Goal: Task Accomplishment & Management: Complete application form

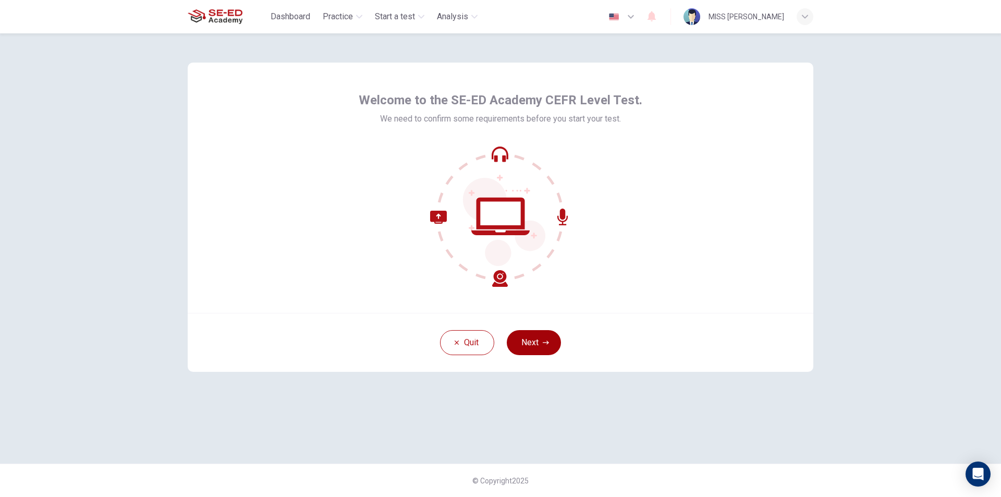
click at [544, 340] on icon "button" at bounding box center [546, 342] width 6 height 6
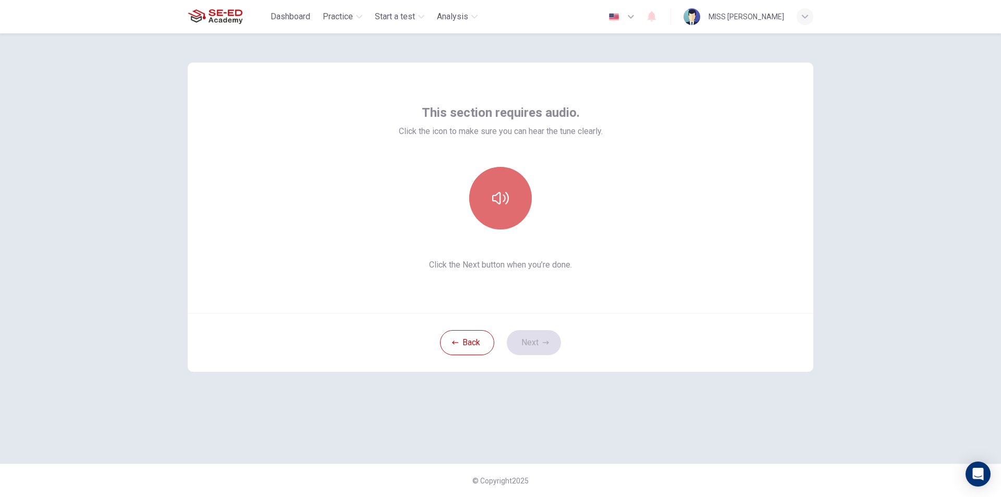
click at [498, 201] on icon "button" at bounding box center [500, 198] width 17 height 17
drag, startPoint x: 494, startPoint y: 219, endPoint x: 492, endPoint y: 234, distance: 14.2
click at [494, 221] on button "button" at bounding box center [500, 198] width 63 height 63
click at [492, 222] on button "button" at bounding box center [500, 198] width 63 height 63
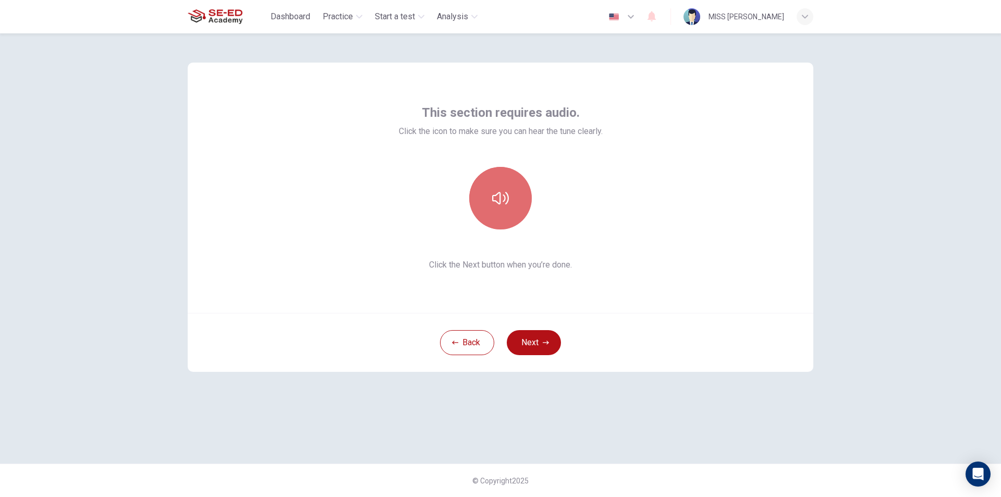
click at [494, 200] on icon "button" at bounding box center [500, 198] width 17 height 17
click at [521, 342] on button "Next" at bounding box center [534, 342] width 54 height 25
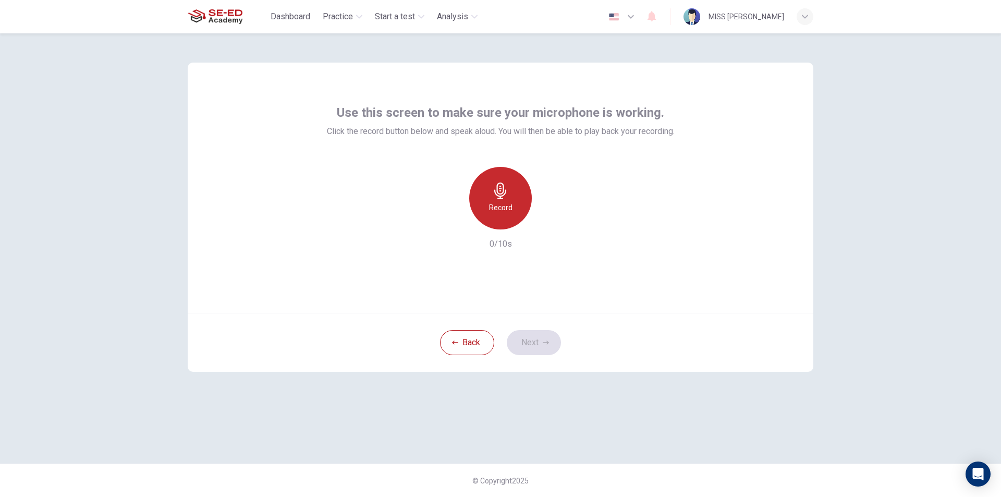
click at [523, 202] on div "Record" at bounding box center [500, 198] width 63 height 63
click at [549, 221] on icon "button" at bounding box center [549, 221] width 5 height 6
click at [552, 223] on icon "button" at bounding box center [548, 221] width 10 height 10
click at [544, 346] on button "Next" at bounding box center [534, 342] width 54 height 25
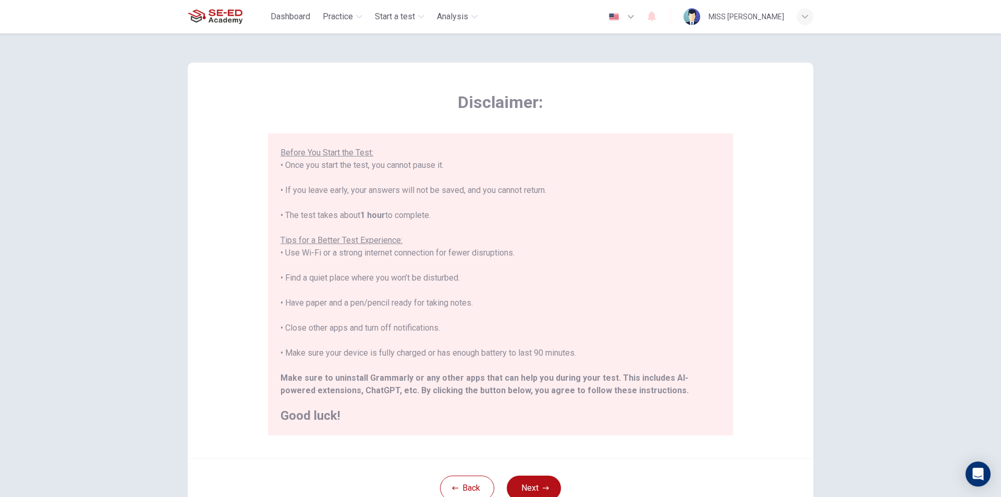
scroll to position [52, 0]
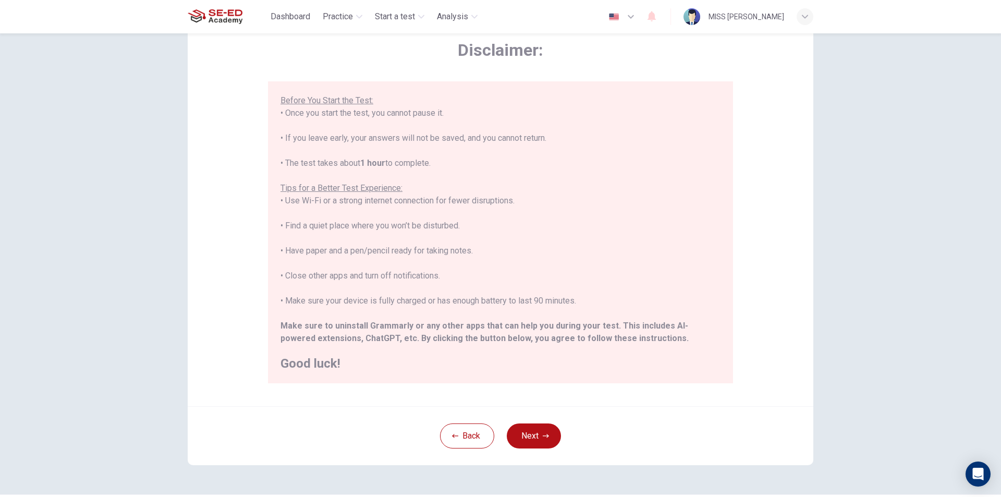
drag, startPoint x: 539, startPoint y: 440, endPoint x: 817, endPoint y: 436, distance: 278.4
click at [817, 436] on div "Disclaimer: ****IMPORTANT: You cannot change the language during the test.**** …" at bounding box center [500, 237] width 659 height 513
click at [543, 430] on button "Next" at bounding box center [534, 435] width 54 height 25
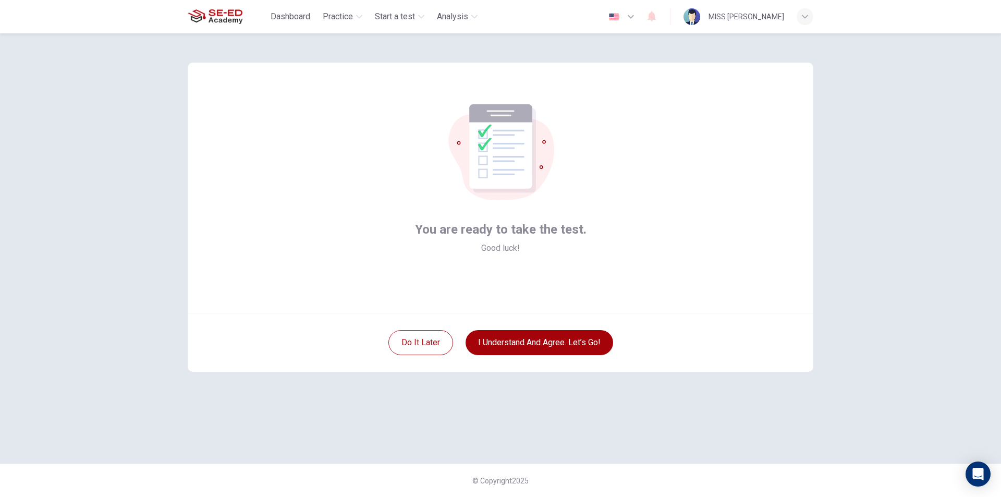
click at [559, 347] on button "I understand and agree. Let’s go!" at bounding box center [540, 342] width 148 height 25
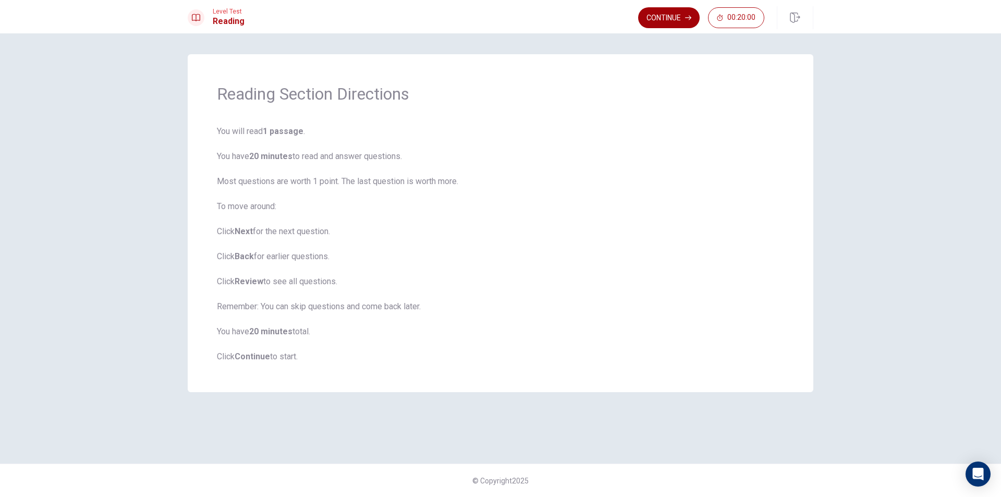
click at [661, 21] on button "Continue" at bounding box center [669, 17] width 62 height 21
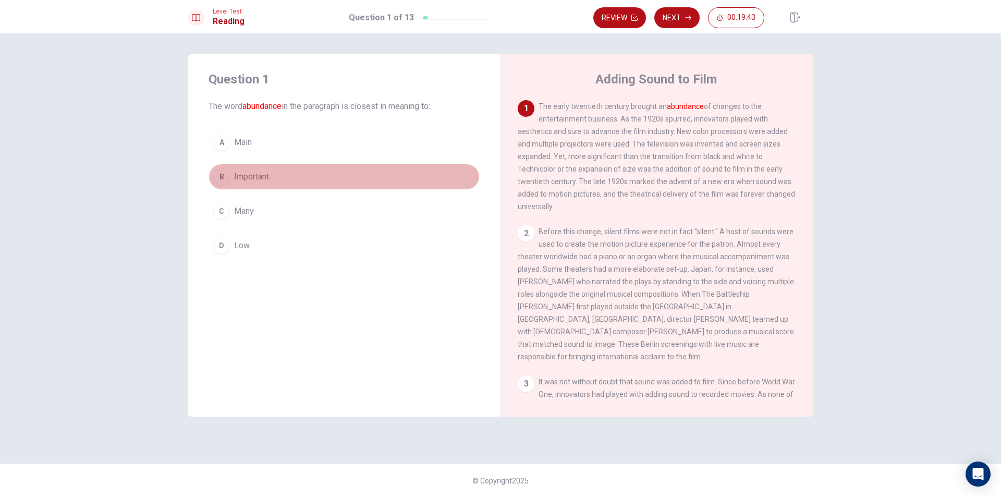
click at [214, 177] on div "B" at bounding box center [221, 176] width 17 height 17
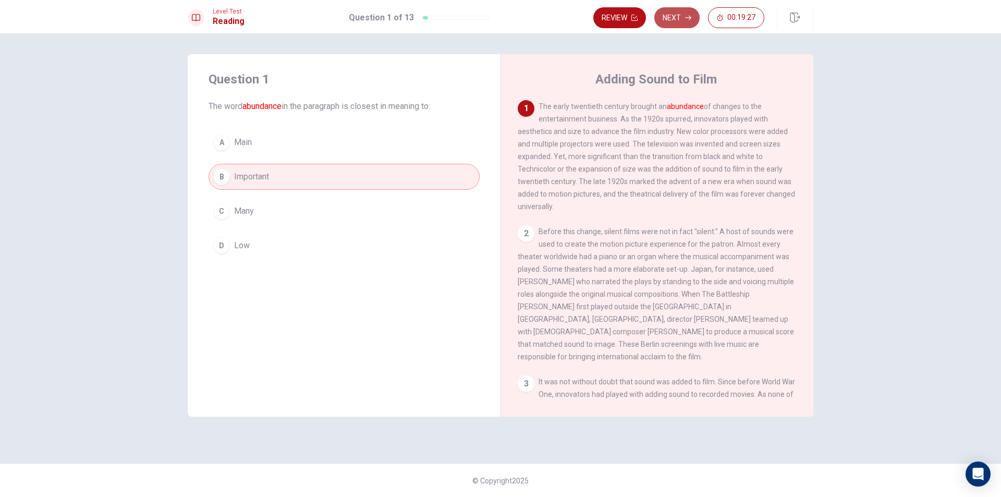
click at [671, 21] on button "Next" at bounding box center [676, 17] width 45 height 21
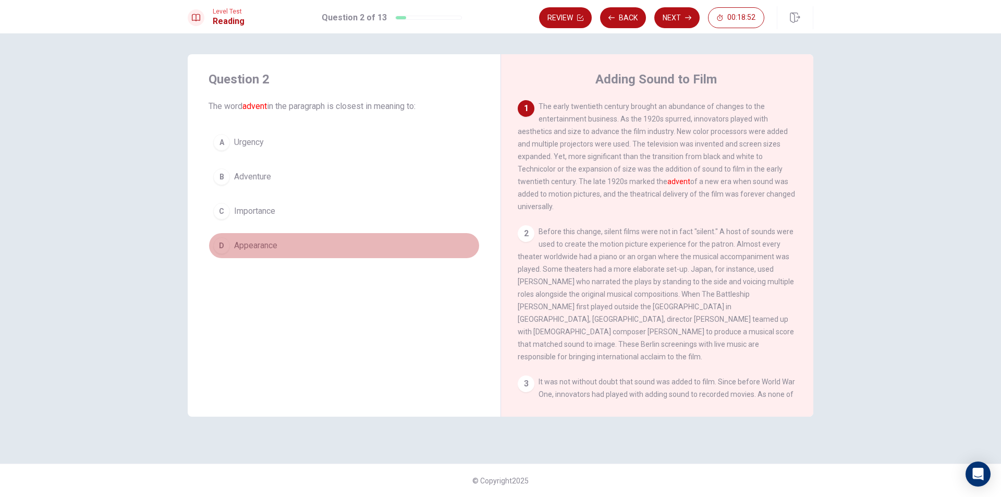
click at [221, 243] on div "D" at bounding box center [221, 245] width 17 height 17
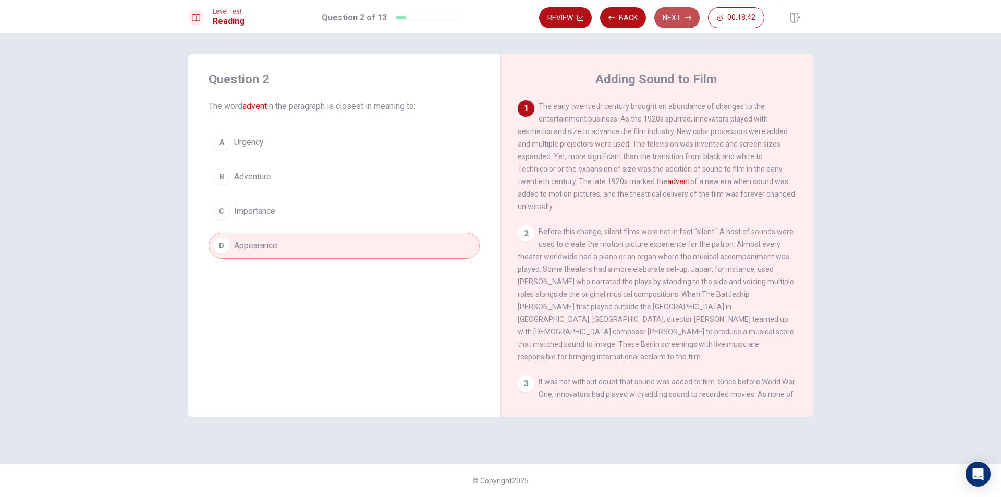
click at [678, 17] on button "Next" at bounding box center [676, 17] width 45 height 21
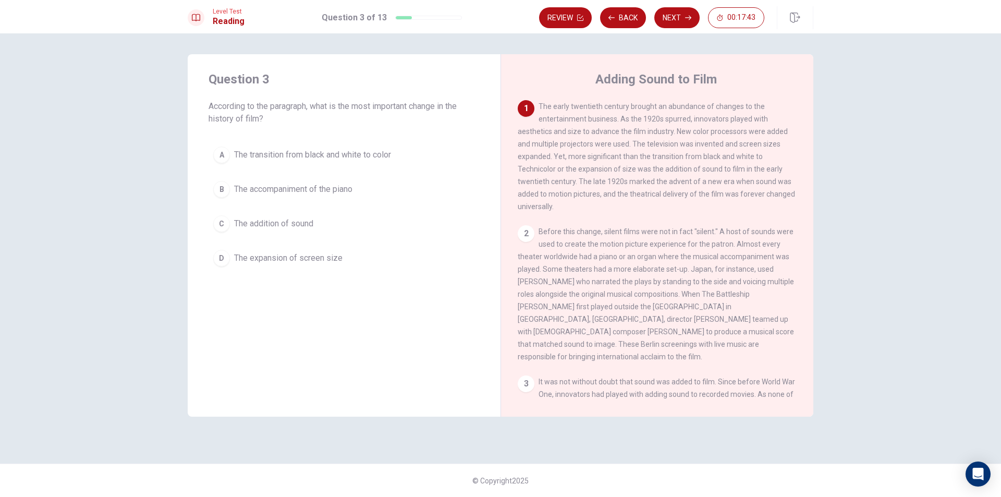
click at [336, 225] on button "C The addition of sound" at bounding box center [344, 224] width 271 height 26
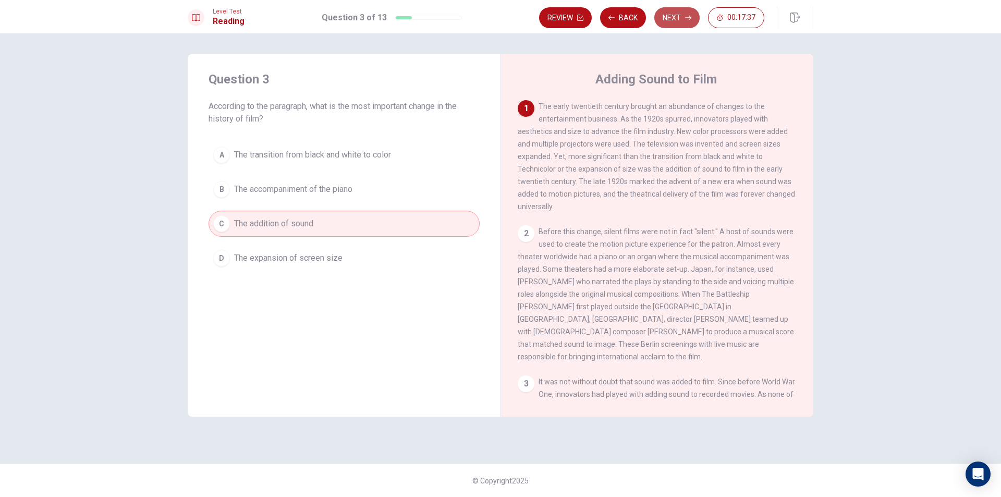
click at [671, 15] on button "Next" at bounding box center [676, 17] width 45 height 21
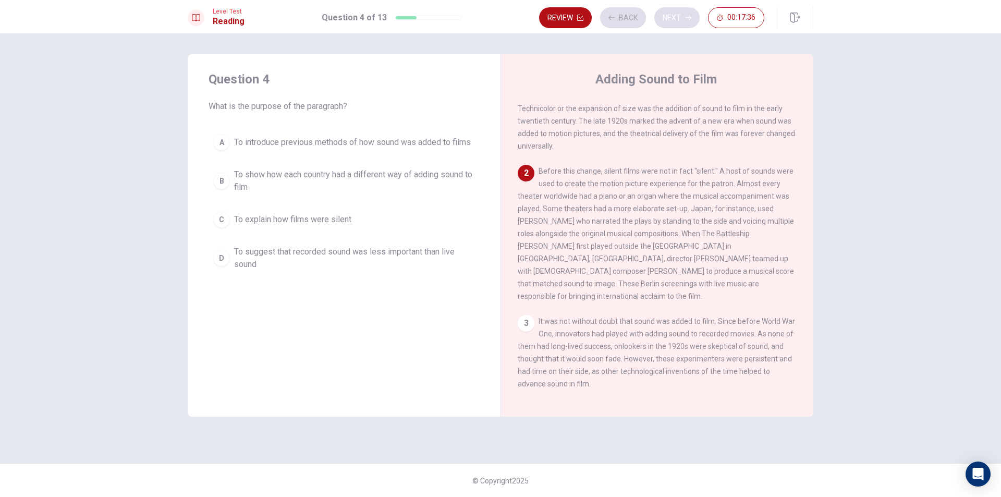
scroll to position [65, 0]
click at [314, 151] on button "A To introduce previous methods of how sound was added to films" at bounding box center [344, 142] width 271 height 26
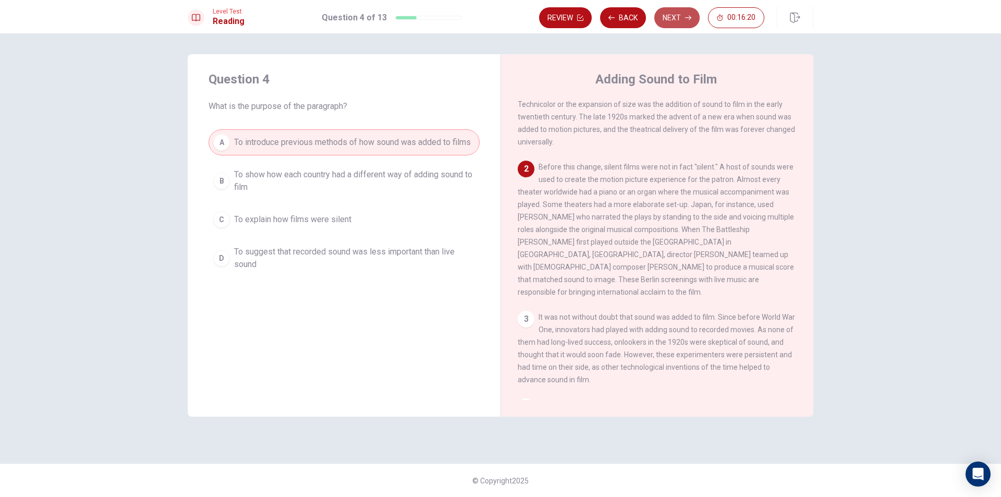
click at [660, 18] on button "Next" at bounding box center [676, 17] width 45 height 21
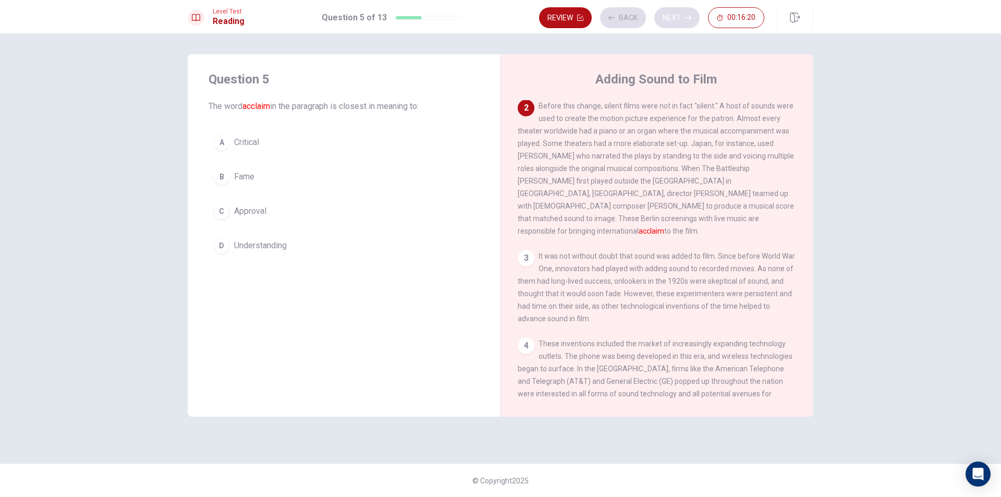
scroll to position [130, 0]
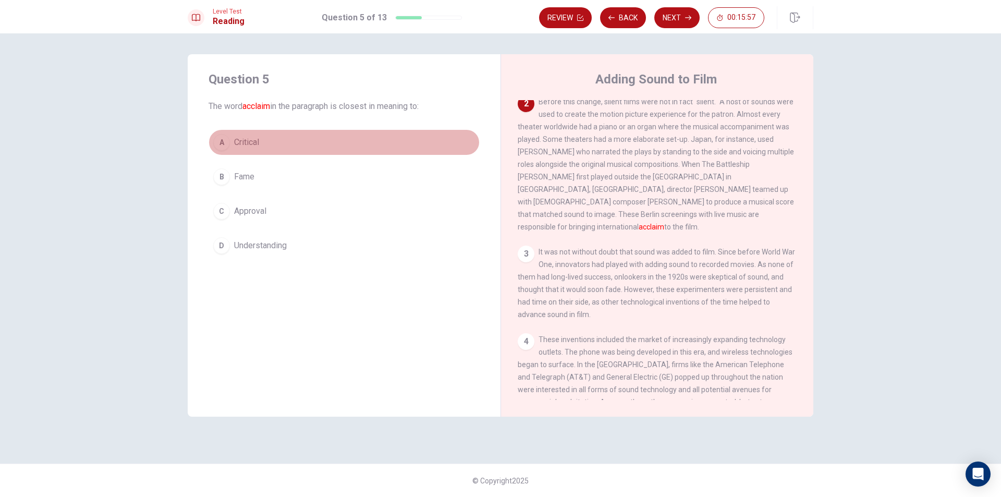
click at [254, 148] on span "Critical" at bounding box center [246, 142] width 25 height 13
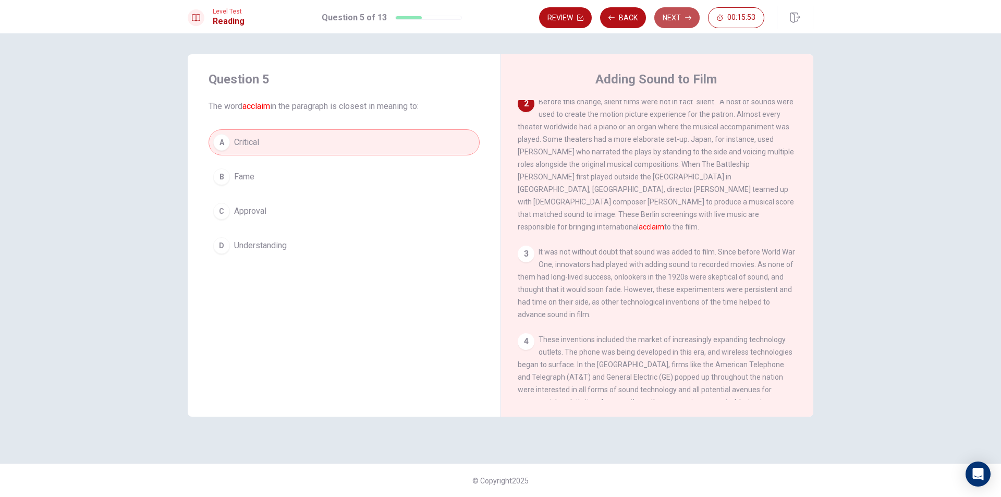
click at [674, 21] on button "Next" at bounding box center [676, 17] width 45 height 21
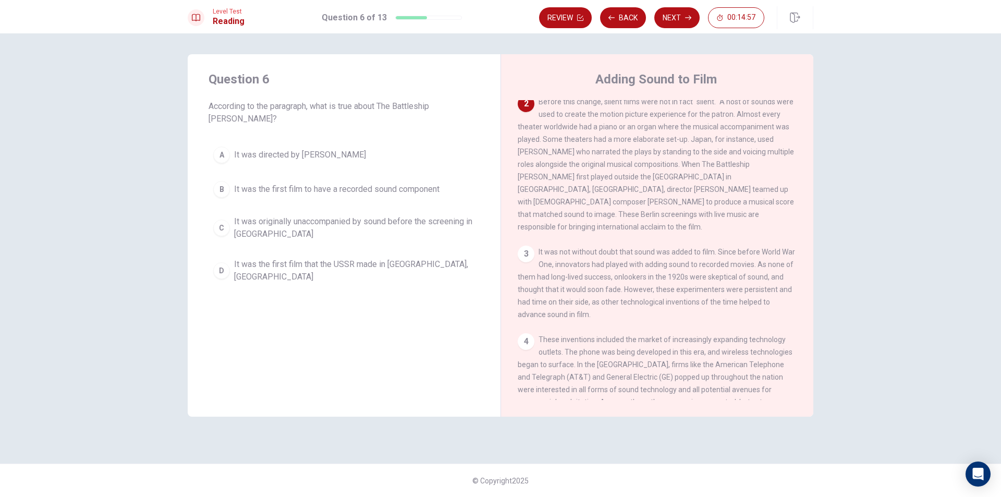
click at [454, 219] on span "It was originally unaccompanied by sound before the screening in [GEOGRAPHIC_DA…" at bounding box center [354, 227] width 241 height 25
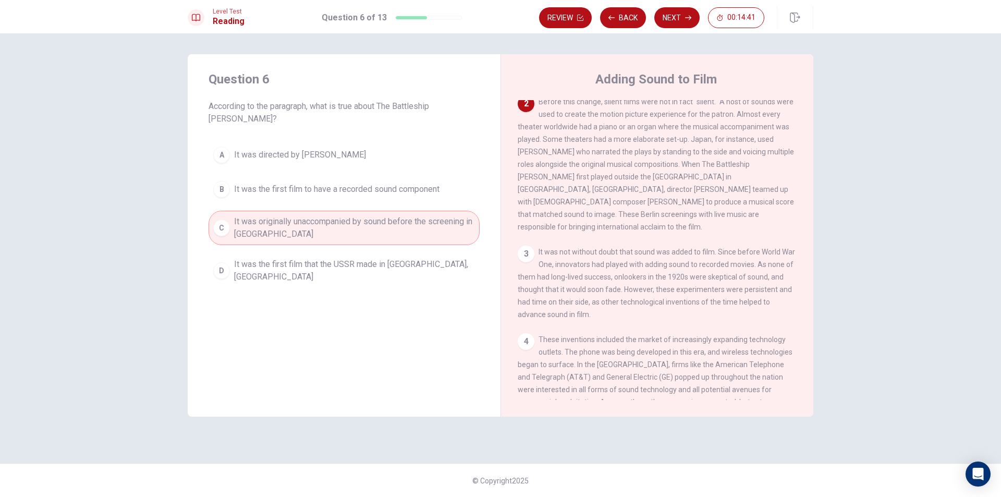
click at [439, 183] on span "It was the first film to have a recorded sound component" at bounding box center [336, 189] width 205 height 13
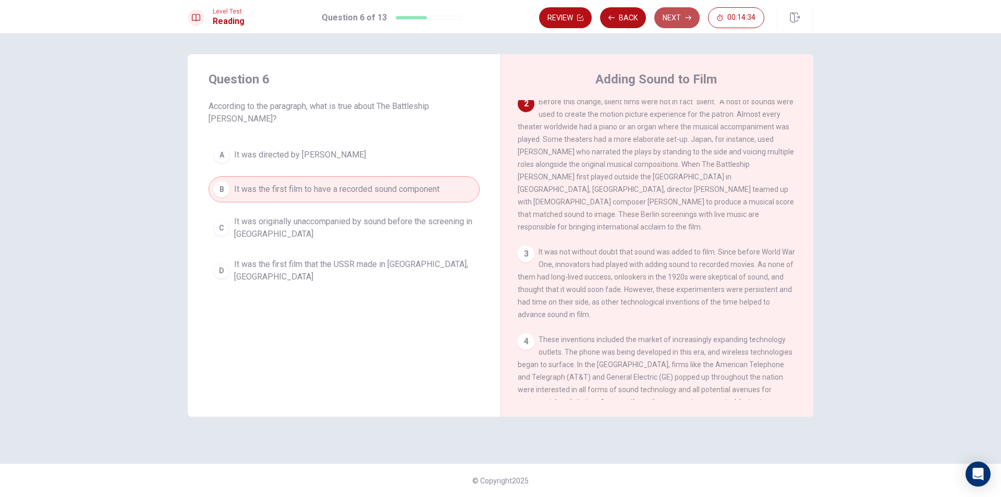
click at [670, 23] on button "Next" at bounding box center [676, 17] width 45 height 21
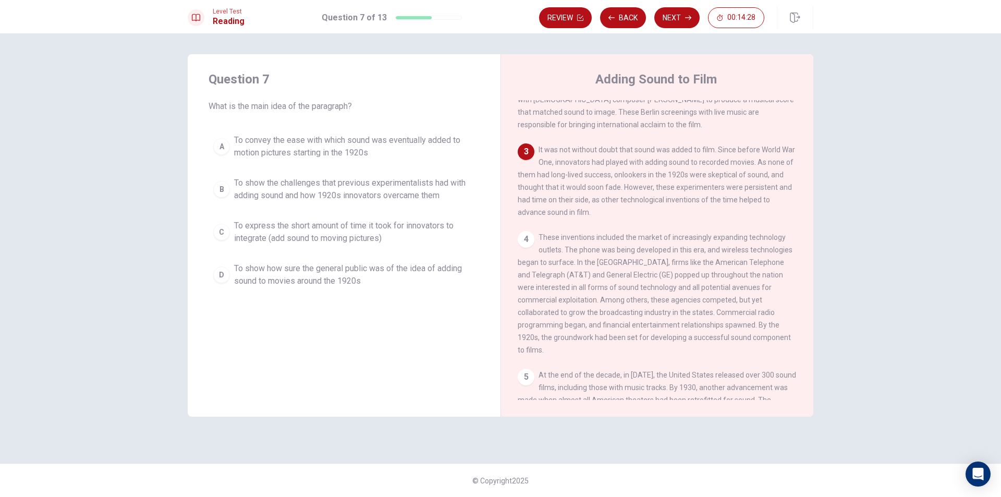
scroll to position [180, 0]
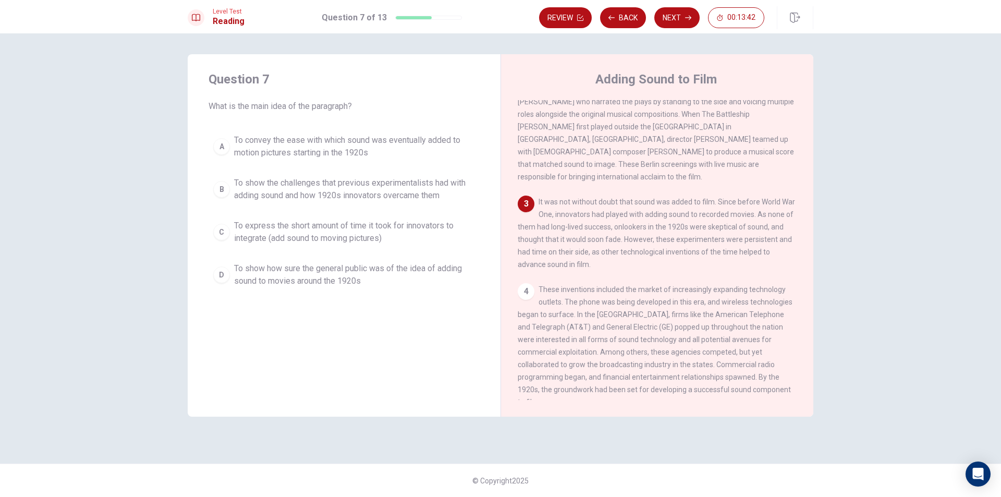
click at [405, 174] on button "B To show the challenges that previous experimentalists had with adding sound a…" at bounding box center [344, 189] width 271 height 34
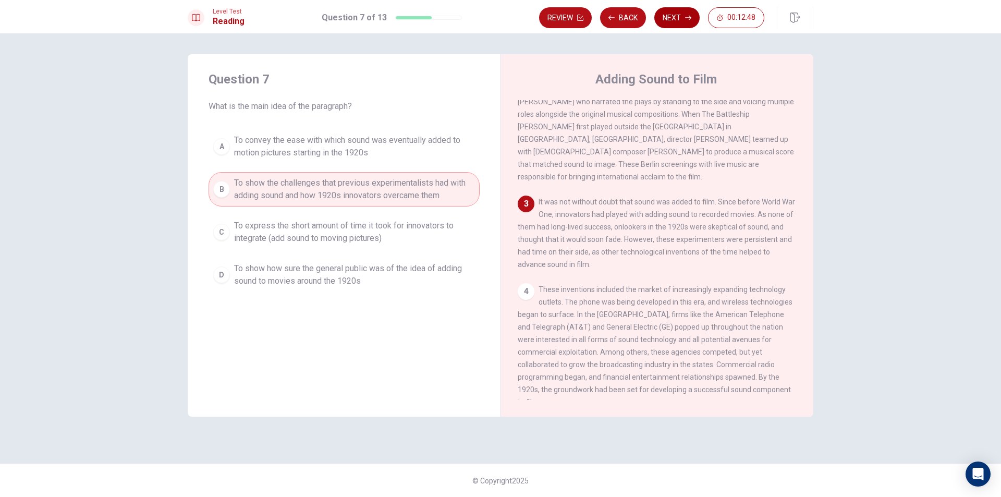
click at [688, 14] on button "Next" at bounding box center [676, 17] width 45 height 21
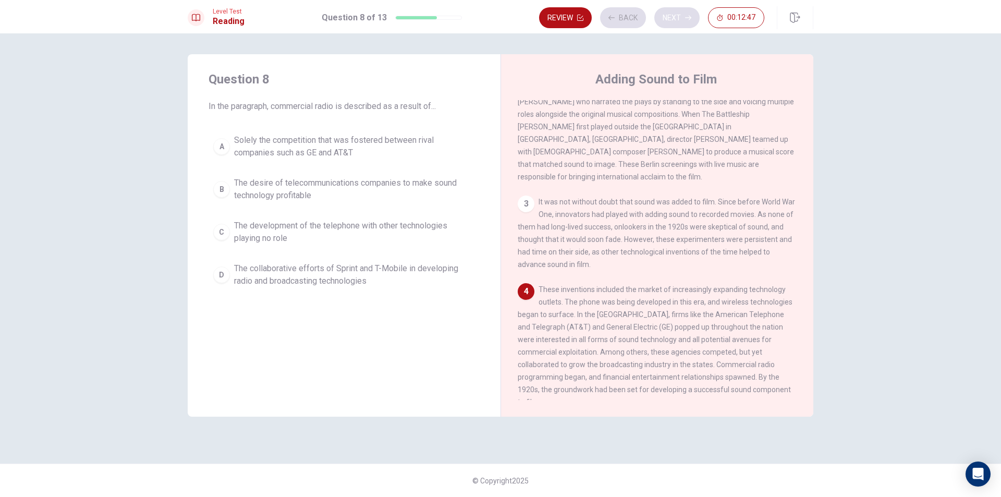
scroll to position [284, 0]
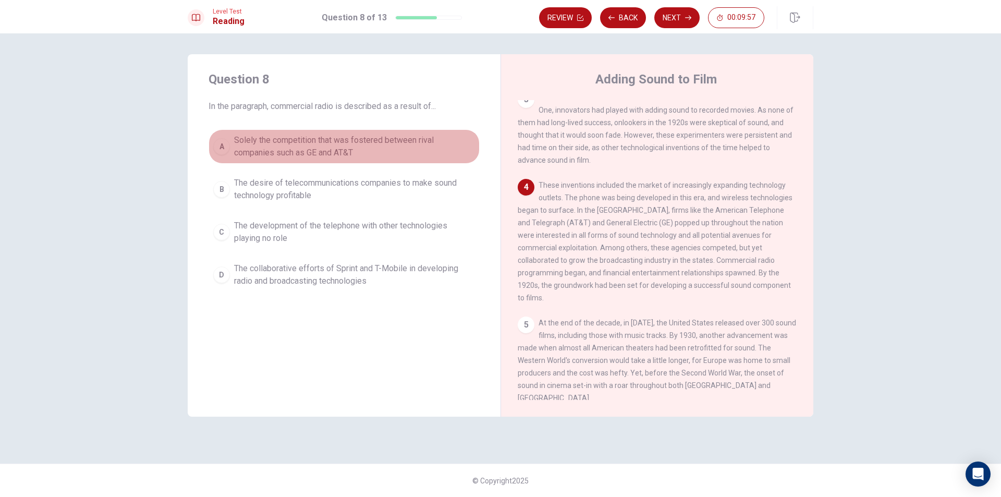
click at [389, 136] on span "Solely the competition that was fostered between rival companies such as GE and…" at bounding box center [354, 146] width 241 height 25
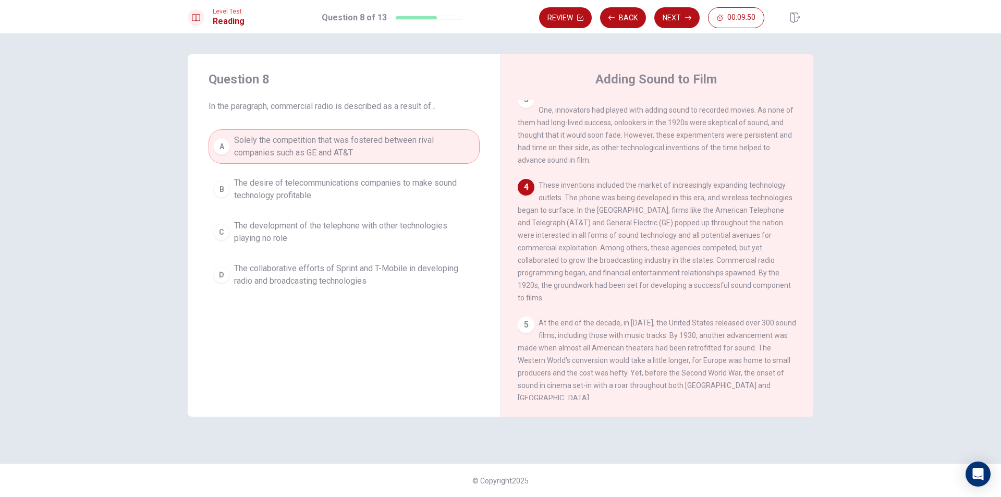
click at [371, 186] on span "The desire of telecommunications companies to make sound technology profitable" at bounding box center [354, 189] width 241 height 25
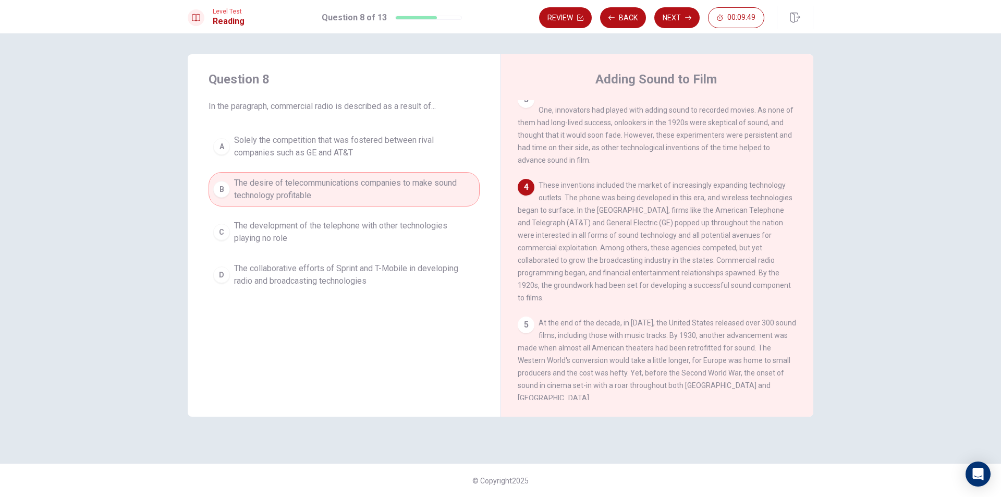
click at [359, 256] on div "A Solely the competition that was fostered between rival companies such as GE a…" at bounding box center [344, 210] width 271 height 163
click at [357, 268] on span "The collaborative efforts of Sprint and T-Mobile in developing radio and broadc…" at bounding box center [354, 274] width 241 height 25
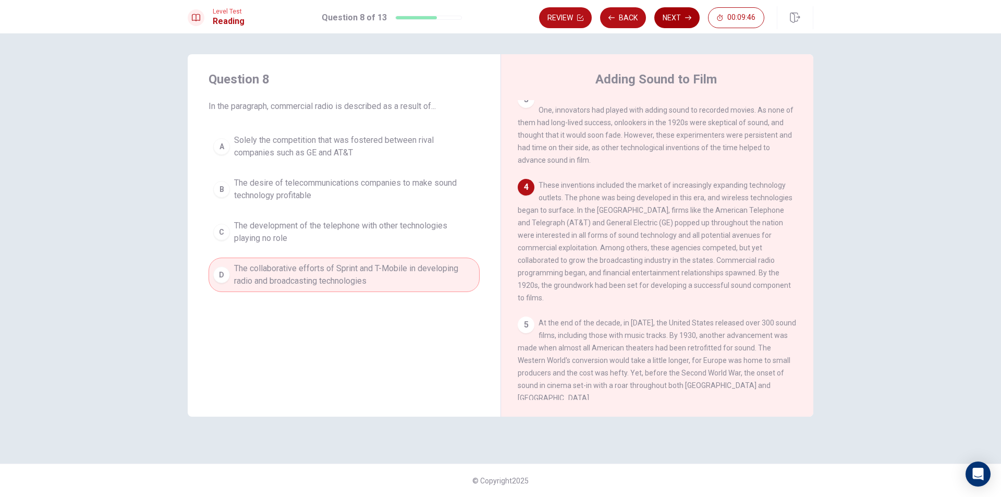
click at [679, 13] on button "Next" at bounding box center [676, 17] width 45 height 21
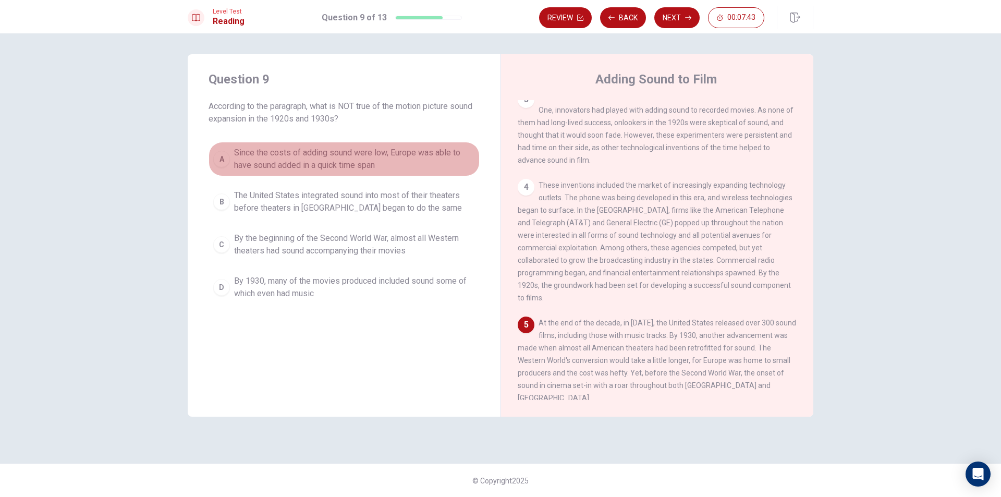
drag, startPoint x: 386, startPoint y: 168, endPoint x: 396, endPoint y: 158, distance: 13.6
click at [394, 161] on span "Since the costs of adding sound were low, Europe was able to have sound added i…" at bounding box center [354, 158] width 241 height 25
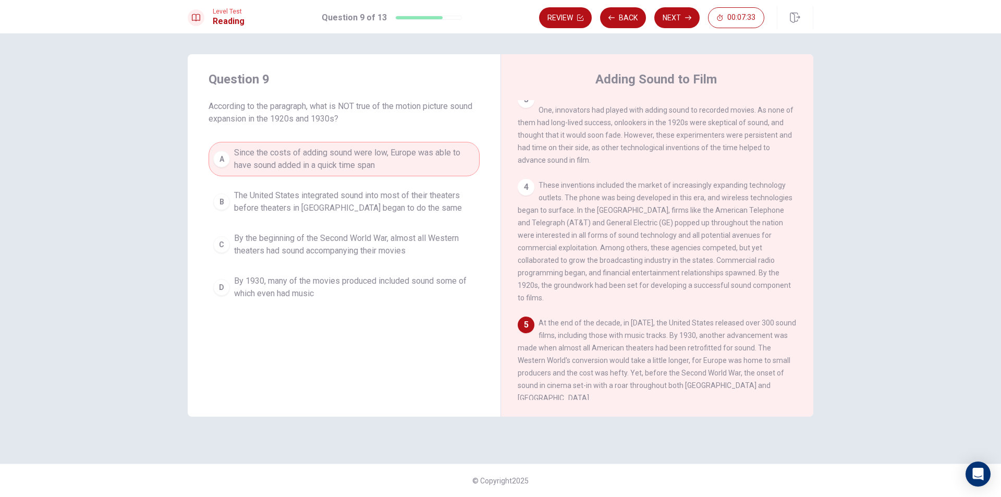
click at [374, 271] on button "D By 1930, many of the movies produced included sound some of which even had mu…" at bounding box center [344, 287] width 271 height 34
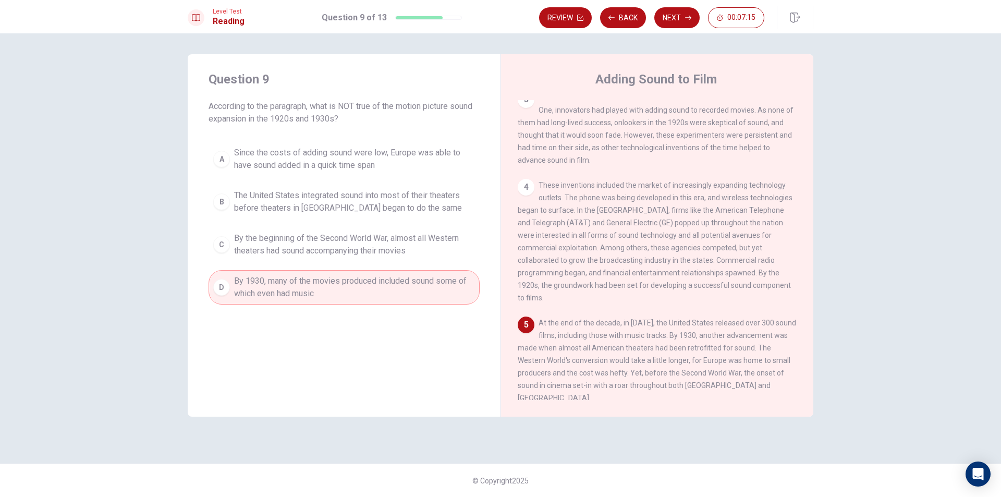
click at [367, 136] on div "Question 9 According to the paragraph, what is NOT true of the motion picture s…" at bounding box center [344, 187] width 313 height 267
click at [383, 152] on span "Since the costs of adding sound were low, Europe was able to have sound added i…" at bounding box center [354, 158] width 241 height 25
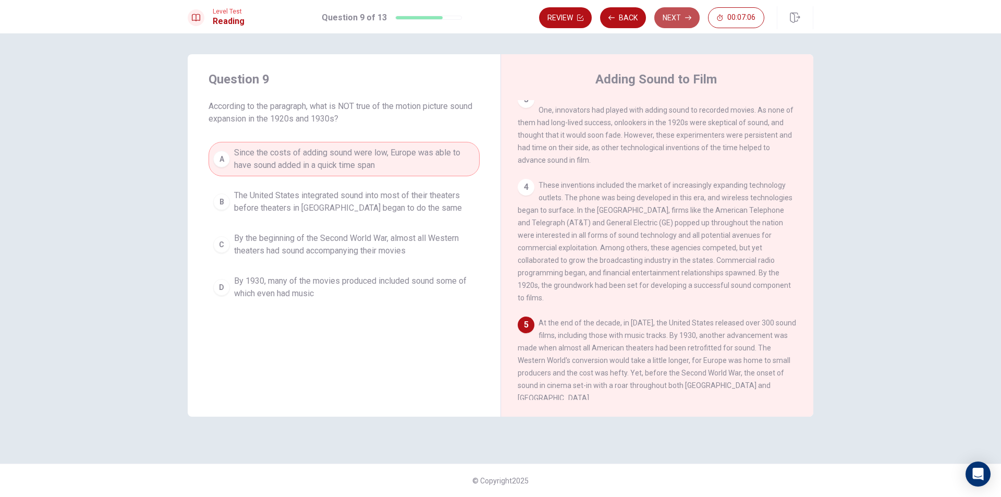
click at [681, 17] on button "Next" at bounding box center [676, 17] width 45 height 21
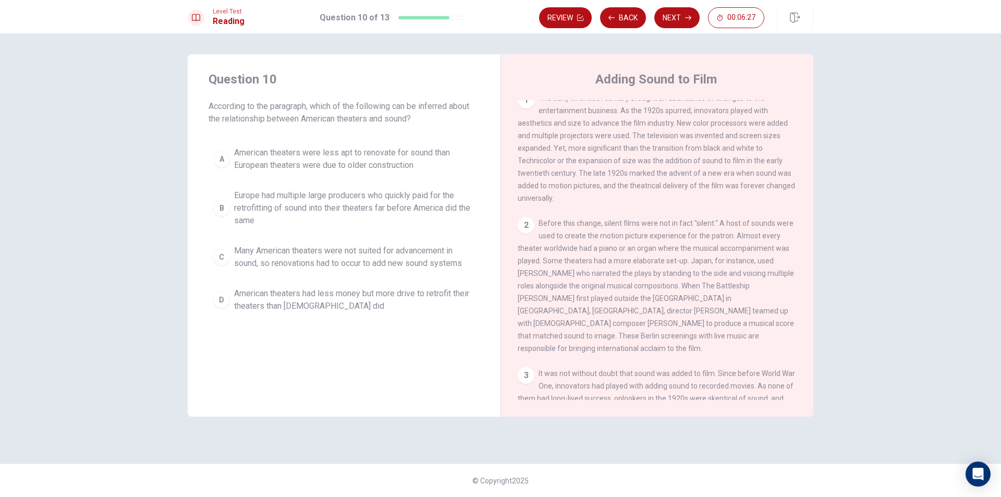
scroll to position [0, 0]
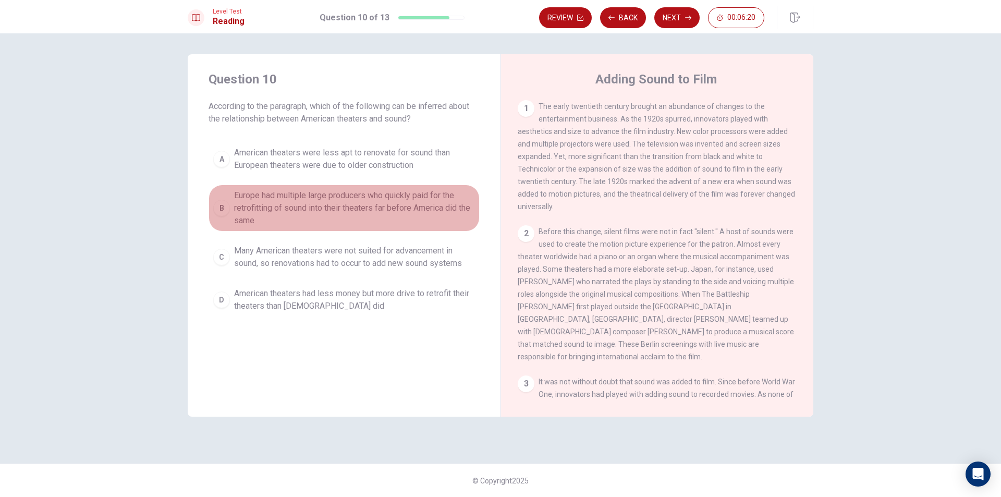
click at [446, 216] on span "Europe had multiple large producers who quickly paid for the retrofitting of so…" at bounding box center [354, 208] width 241 height 38
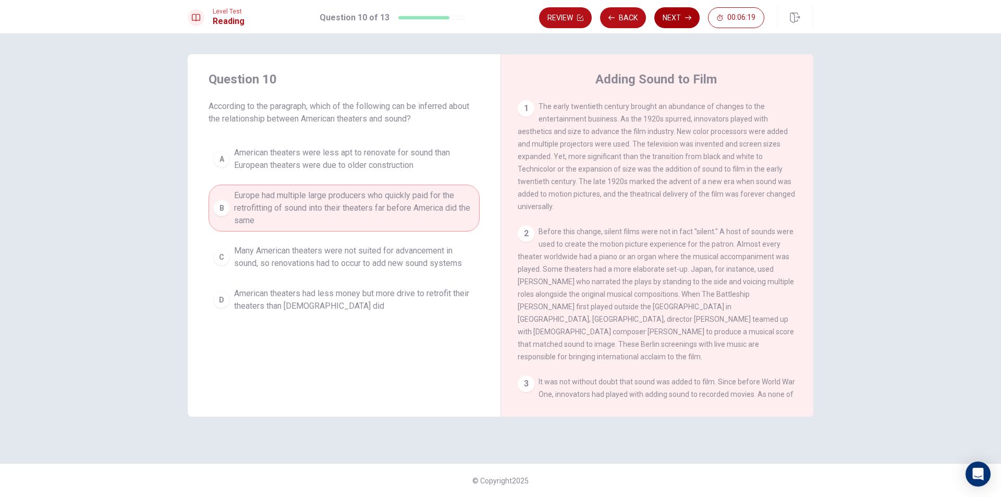
click at [686, 16] on icon "button" at bounding box center [688, 18] width 6 height 6
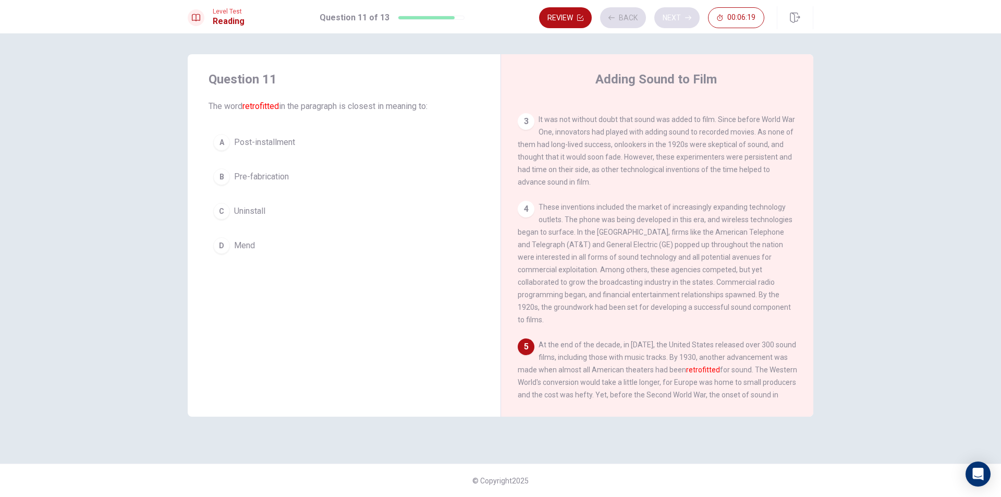
scroll to position [284, 0]
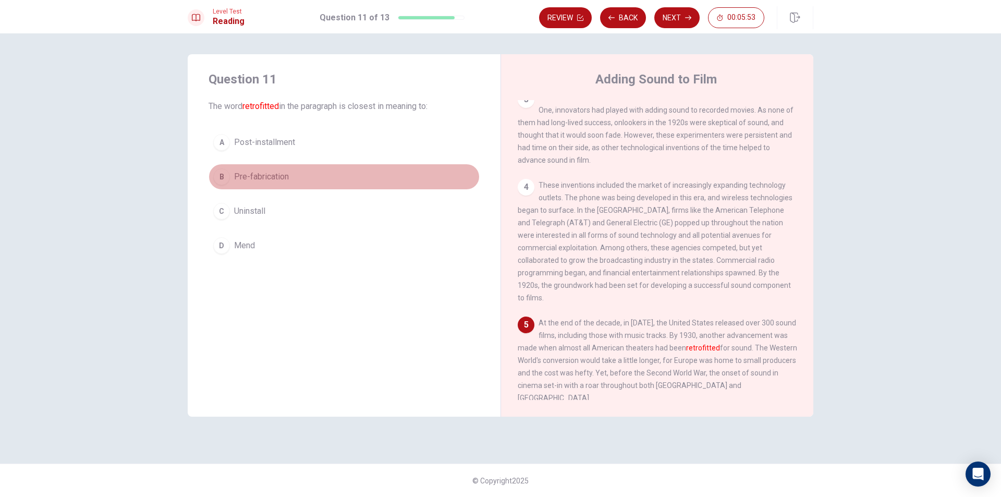
click at [247, 188] on button "B Pre-fabrication" at bounding box center [344, 177] width 271 height 26
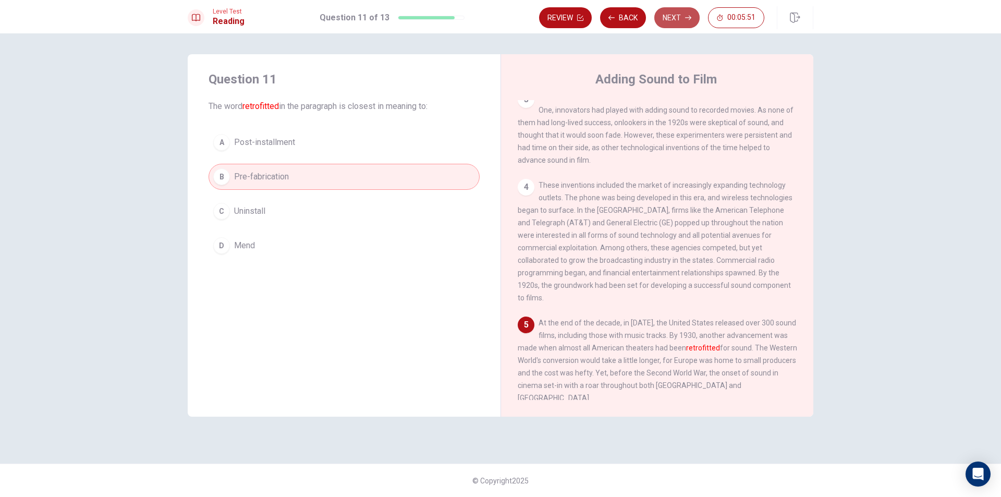
click at [691, 25] on button "Next" at bounding box center [676, 17] width 45 height 21
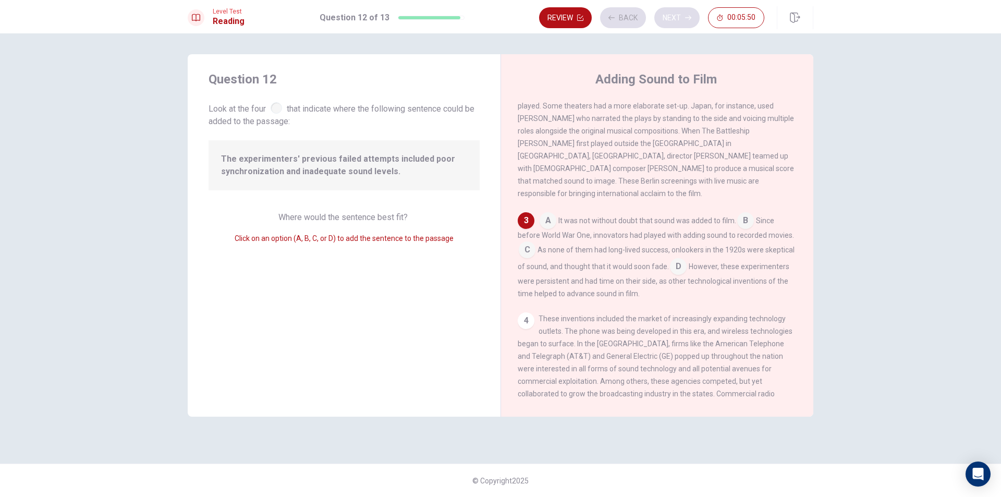
scroll to position [165, 0]
click at [529, 314] on div "4" at bounding box center [526, 319] width 17 height 17
click at [531, 252] on input at bounding box center [527, 249] width 17 height 17
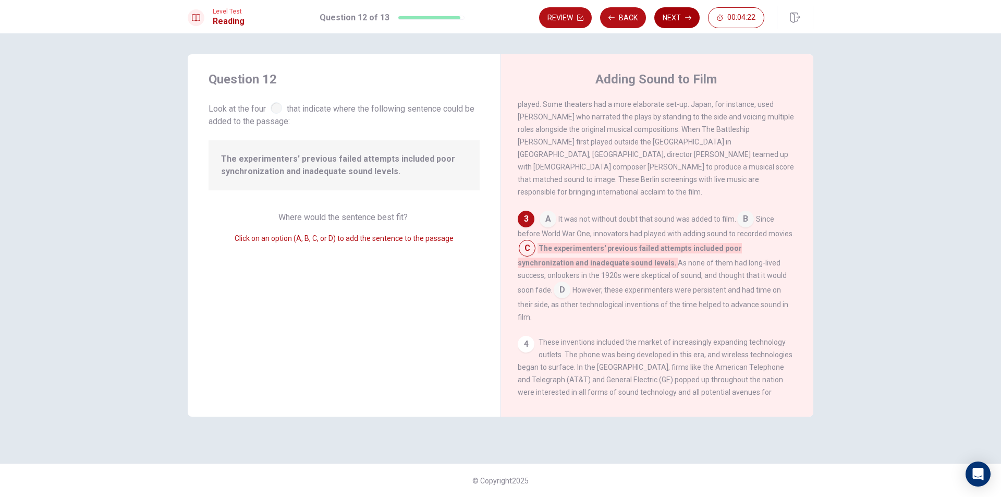
click at [668, 17] on button "Next" at bounding box center [676, 17] width 45 height 21
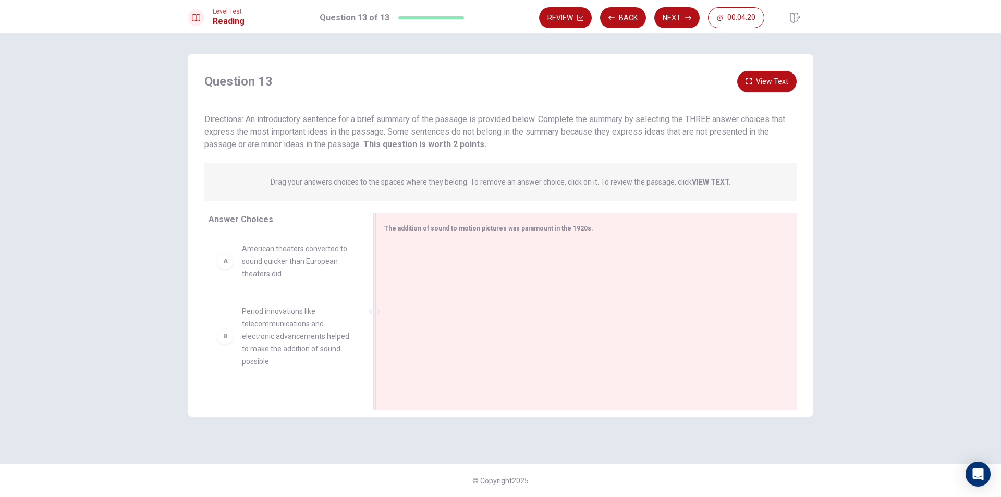
click at [569, 264] on div at bounding box center [582, 313] width 396 height 140
click at [568, 222] on div "The addition of sound to motion pictures was paramount in the 1920s." at bounding box center [579, 228] width 391 height 13
drag, startPoint x: 281, startPoint y: 270, endPoint x: 282, endPoint y: 305, distance: 36.0
click at [778, 80] on button "View Text" at bounding box center [766, 81] width 59 height 21
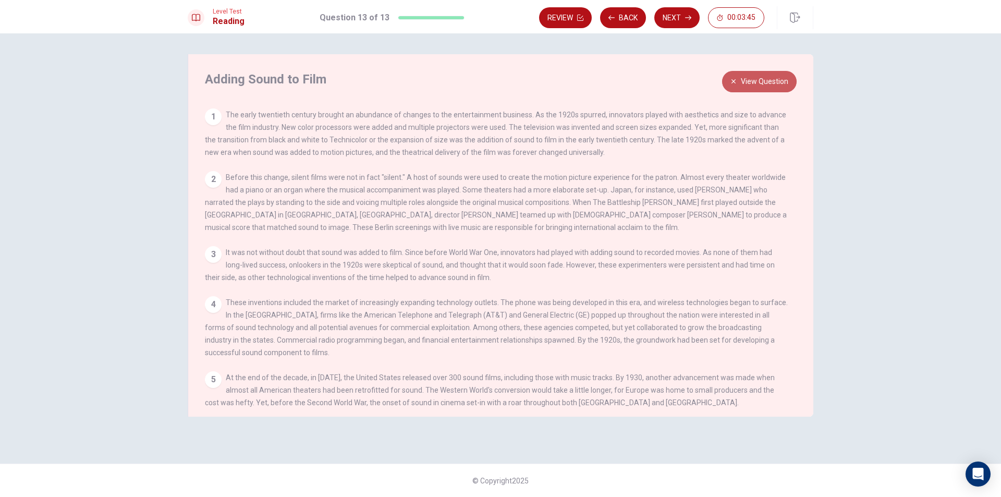
click at [779, 89] on button "View Question" at bounding box center [759, 81] width 75 height 21
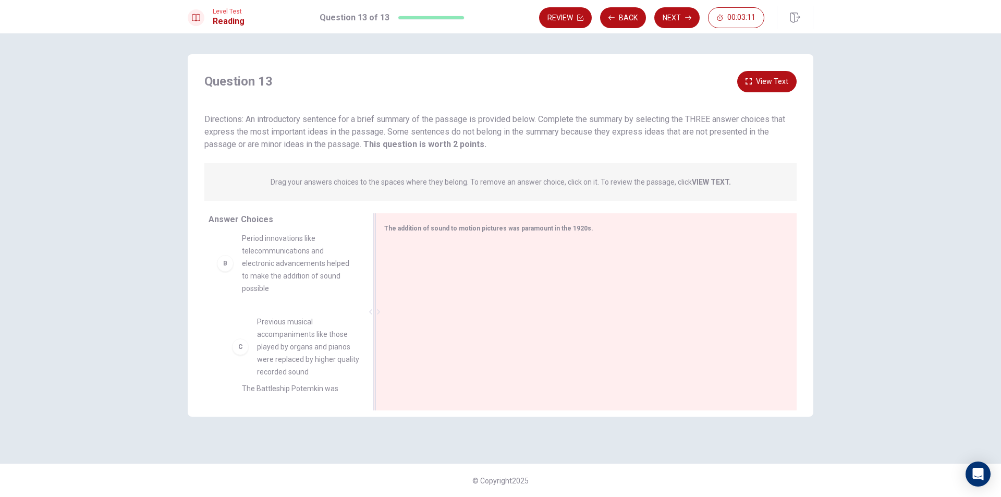
scroll to position [74, 0]
drag, startPoint x: 277, startPoint y: 365, endPoint x: 530, endPoint y: 320, distance: 256.4
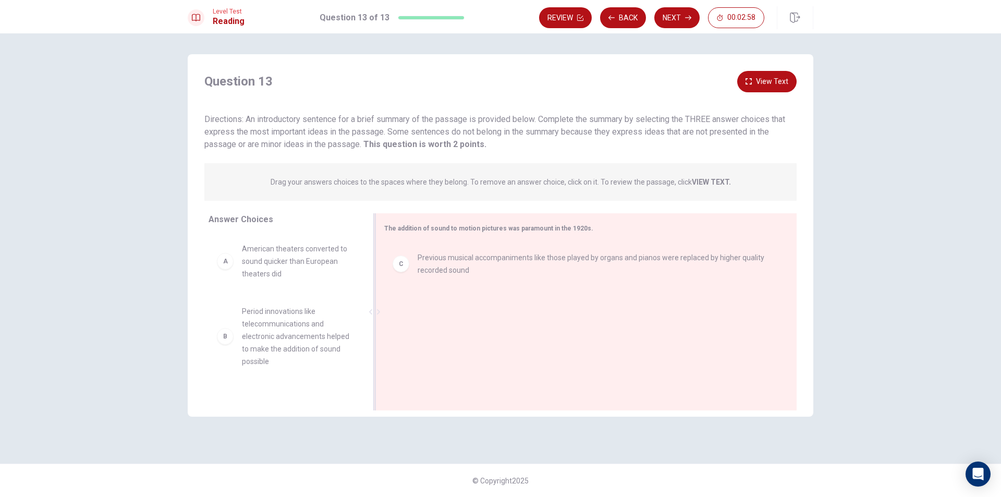
scroll to position [1, 0]
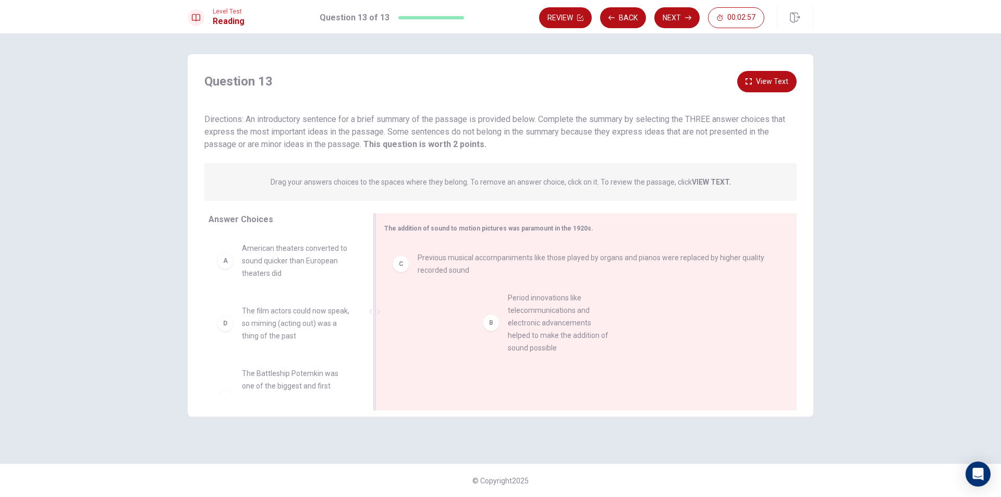
drag, startPoint x: 292, startPoint y: 352, endPoint x: 550, endPoint y: 344, distance: 258.2
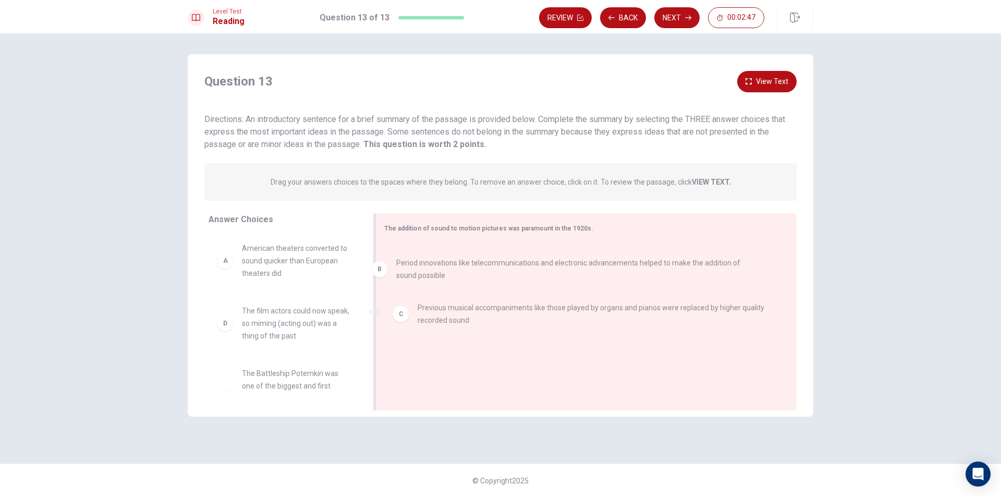
drag, startPoint x: 590, startPoint y: 263, endPoint x: 565, endPoint y: 271, distance: 26.7
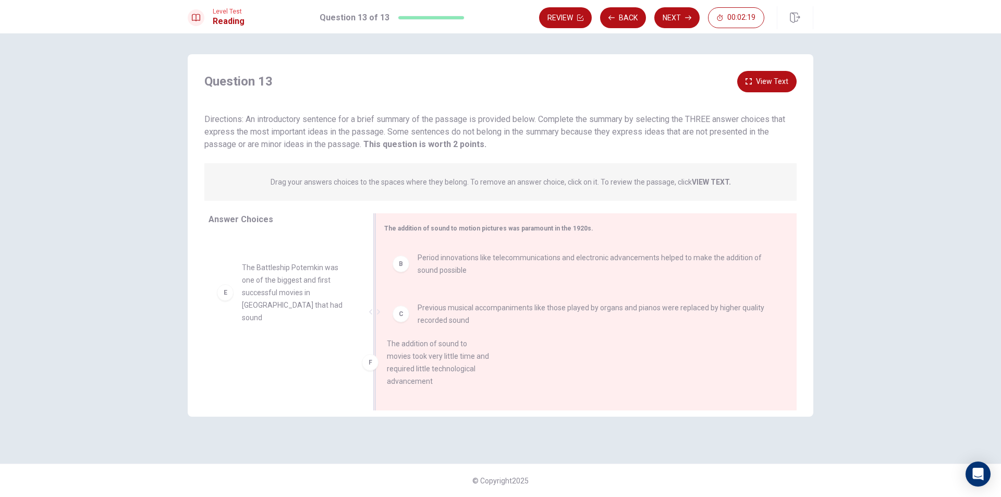
scroll to position [15, 0]
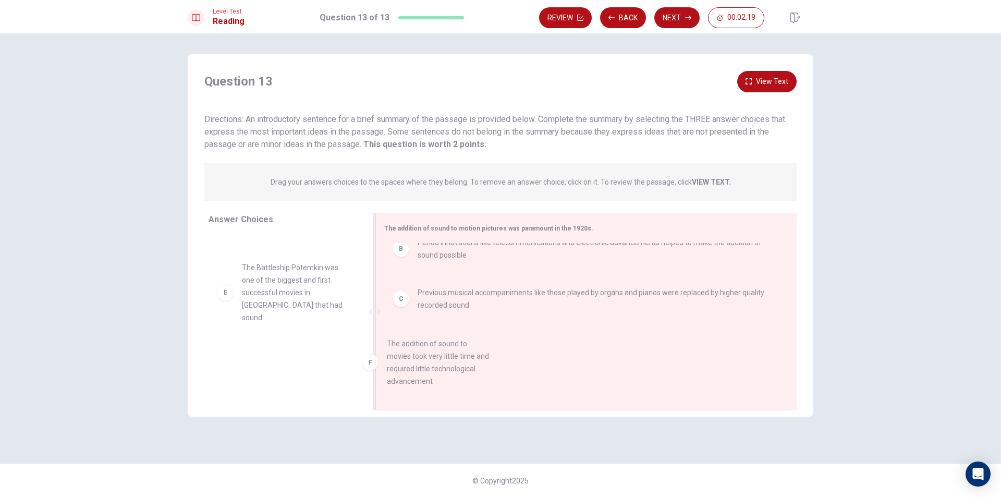
drag, startPoint x: 285, startPoint y: 367, endPoint x: 501, endPoint y: 385, distance: 216.5
click at [501, 385] on div "The addition of sound to motion pictures was paramount in the 1920s. B Period i…" at bounding box center [585, 311] width 421 height 197
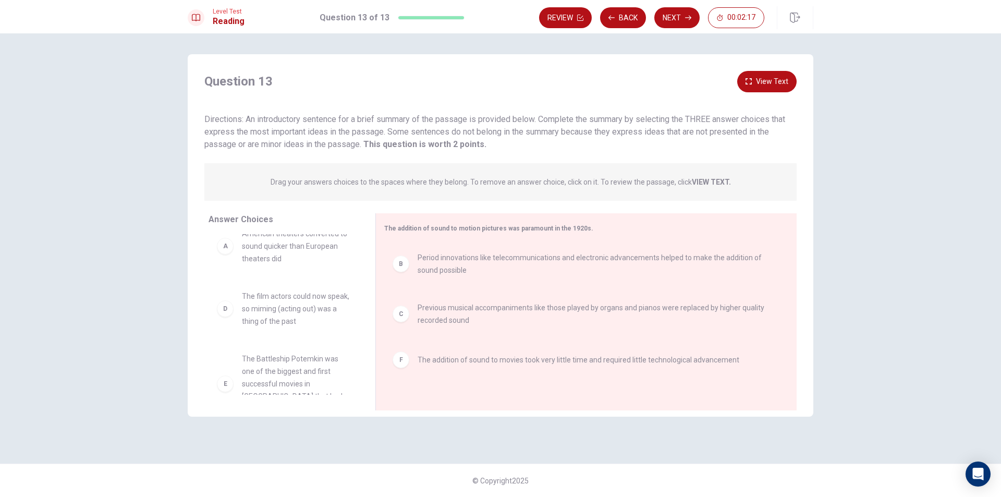
scroll to position [0, 0]
click at [674, 13] on button "Next" at bounding box center [676, 17] width 45 height 21
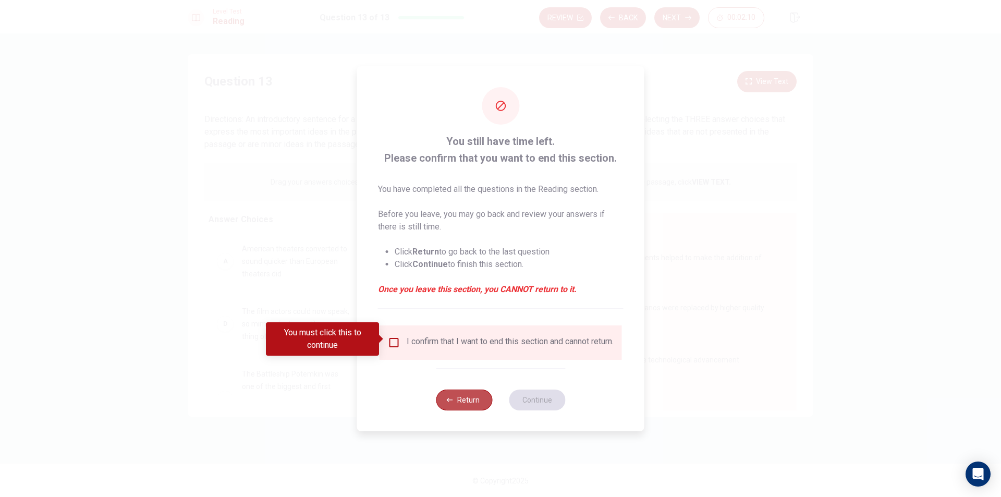
click at [471, 405] on button "Return" at bounding box center [464, 399] width 56 height 21
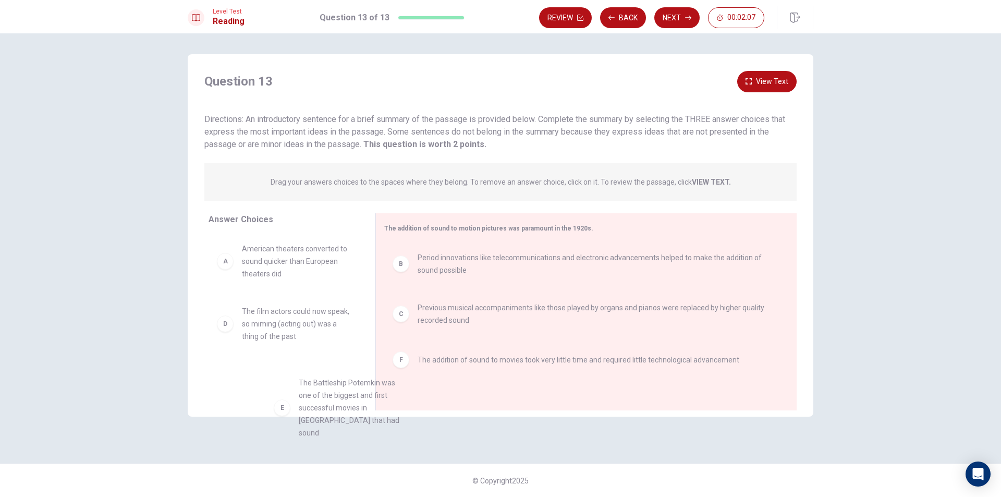
scroll to position [2, 0]
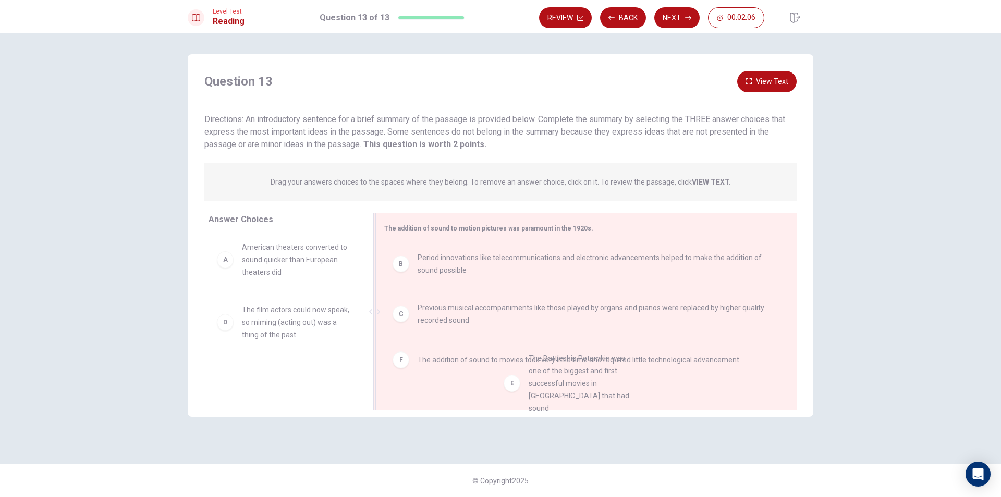
drag, startPoint x: 277, startPoint y: 383, endPoint x: 566, endPoint y: 366, distance: 289.3
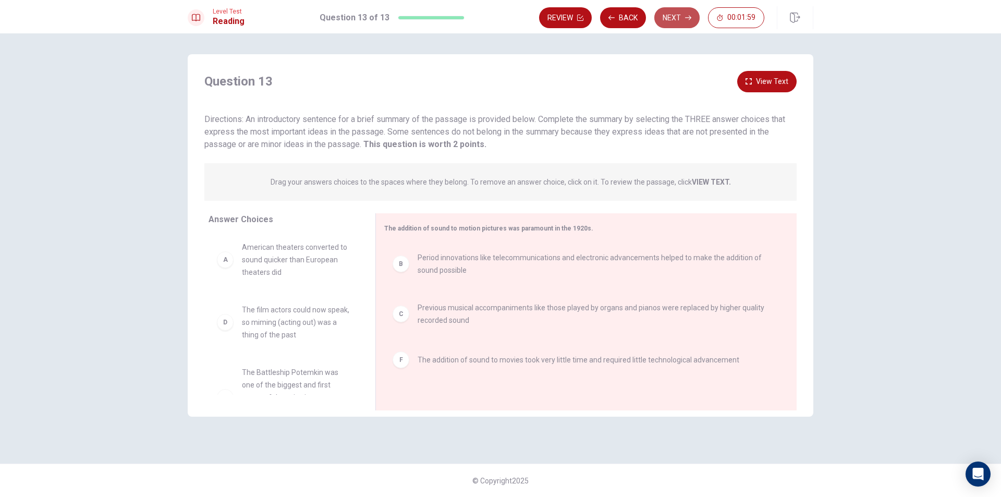
click at [663, 19] on button "Next" at bounding box center [676, 17] width 45 height 21
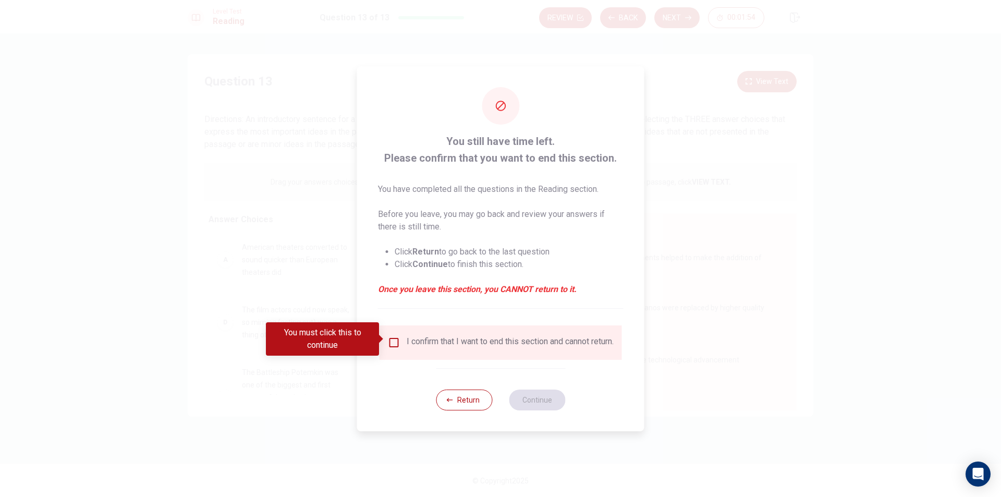
drag, startPoint x: 492, startPoint y: 192, endPoint x: 551, endPoint y: 190, distance: 59.5
click at [551, 190] on span "You have completed all the questions in the Reading section. Before you leave, …" at bounding box center [501, 239] width 246 height 113
drag, startPoint x: 528, startPoint y: 190, endPoint x: 576, endPoint y: 195, distance: 48.2
click at [574, 191] on p "You have completed all the questions in the Reading section." at bounding box center [501, 189] width 246 height 13
click at [471, 395] on button "Return" at bounding box center [464, 399] width 56 height 21
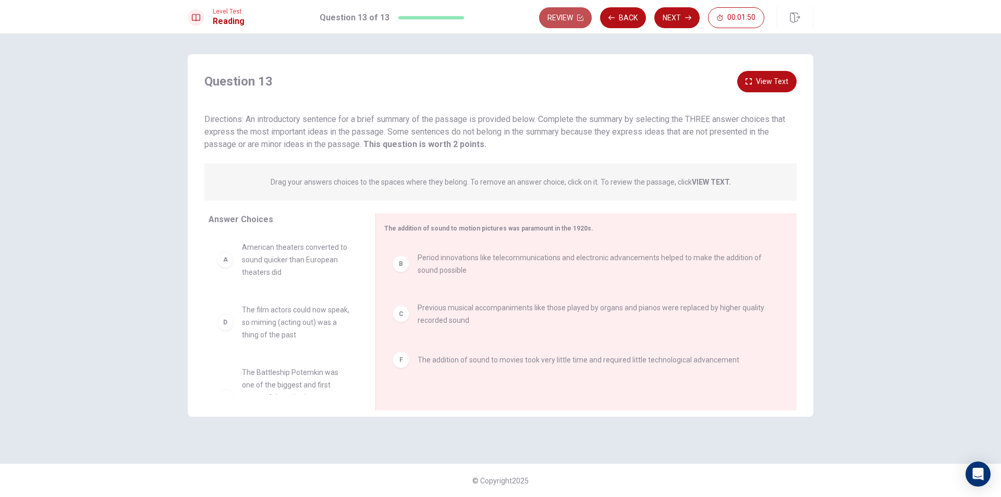
click at [569, 18] on button "Review" at bounding box center [565, 17] width 53 height 21
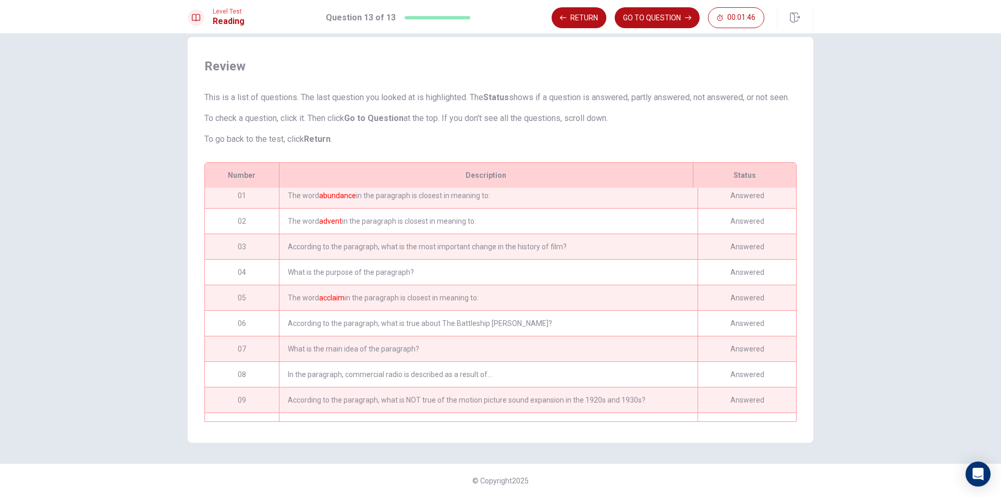
scroll to position [0, 0]
drag, startPoint x: 579, startPoint y: 168, endPoint x: 578, endPoint y: 134, distance: 33.9
click at [578, 134] on div "Review This is a list of questions. The last question you looked at is highligh…" at bounding box center [501, 240] width 626 height 406
click at [591, 13] on button "Return" at bounding box center [579, 17] width 55 height 21
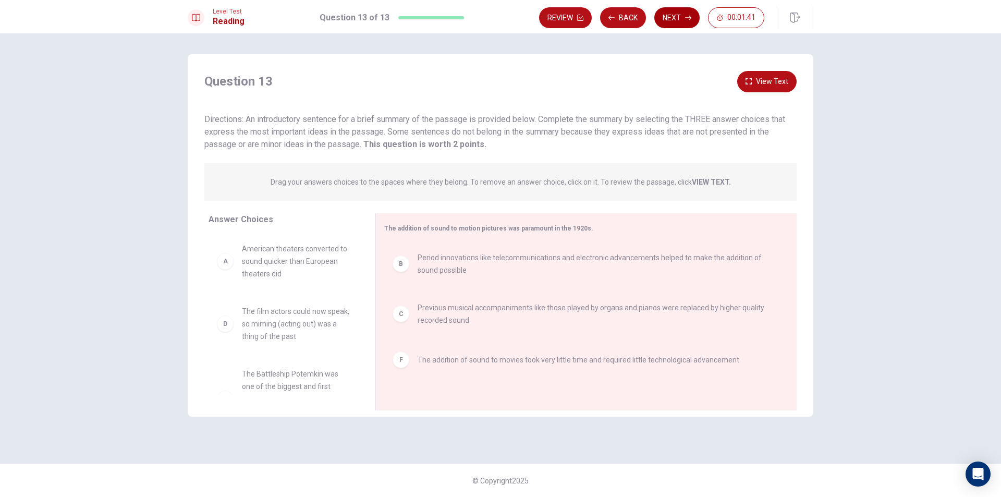
click at [676, 13] on button "Next" at bounding box center [676, 17] width 45 height 21
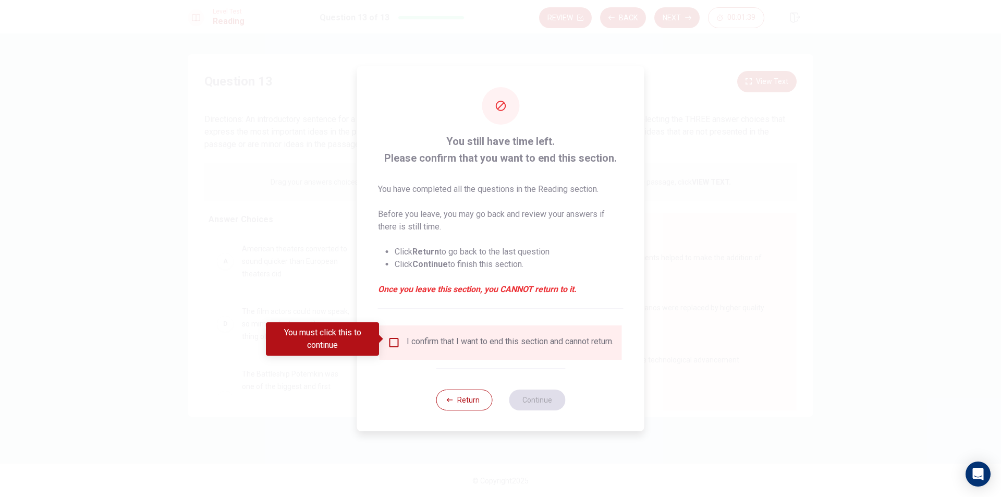
click at [390, 336] on input "You must click this to continue" at bounding box center [394, 342] width 13 height 13
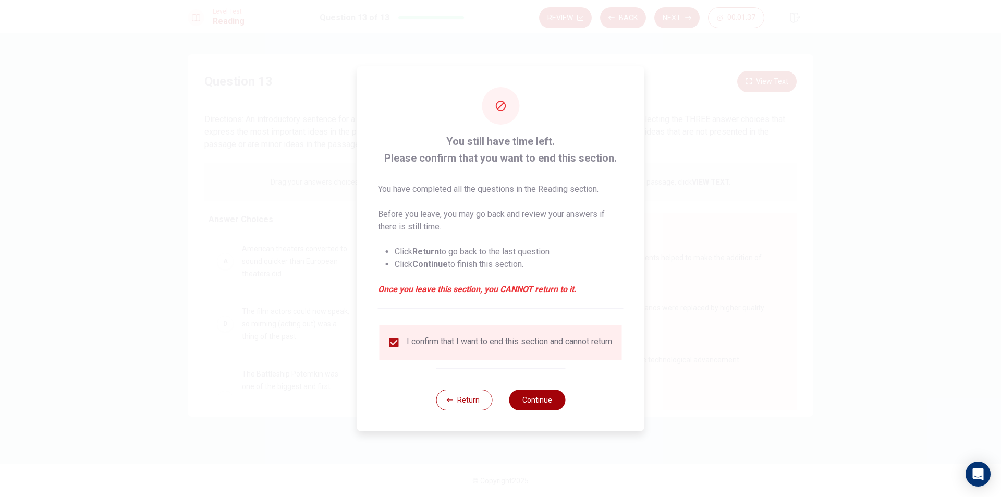
click at [544, 395] on button "Continue" at bounding box center [537, 399] width 56 height 21
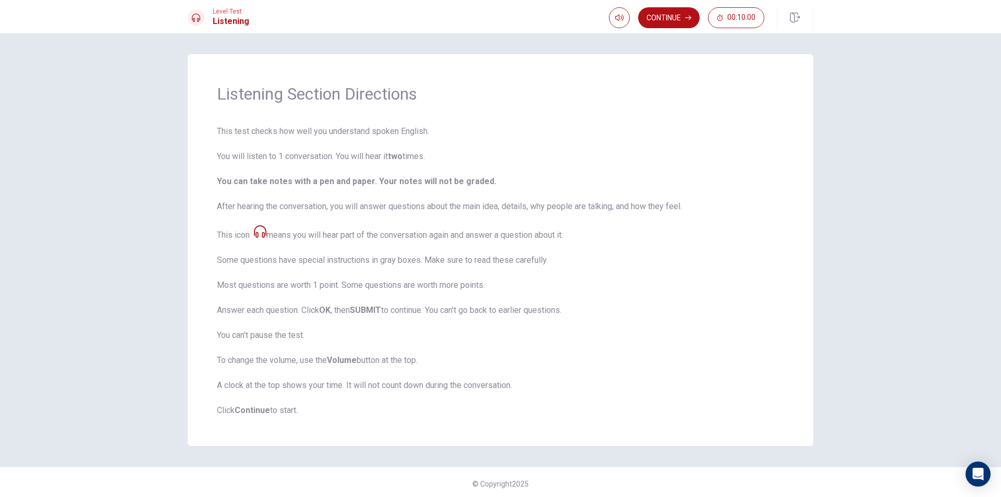
scroll to position [3, 0]
drag, startPoint x: 229, startPoint y: 334, endPoint x: 262, endPoint y: 328, distance: 33.3
click at [262, 328] on span "This test checks how well you understand spoken English. You will listen to 1 c…" at bounding box center [500, 267] width 567 height 291
drag, startPoint x: 272, startPoint y: 363, endPoint x: 429, endPoint y: 335, distance: 158.9
click at [401, 344] on span "This test checks how well you understand spoken English. You will listen to 1 c…" at bounding box center [500, 267] width 567 height 291
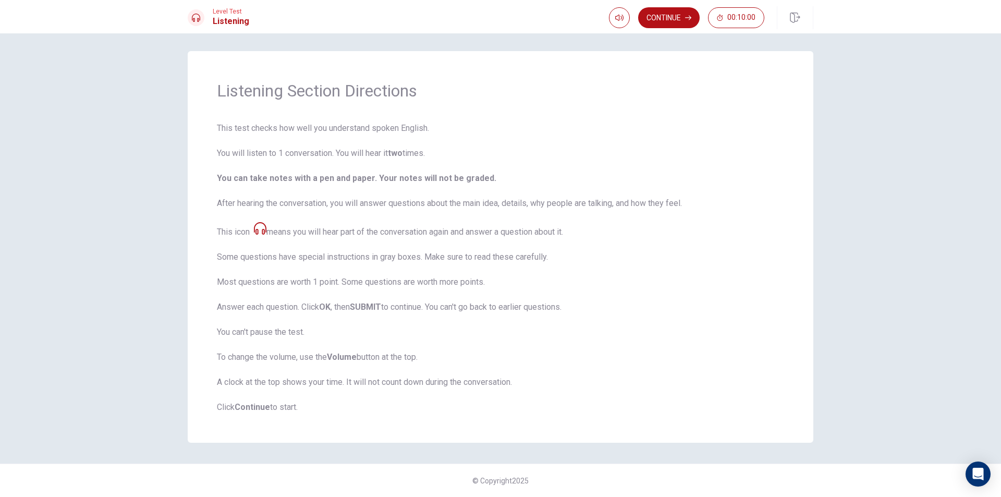
drag, startPoint x: 263, startPoint y: 386, endPoint x: 450, endPoint y: 376, distance: 187.4
click at [450, 376] on span "This test checks how well you understand spoken English. You will listen to 1 c…" at bounding box center [500, 267] width 567 height 291
click at [678, 8] on button "Continue" at bounding box center [669, 17] width 62 height 21
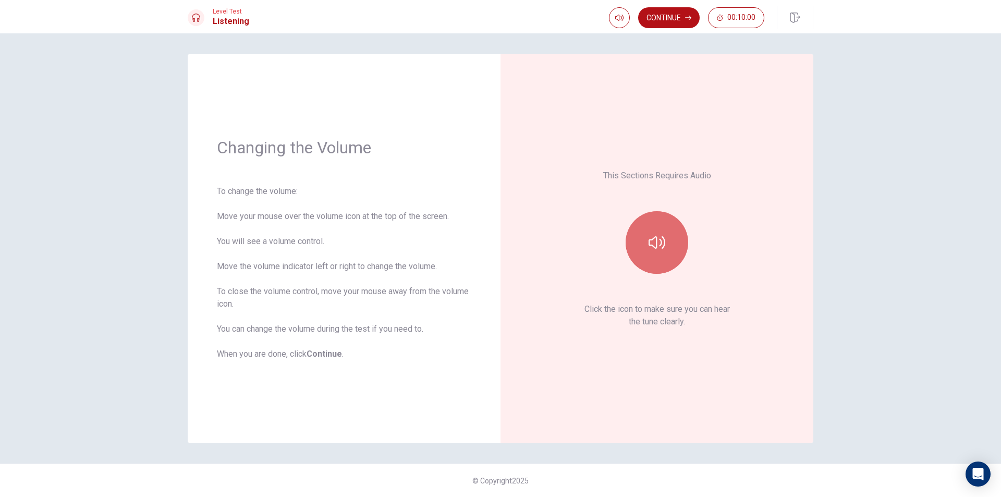
click at [663, 236] on icon "button" at bounding box center [657, 242] width 17 height 17
click at [623, 18] on button "button" at bounding box center [619, 17] width 21 height 21
type input "0"
drag, startPoint x: 640, startPoint y: 41, endPoint x: 602, endPoint y: 44, distance: 38.2
click at [616, 10] on button "button" at bounding box center [619, 17] width 21 height 21
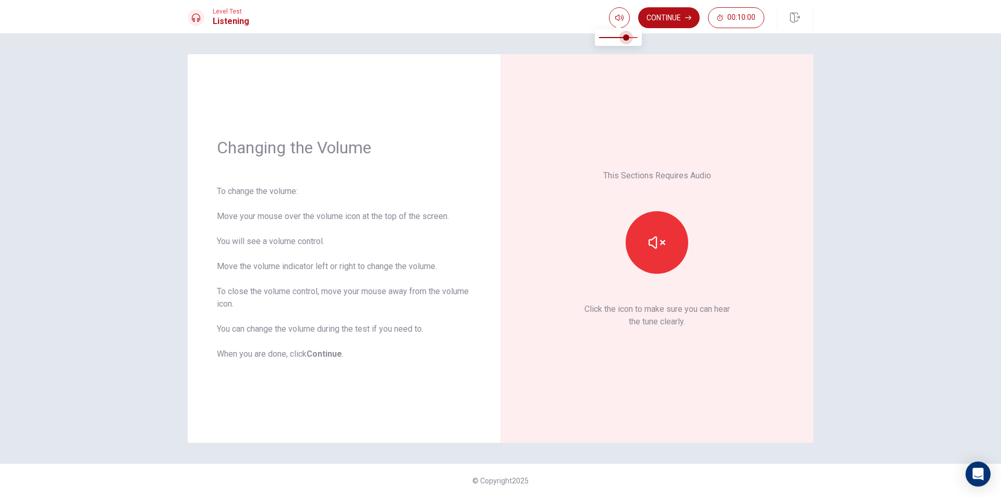
type input "0.9"
drag, startPoint x: 597, startPoint y: 38, endPoint x: 633, endPoint y: 38, distance: 36.0
click at [633, 38] on span at bounding box center [634, 37] width 6 height 6
click at [682, 19] on button "Continue" at bounding box center [669, 17] width 62 height 21
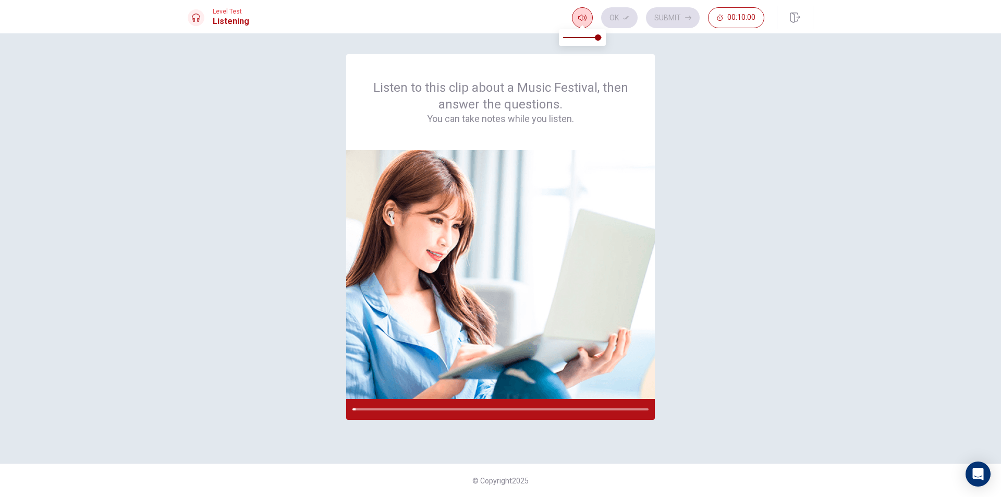
click at [580, 24] on span at bounding box center [582, 26] width 8 height 6
type input "1"
drag, startPoint x: 595, startPoint y: 38, endPoint x: 617, endPoint y: 35, distance: 22.0
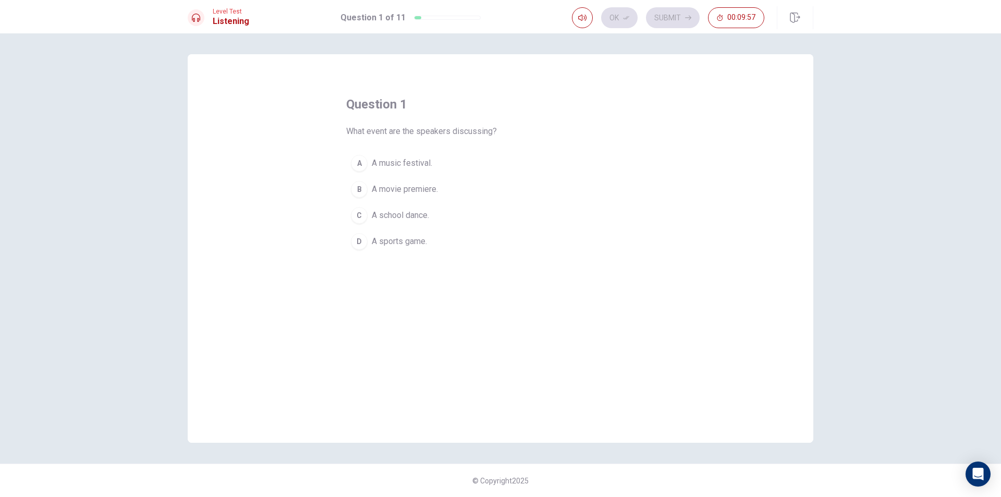
click at [358, 162] on div "A" at bounding box center [359, 163] width 17 height 17
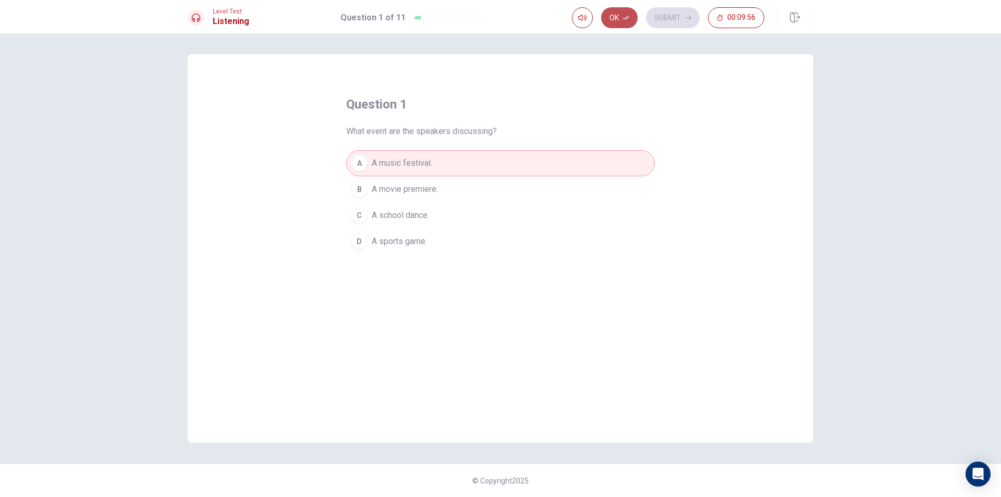
click at [616, 11] on button "Ok" at bounding box center [619, 17] width 36 height 21
click at [663, 17] on button "Submit" at bounding box center [673, 17] width 54 height 21
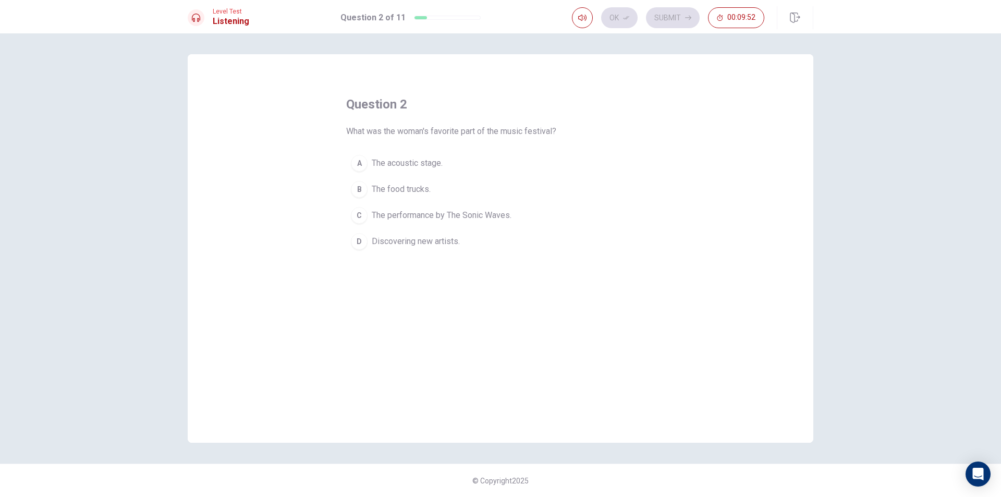
click at [505, 209] on button "C The performance by The Sonic Waves." at bounding box center [500, 215] width 309 height 26
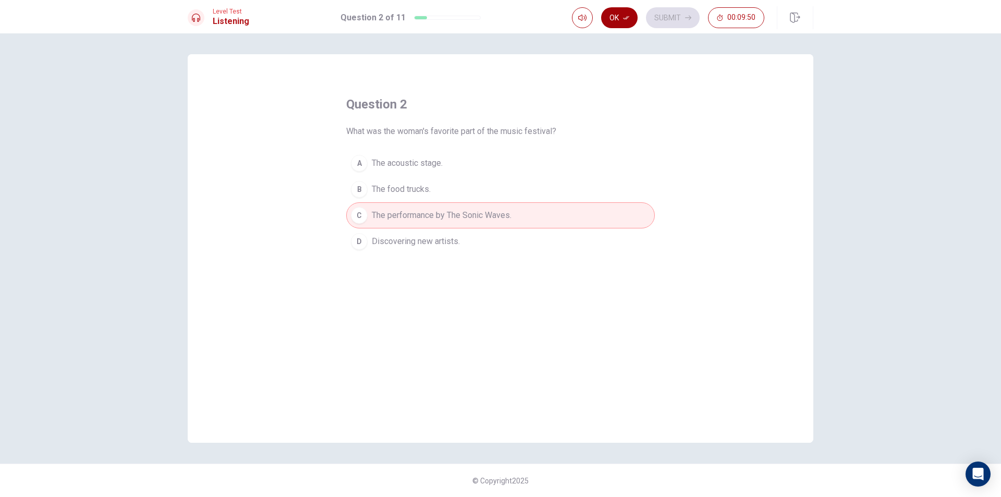
click at [614, 13] on button "Ok" at bounding box center [619, 17] width 36 height 21
click at [533, 179] on button "B The food trucks." at bounding box center [500, 189] width 309 height 26
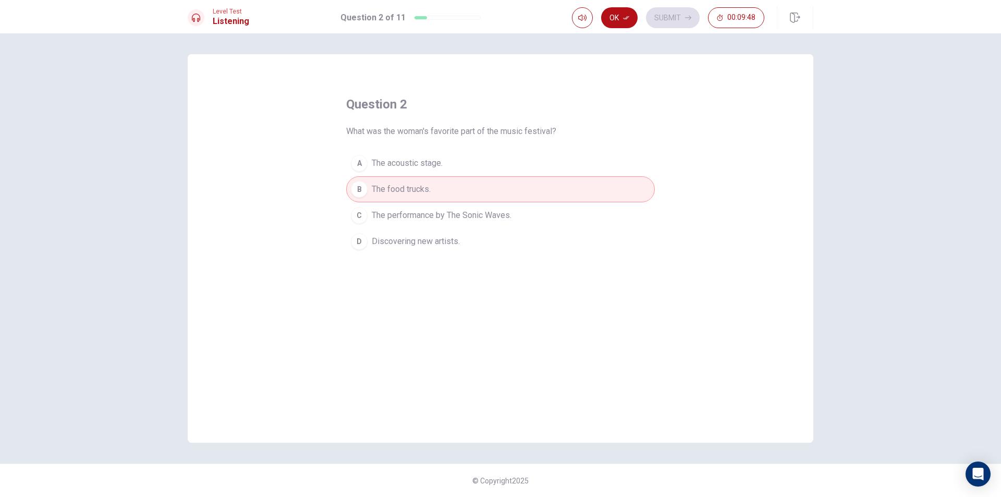
click at [521, 213] on button "C The performance by The Sonic Waves." at bounding box center [500, 215] width 309 height 26
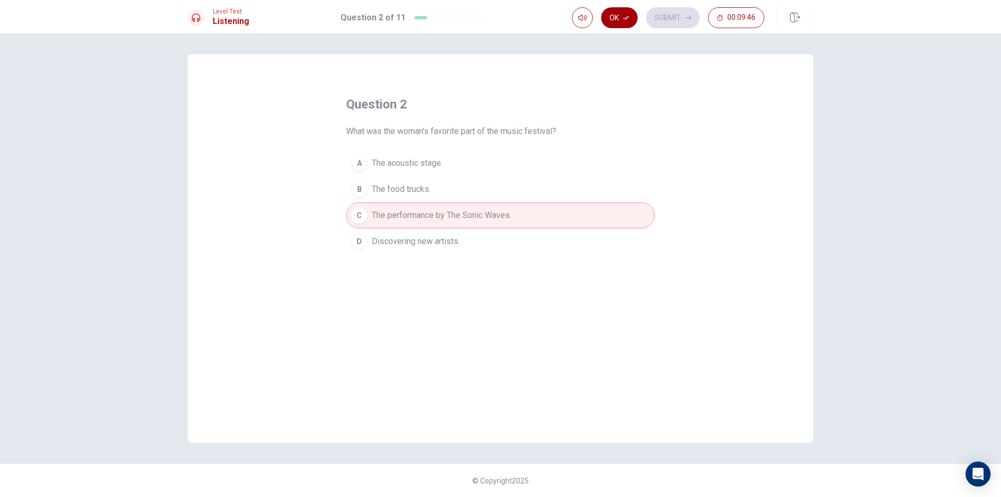
click at [617, 19] on button "Ok" at bounding box center [619, 17] width 36 height 21
click at [674, 14] on button "Submit" at bounding box center [673, 17] width 54 height 21
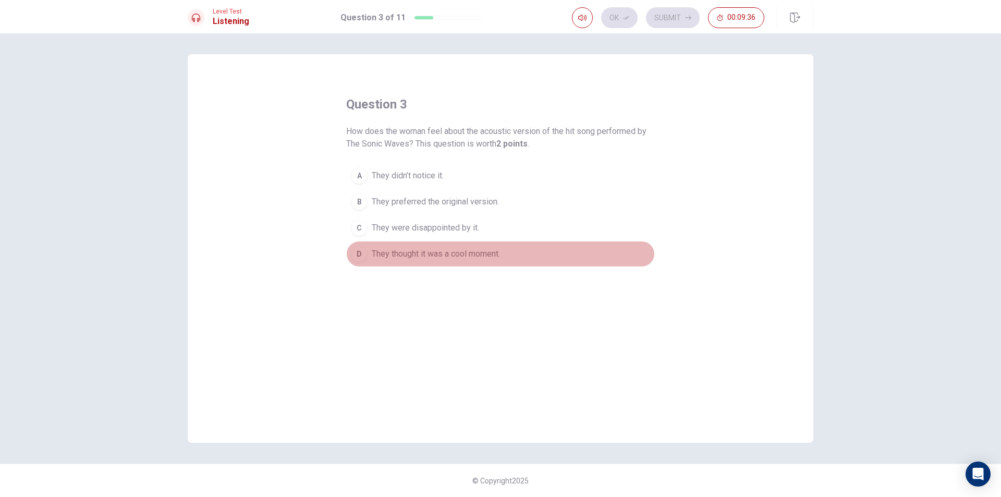
click at [444, 251] on span "They thought it was a cool moment." at bounding box center [436, 254] width 128 height 13
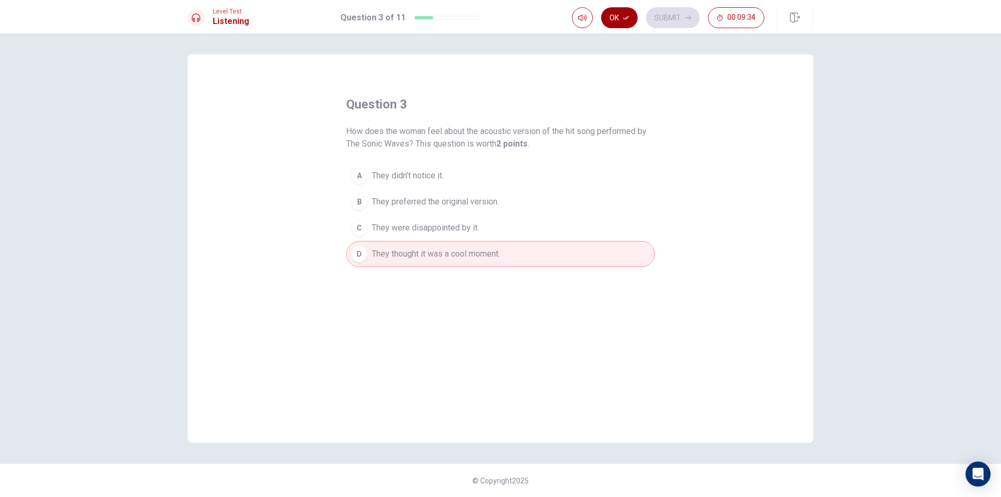
click at [619, 9] on button "Ok" at bounding box center [619, 17] width 36 height 21
click at [673, 12] on button "Submit" at bounding box center [673, 17] width 54 height 21
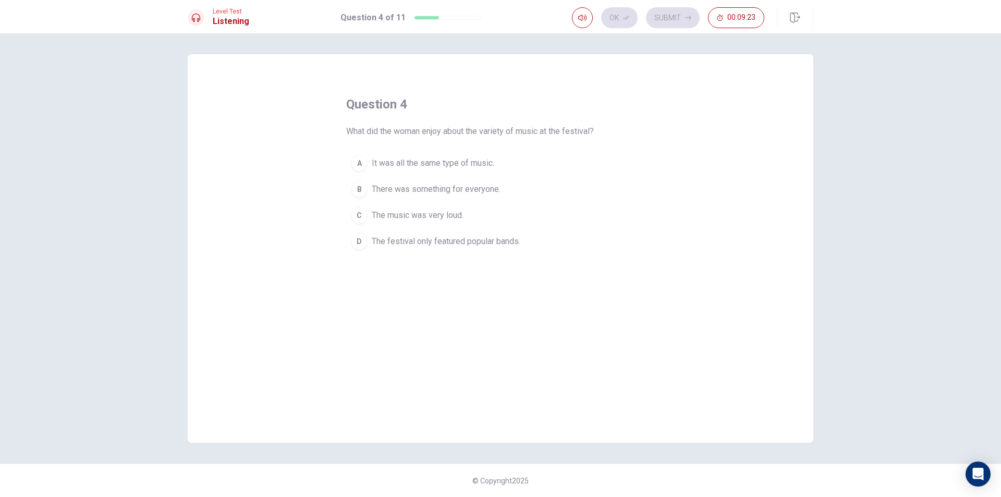
click at [451, 242] on span "The festival only featured popular bands." at bounding box center [446, 241] width 149 height 13
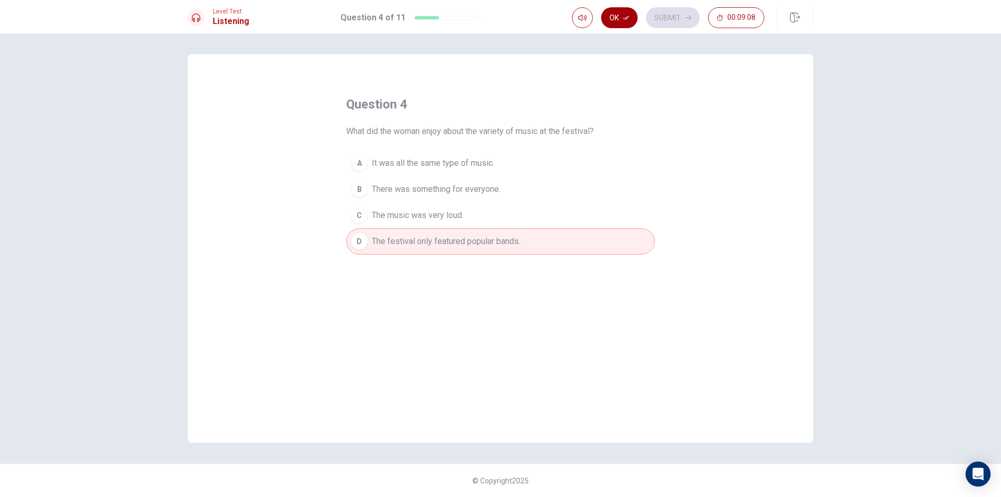
click at [631, 26] on button "Ok" at bounding box center [619, 17] width 36 height 21
click at [655, 19] on button "Submit" at bounding box center [673, 17] width 54 height 21
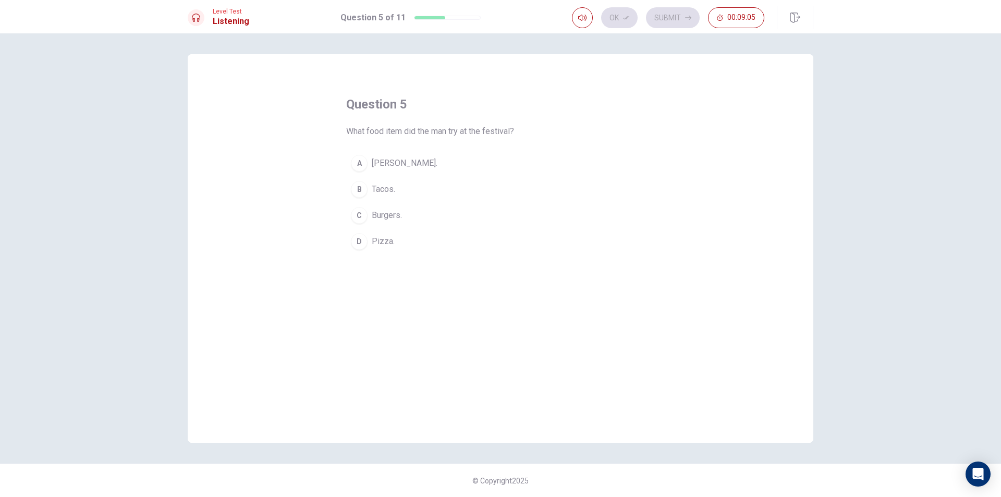
click at [415, 163] on span "[PERSON_NAME]." at bounding box center [405, 163] width 66 height 13
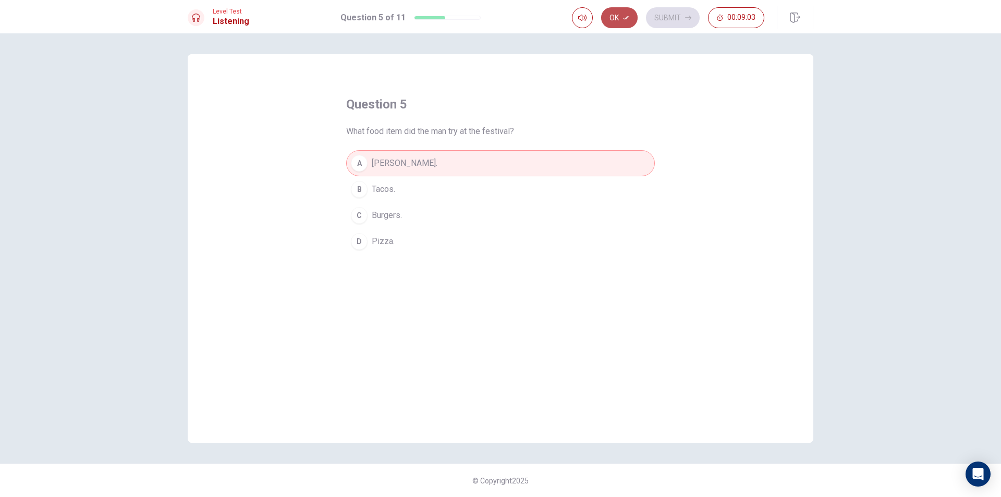
click at [629, 16] on icon "button" at bounding box center [626, 18] width 6 height 6
click at [658, 15] on button "Submit" at bounding box center [673, 17] width 54 height 21
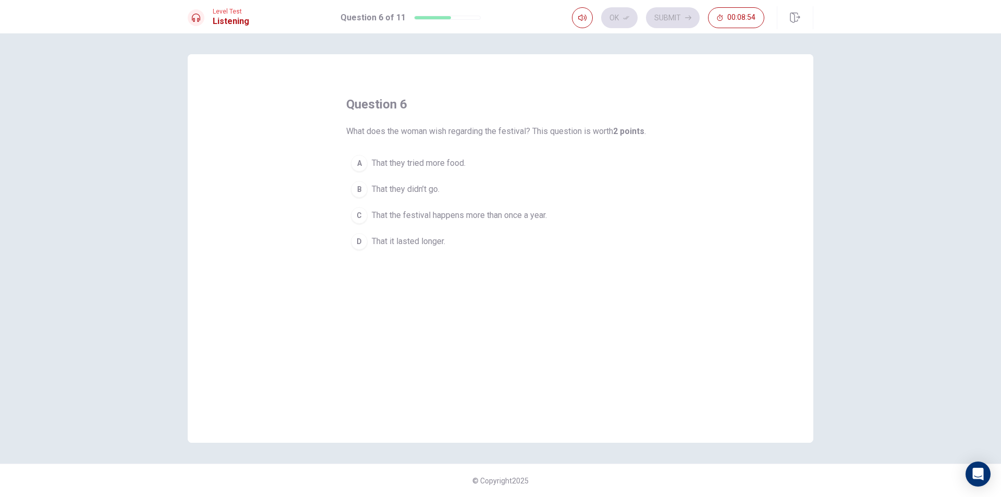
click at [429, 215] on span "That the festival happens more than once a year." at bounding box center [459, 215] width 175 height 13
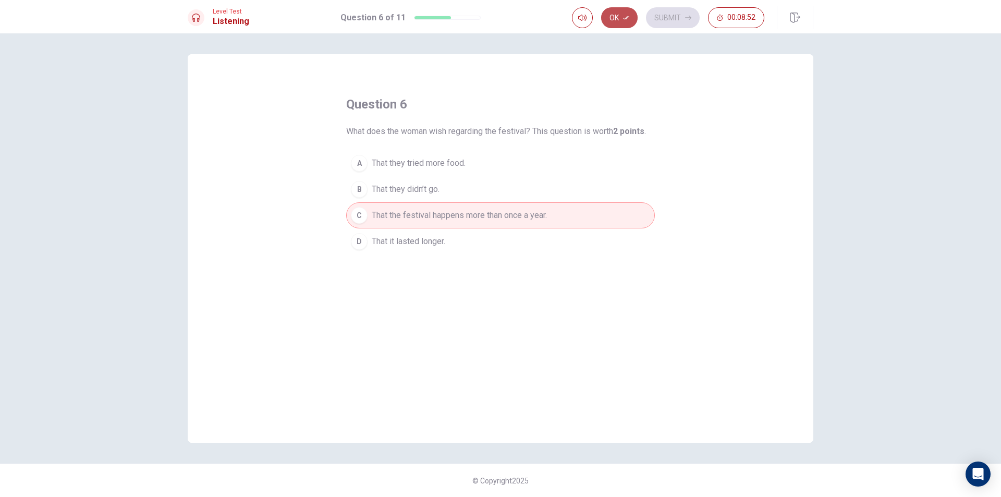
click at [618, 23] on button "Ok" at bounding box center [619, 17] width 36 height 21
click at [679, 15] on button "Submit" at bounding box center [673, 17] width 54 height 21
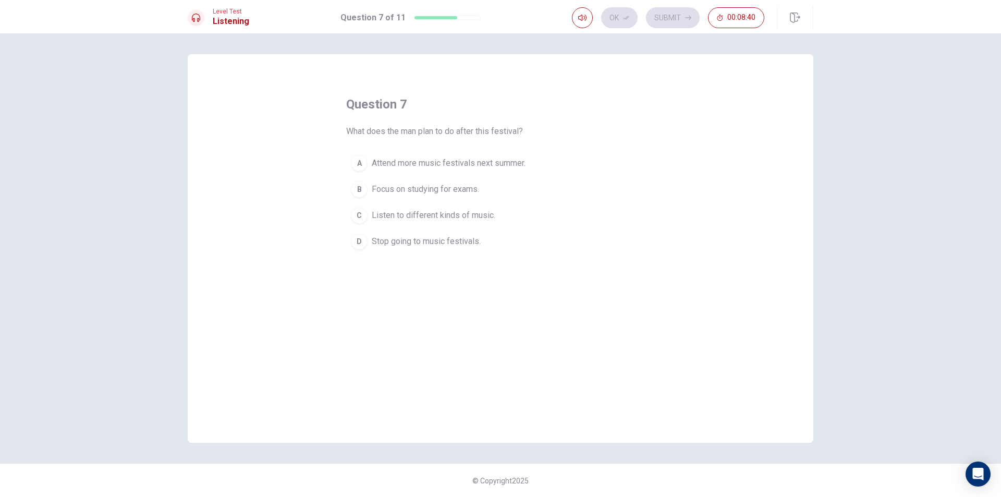
click at [485, 219] on span "Listen to different kinds of music." at bounding box center [434, 215] width 124 height 13
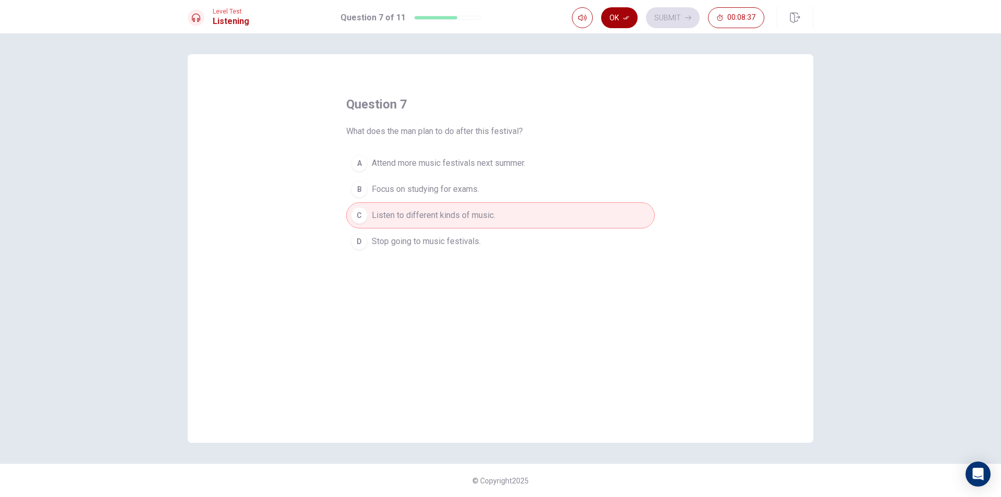
click at [611, 25] on button "Ok" at bounding box center [619, 17] width 36 height 21
click at [663, 16] on button "Submit" at bounding box center [673, 17] width 54 height 21
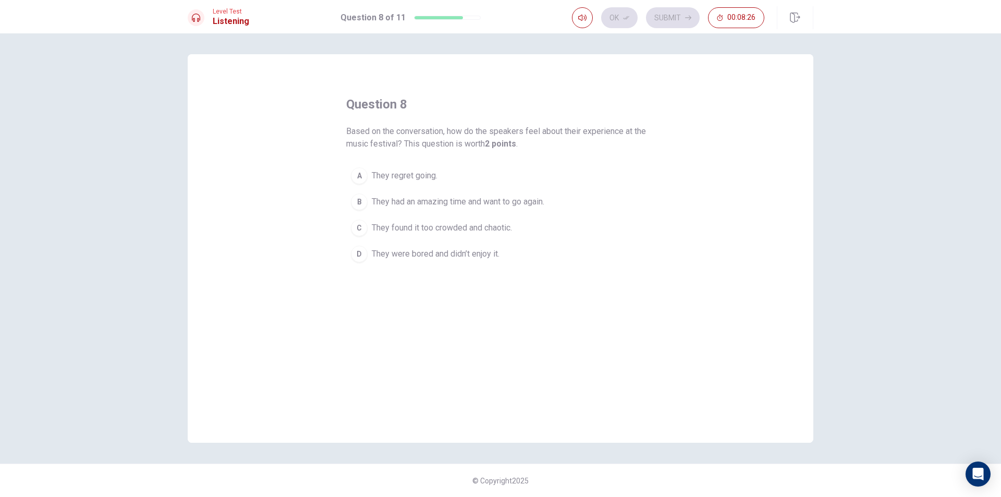
click at [481, 203] on span "They had an amazing time and want to go again." at bounding box center [458, 201] width 173 height 13
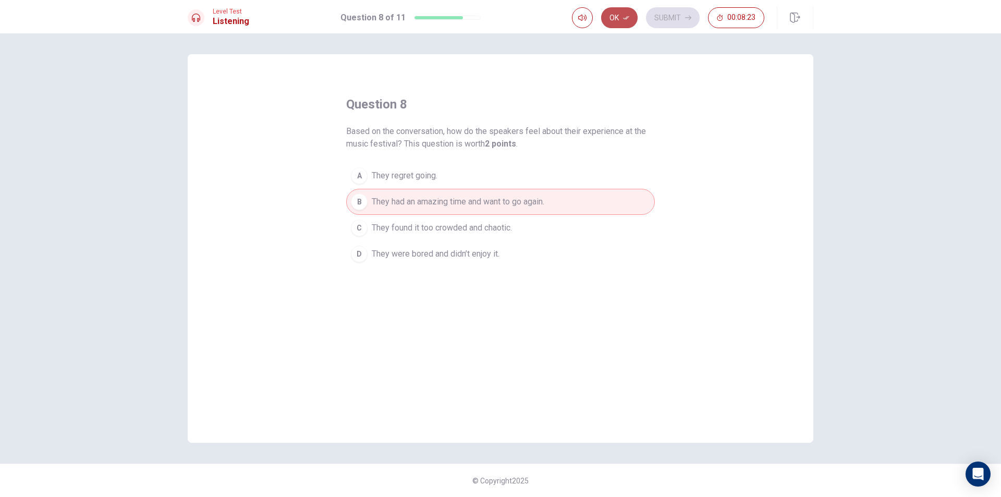
click at [633, 19] on button "Ok" at bounding box center [619, 17] width 36 height 21
click at [664, 15] on button "Submit" at bounding box center [673, 17] width 54 height 21
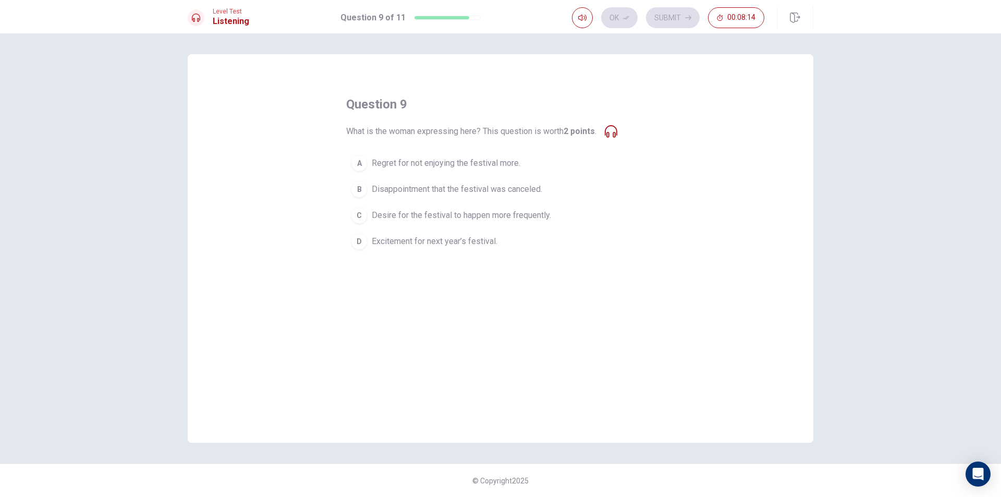
click at [362, 216] on div "C" at bounding box center [359, 215] width 17 height 17
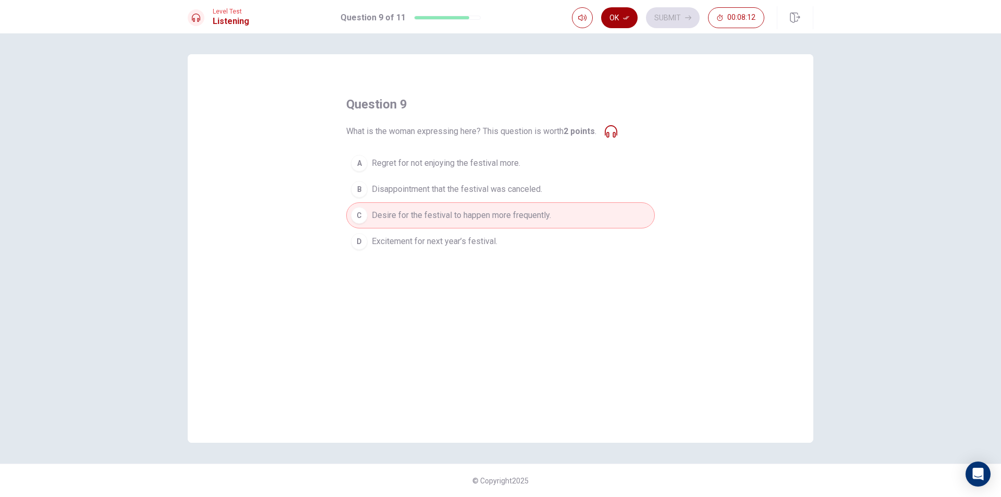
click at [629, 14] on button "Ok" at bounding box center [619, 17] width 36 height 21
click at [670, 21] on button "Submit" at bounding box center [673, 17] width 54 height 21
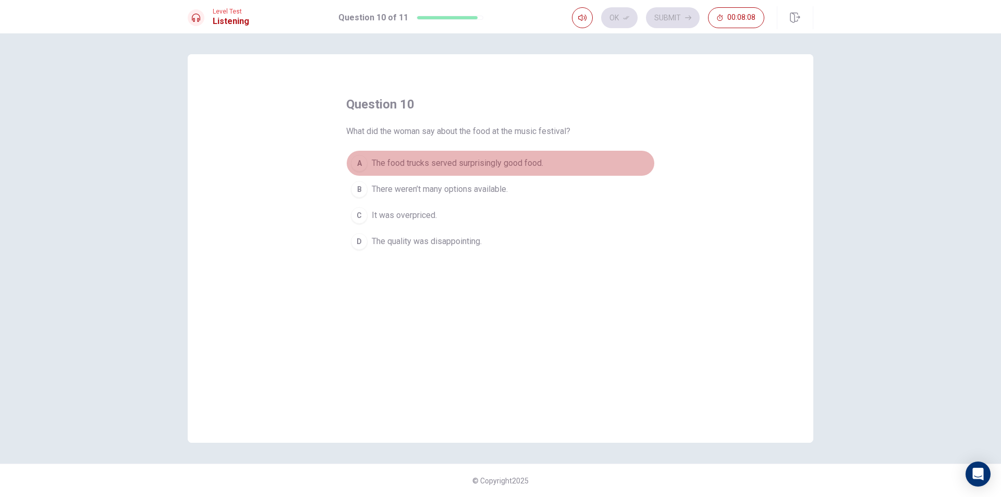
click at [457, 164] on span "The food trucks served surprisingly good food." at bounding box center [458, 163] width 172 height 13
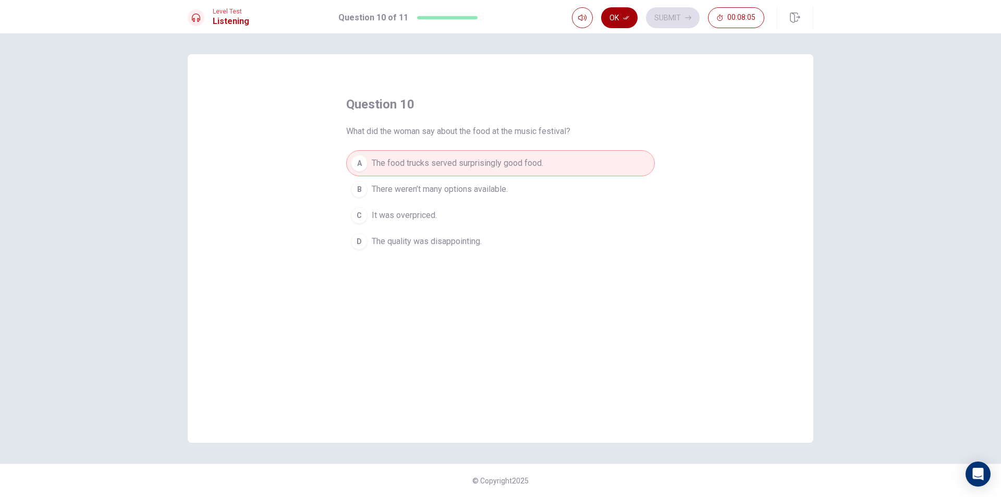
click at [628, 16] on icon "button" at bounding box center [626, 18] width 6 height 6
click at [666, 13] on button "Submit" at bounding box center [673, 17] width 54 height 21
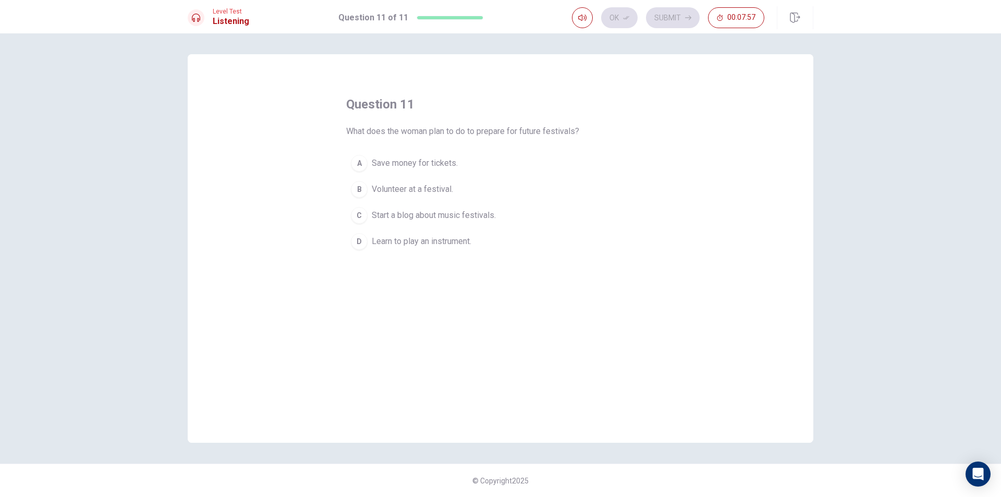
click at [469, 165] on button "A Save money for tickets." at bounding box center [500, 163] width 309 height 26
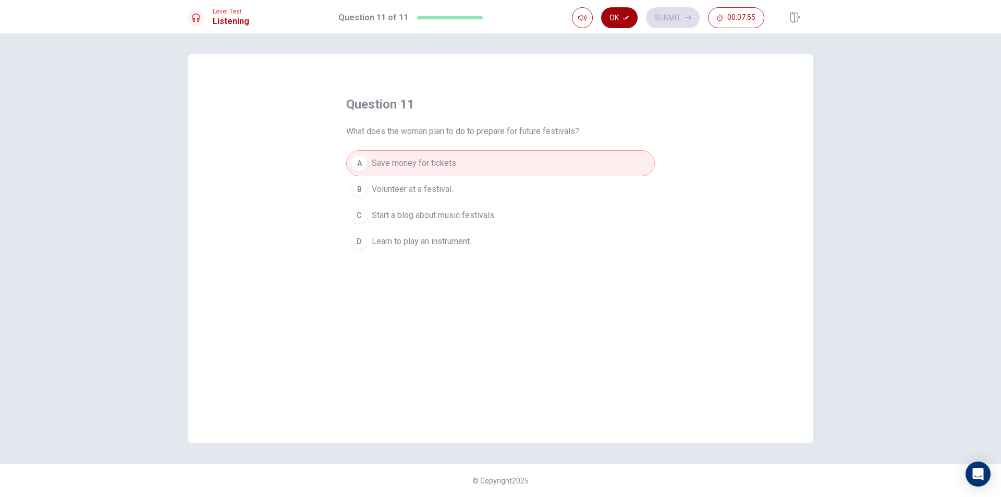
click at [637, 16] on button "Ok" at bounding box center [619, 17] width 36 height 21
click at [659, 14] on button "Submit" at bounding box center [673, 17] width 54 height 21
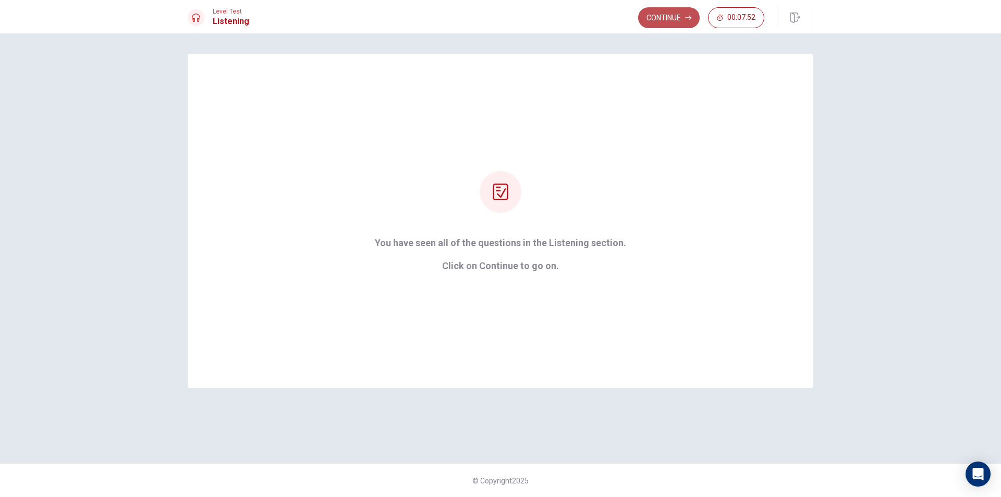
click at [671, 13] on button "Continue" at bounding box center [669, 17] width 62 height 21
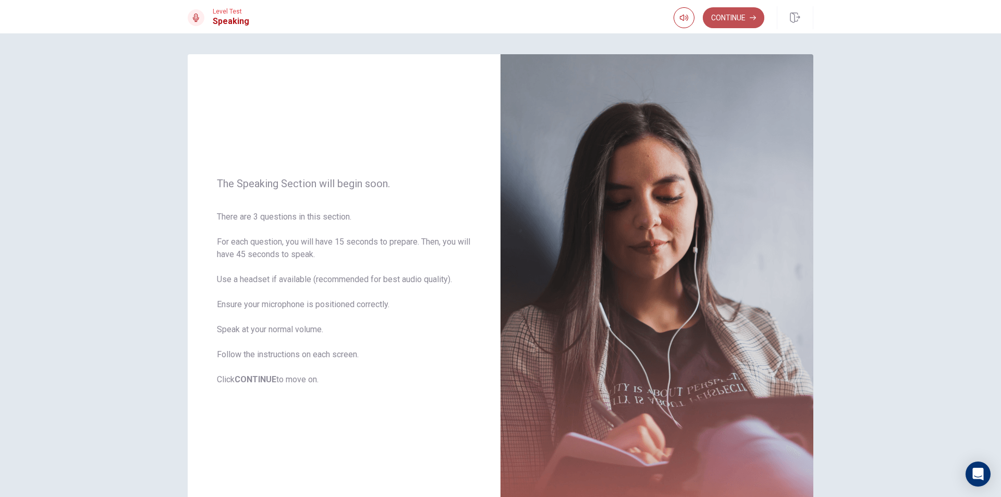
click at [732, 22] on button "Continue" at bounding box center [734, 17] width 62 height 21
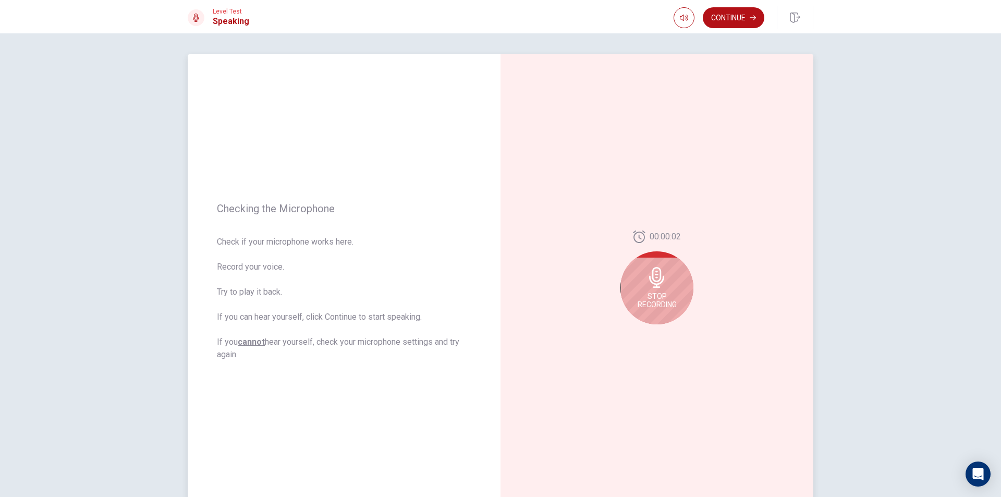
click at [665, 282] on div "Stop Recording" at bounding box center [656, 287] width 73 height 73
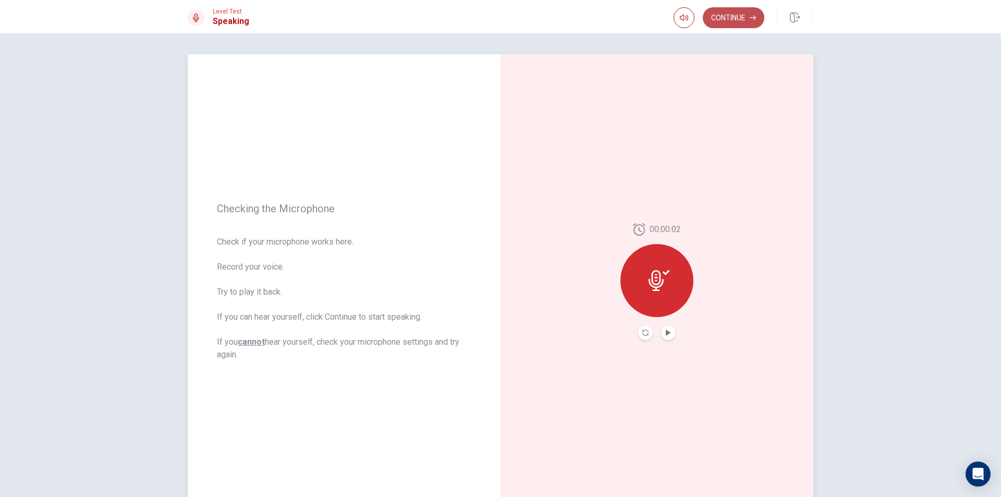
click at [736, 23] on button "Continue" at bounding box center [734, 17] width 62 height 21
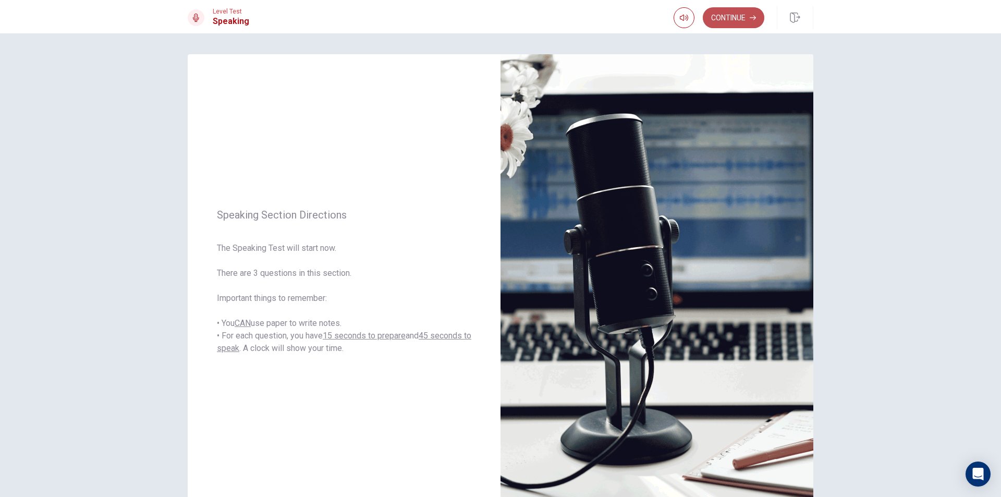
click at [725, 22] on button "Continue" at bounding box center [734, 17] width 62 height 21
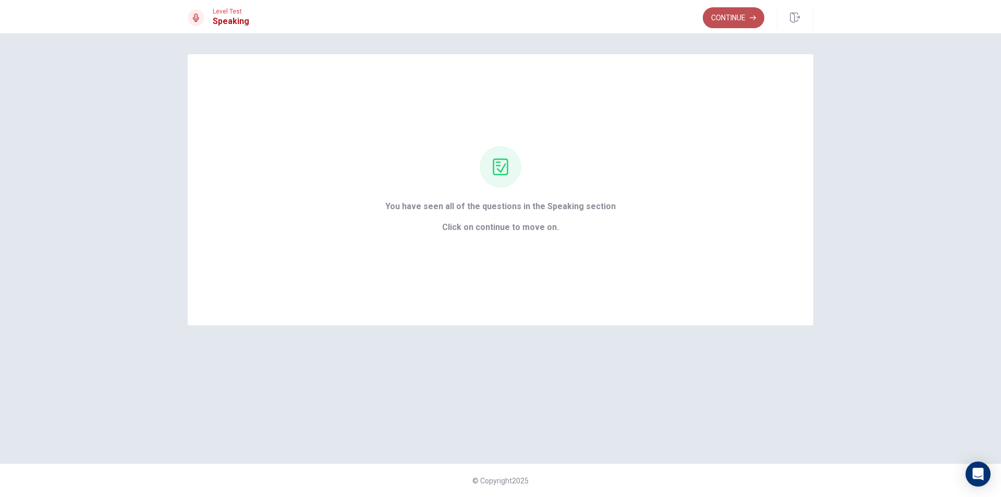
click at [727, 13] on button "Continue" at bounding box center [734, 17] width 62 height 21
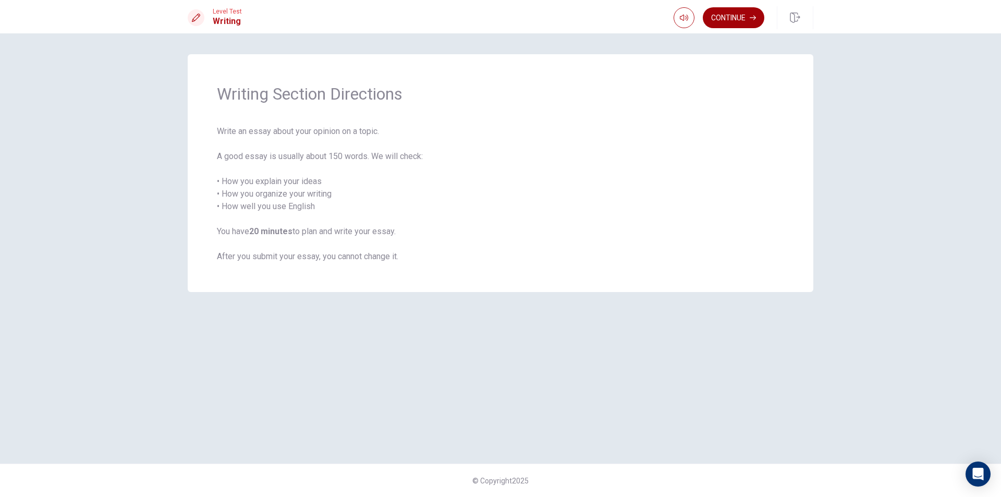
click at [730, 16] on button "Continue" at bounding box center [734, 17] width 62 height 21
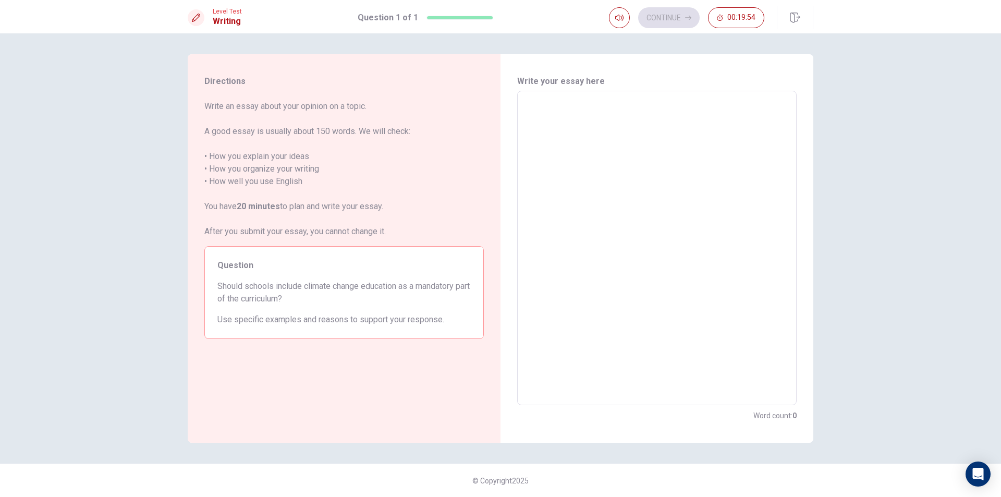
drag, startPoint x: 270, startPoint y: 102, endPoint x: 368, endPoint y: 120, distance: 99.7
click at [368, 120] on span "Write an essay about your opinion on a topic. A good essay is usually about 150…" at bounding box center [343, 169] width 279 height 138
click at [636, 109] on textarea at bounding box center [656, 248] width 265 height 297
click at [663, 270] on textarea at bounding box center [656, 248] width 265 height 297
click at [210, 289] on div "Question Should schools include climate change education as a mandatory part of…" at bounding box center [343, 292] width 279 height 93
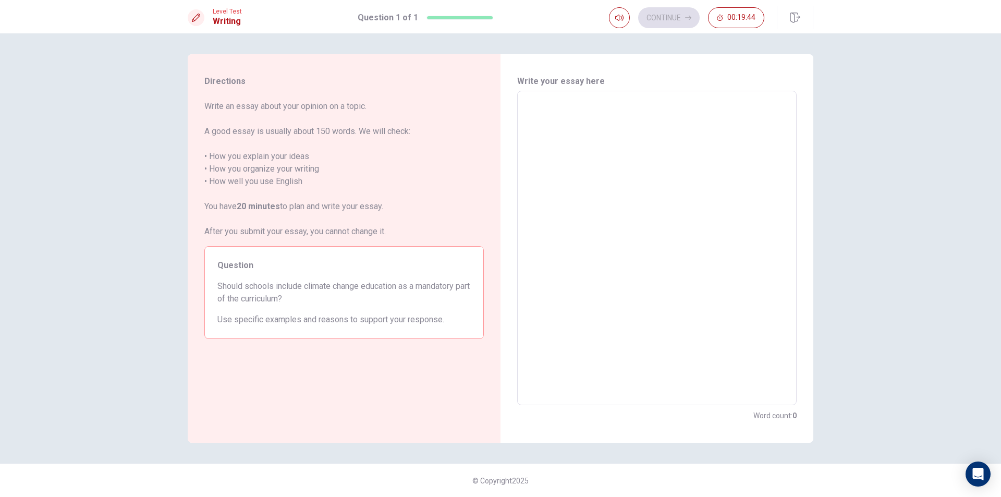
drag, startPoint x: 280, startPoint y: 289, endPoint x: 385, endPoint y: 256, distance: 109.7
click at [362, 291] on span "Should schools include climate change education as a mandatory part of the curr…" at bounding box center [343, 292] width 253 height 25
click at [621, 131] on textarea at bounding box center [656, 248] width 265 height 297
type textarea "s"
type textarea "x"
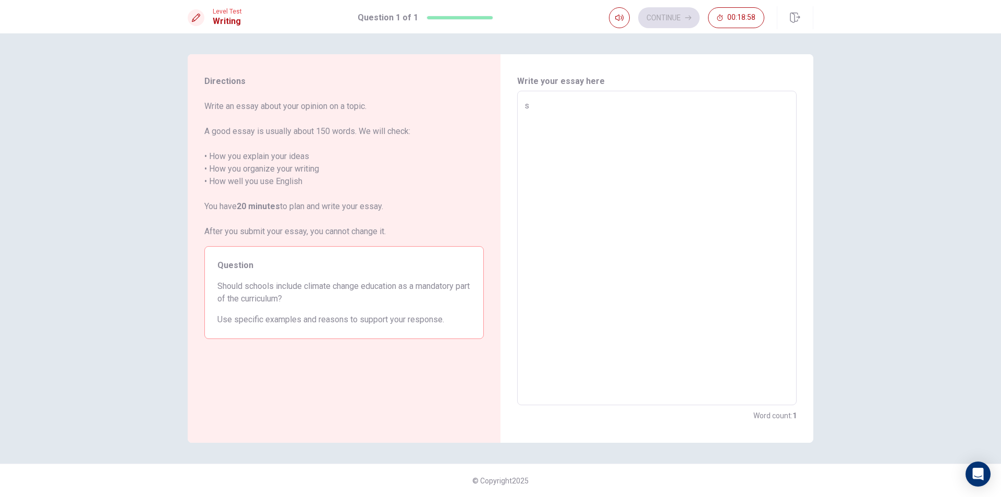
type textarea "sc"
type textarea "x"
type textarea "sch"
type textarea "x"
type textarea "scho"
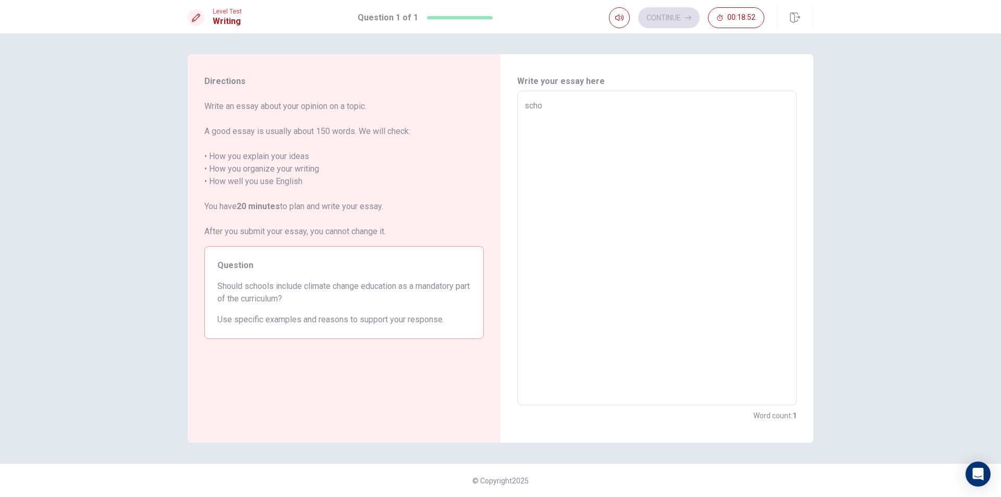
type textarea "x"
type textarea "sch"
type textarea "x"
type textarea "sc"
type textarea "x"
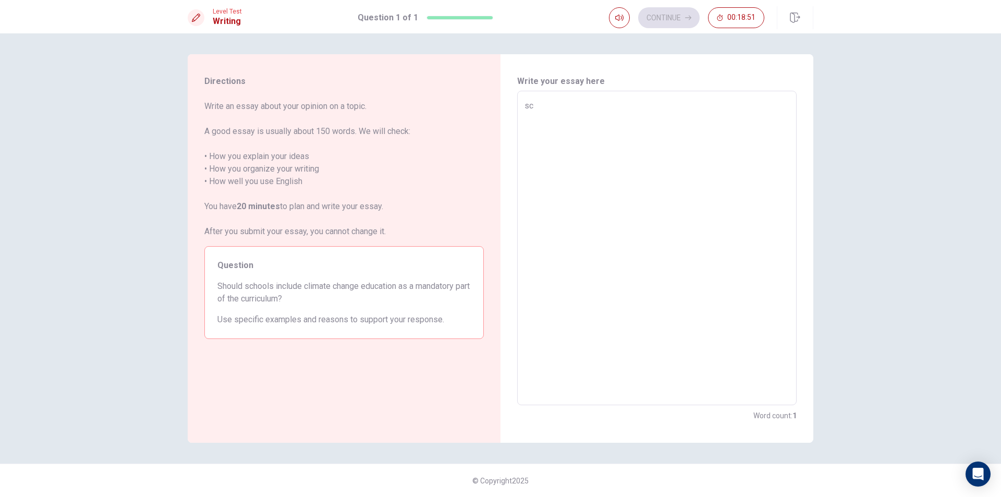
type textarea "s"
type textarea "x"
type textarea "S"
type textarea "x"
type textarea "Sc"
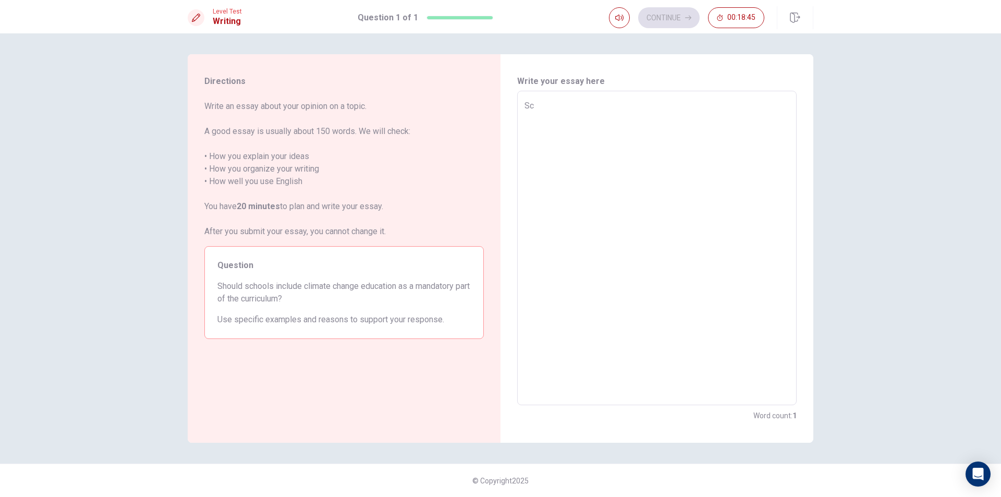
type textarea "x"
type textarea "Sch"
type textarea "x"
type textarea "Scho"
type textarea "x"
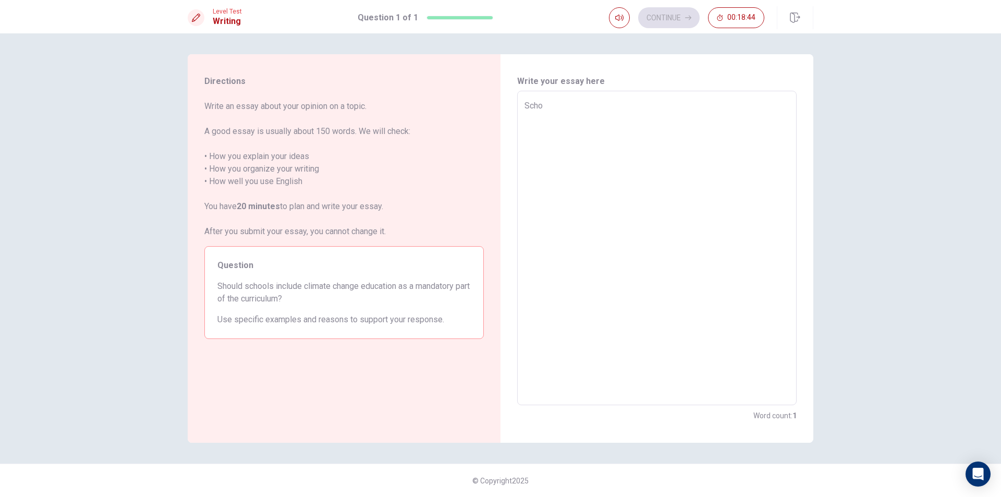
type textarea "Schoo"
type textarea "x"
type textarea "School"
type textarea "x"
type textarea "School"
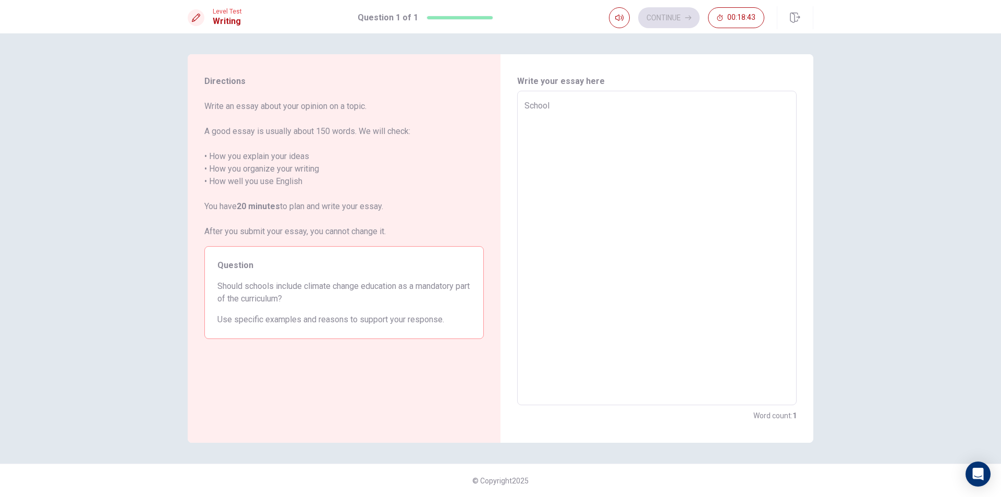
type textarea "x"
type textarea "School s"
type textarea "x"
type textarea "School sh"
type textarea "x"
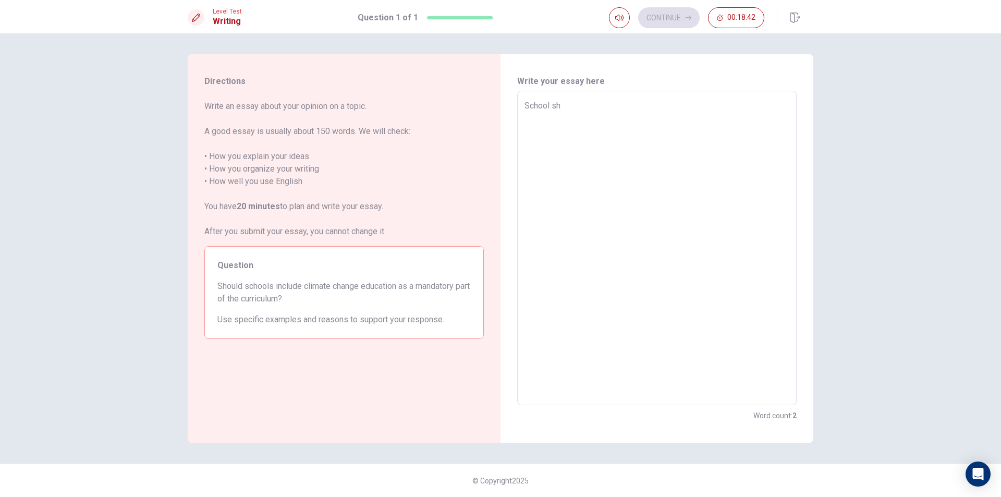
type textarea "School sho"
type textarea "x"
type textarea "School shou"
type textarea "x"
type textarea "School shoul"
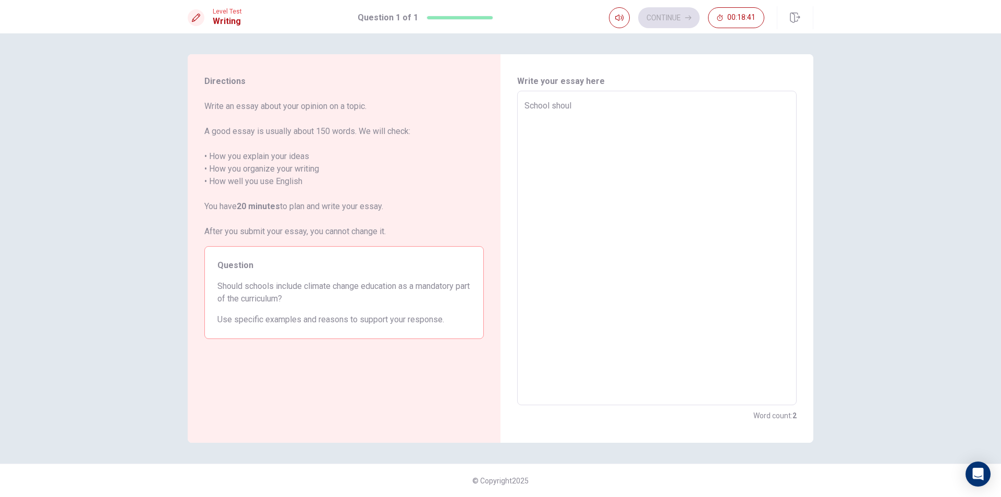
type textarea "x"
type textarea "School shoul d"
type textarea "x"
type textarea "School shoul di"
type textarea "x"
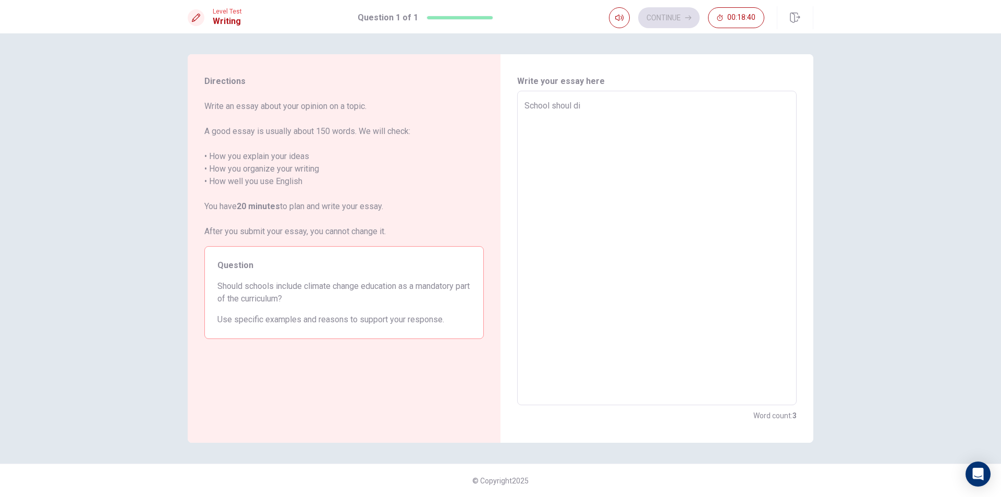
type textarea "School shoul din"
type textarea "x"
type textarea "School shoul di"
type textarea "x"
type textarea "School shoul d"
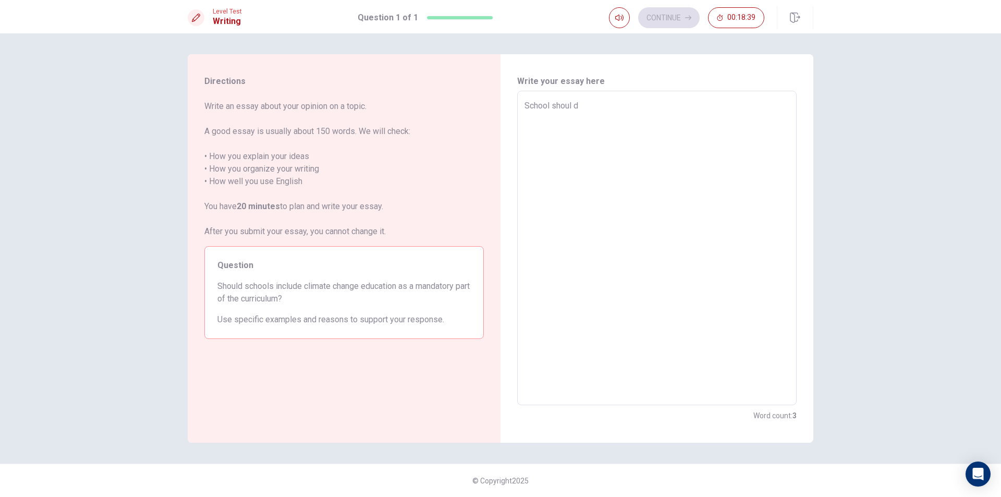
type textarea "x"
type textarea "School shoul"
type textarea "x"
type textarea "School shoul"
type textarea "x"
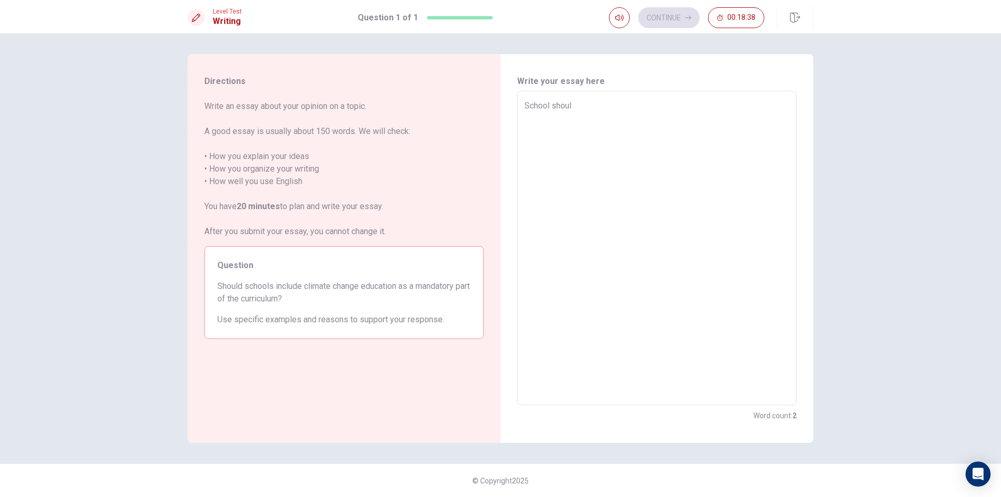
type textarea "School should"
type textarea "x"
type textarea "School should"
type textarea "x"
type textarea "School should i"
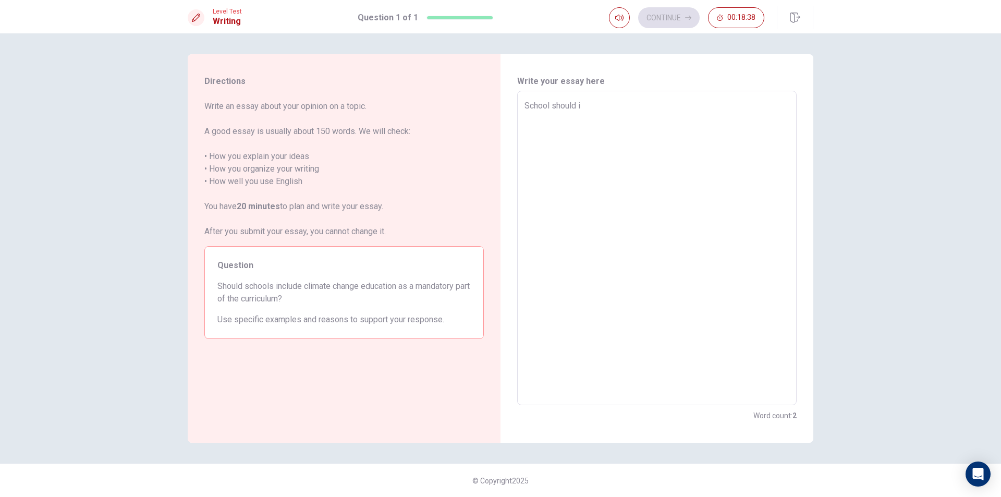
type textarea "x"
type textarea "School should in"
type textarea "x"
type textarea "School should inc"
type textarea "x"
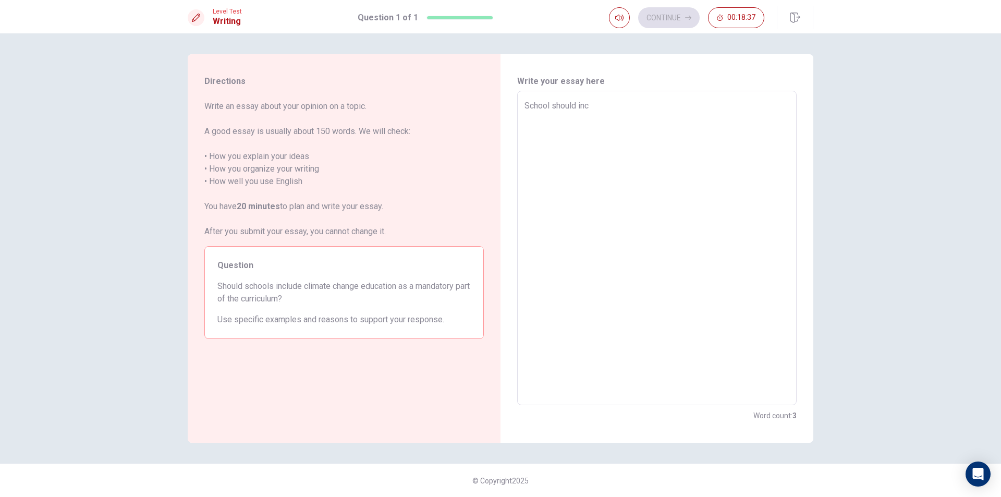
type textarea "School should incl"
type textarea "x"
type textarea "School should inclu"
type textarea "x"
type textarea "School should includ"
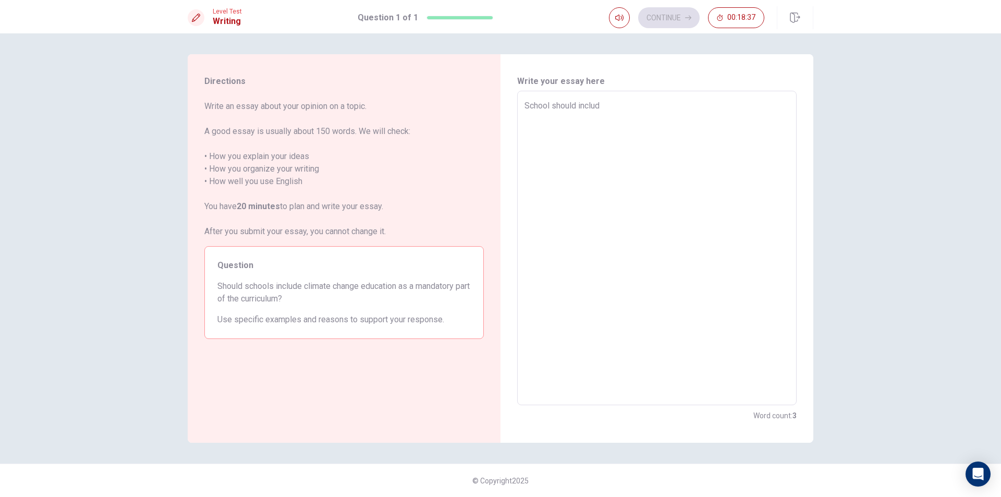
type textarea "x"
type textarea "School should include"
type textarea "x"
type textarea "School should include"
type textarea "x"
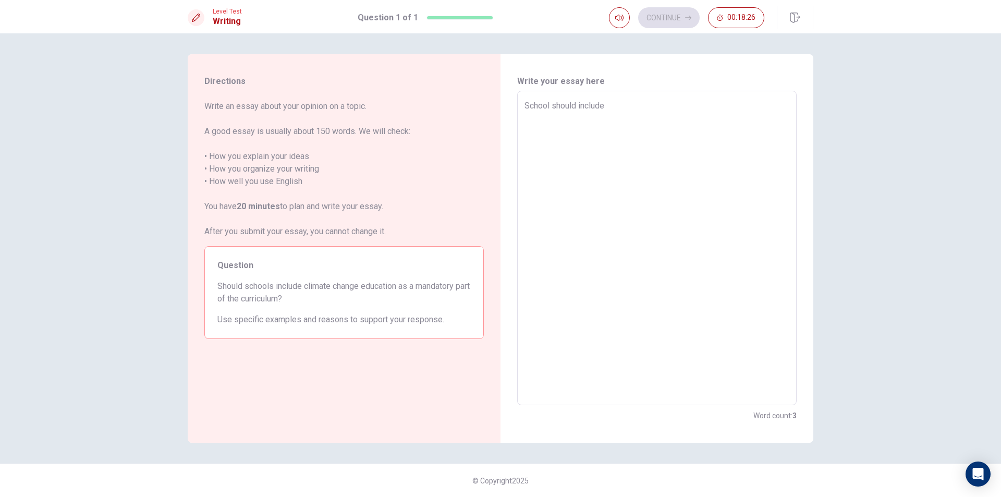
type textarea "School should include c"
type textarea "x"
type textarea "School should include cl"
type textarea "x"
type textarea "School should include cli"
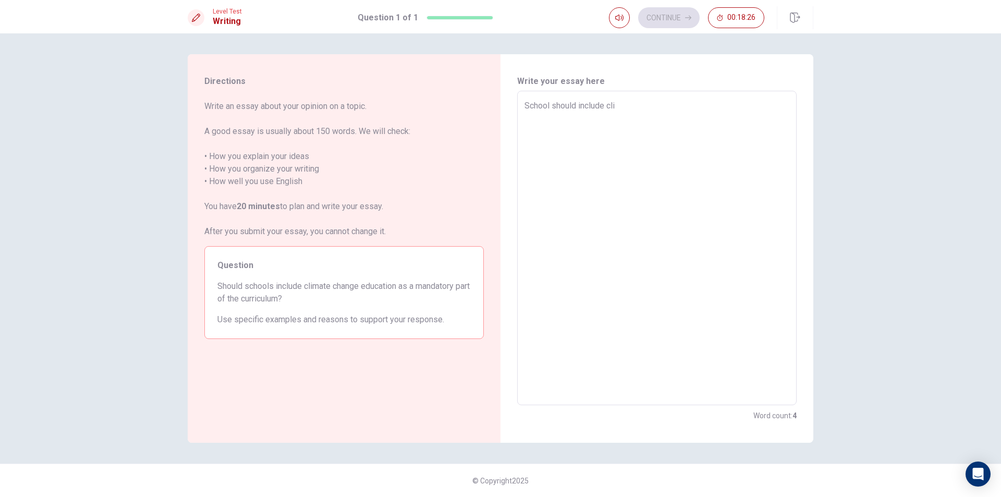
type textarea "x"
type textarea "School should include clim"
type textarea "x"
type textarea "School should include clima"
type textarea "x"
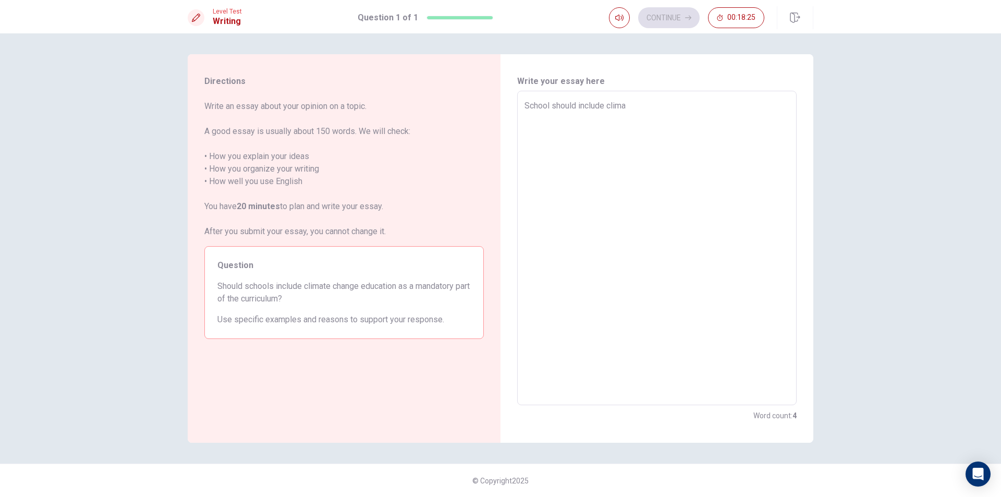
type textarea "School should include climat"
type textarea "x"
type textarea "School should include climate"
type textarea "x"
type textarea "School should include climate"
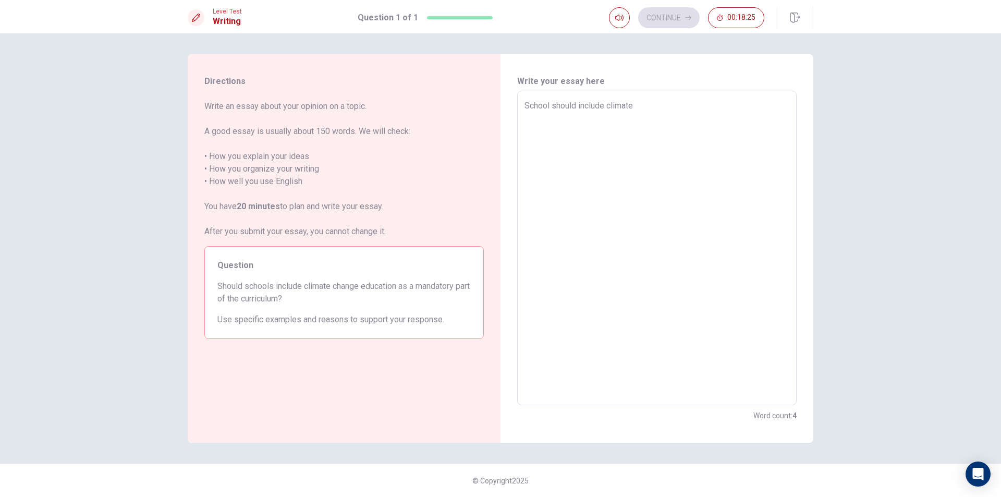
type textarea "x"
type textarea "School should include climate c"
type textarea "x"
type textarea "School should include climate ch"
type textarea "x"
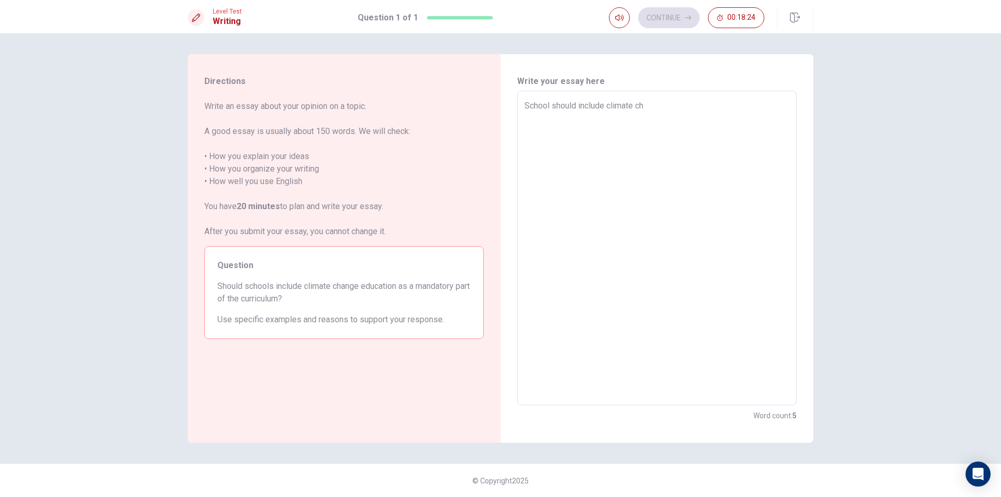
type textarea "School should include climate cha"
type textarea "x"
type textarea "School should include climate chan"
type textarea "x"
type textarea "School should include climate [PERSON_NAME]"
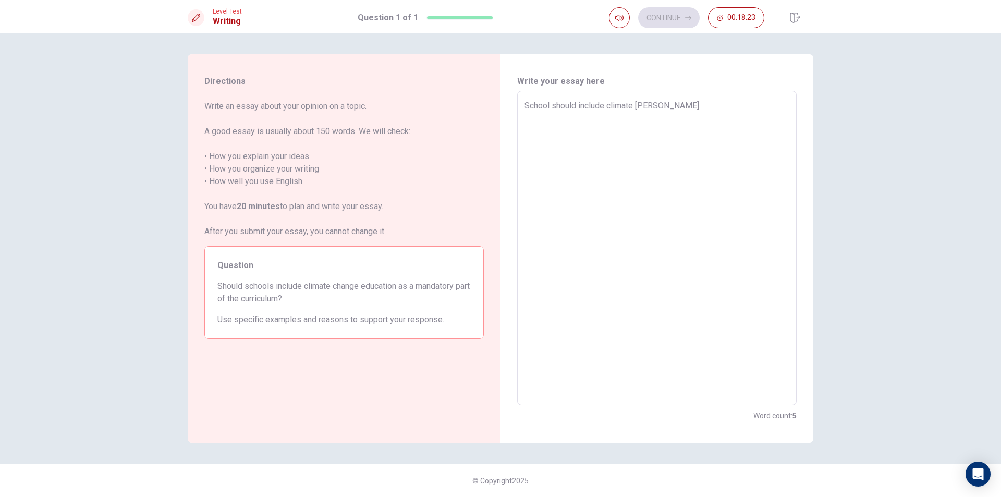
type textarea "x"
type textarea "School should include climate change"
type textarea "x"
type textarea "School should include climate change"
type textarea "x"
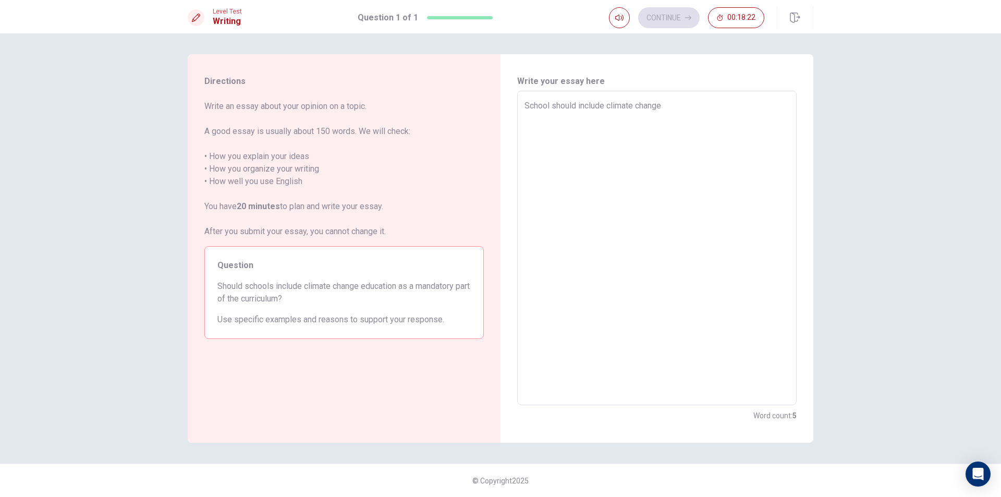
type textarea "School should include climate change a"
type textarea "x"
type textarea "School should include climate change as"
type textarea "x"
type textarea "School should include climate change as"
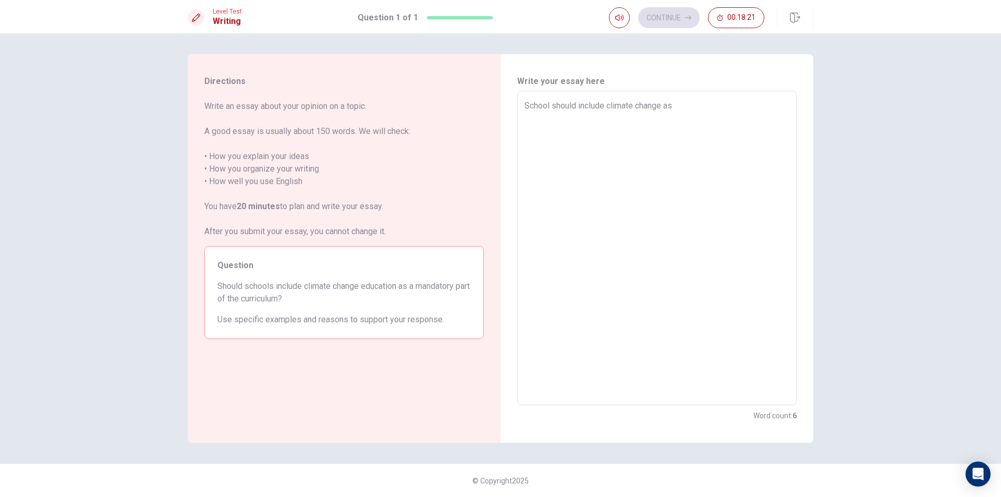
type textarea "x"
type textarea "School should include climate change as a"
type textarea "x"
type textarea "School should include climate change as a"
type textarea "x"
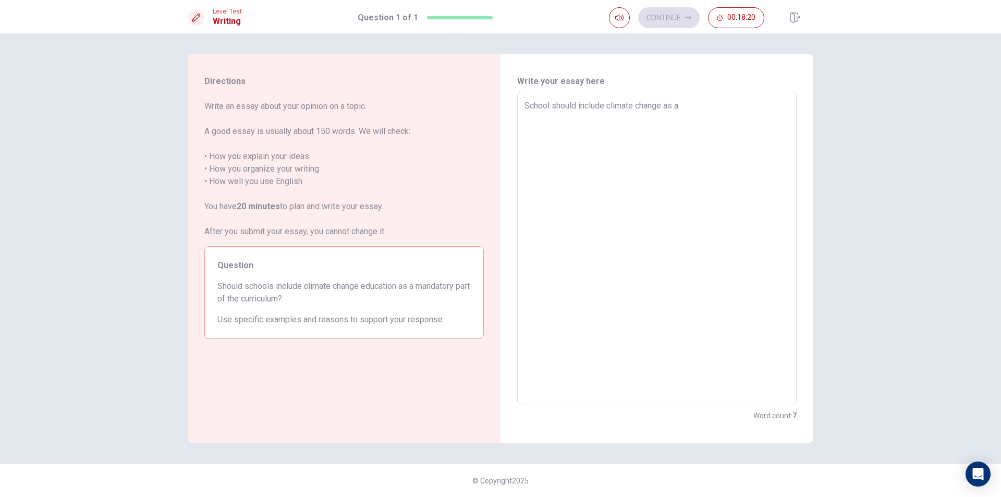
type textarea "School should include climate change as a m"
type textarea "x"
type textarea "School should include climate change as a ma"
type textarea "x"
type textarea "School should include climate change as a man"
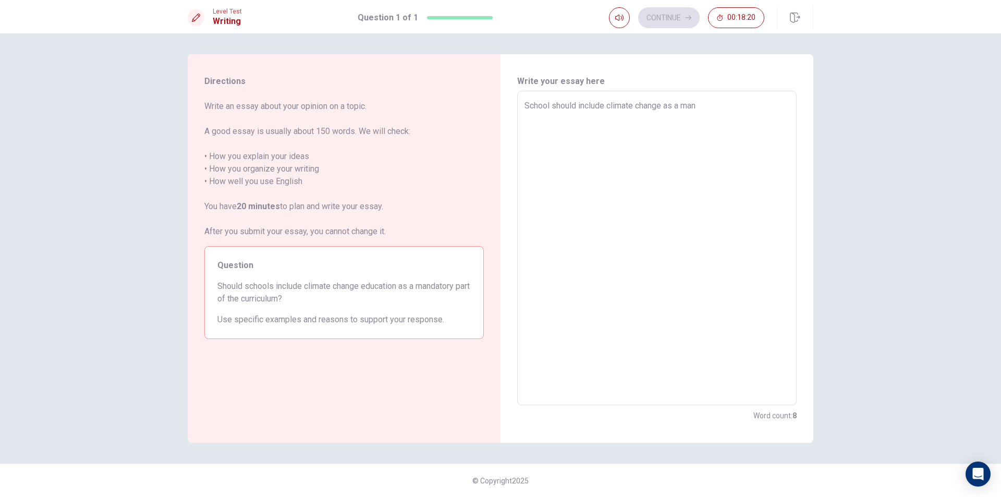
type textarea "x"
type textarea "School should include climate change as a mand"
type textarea "x"
type textarea "School should include climate change as a mando"
type textarea "x"
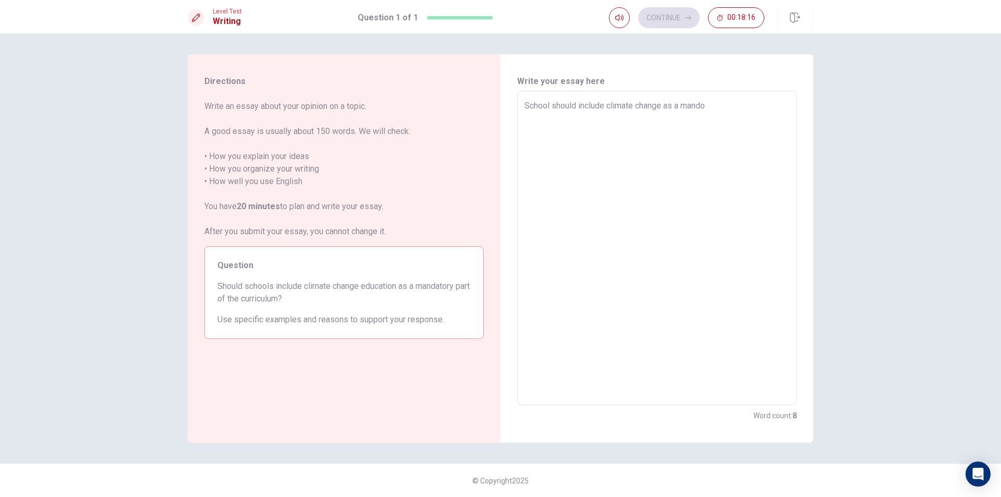
type textarea "School should include climate change as a mand"
type textarea "x"
type textarea "School should include climate change as a manda"
type textarea "x"
type textarea "School should include climate change as a mandat"
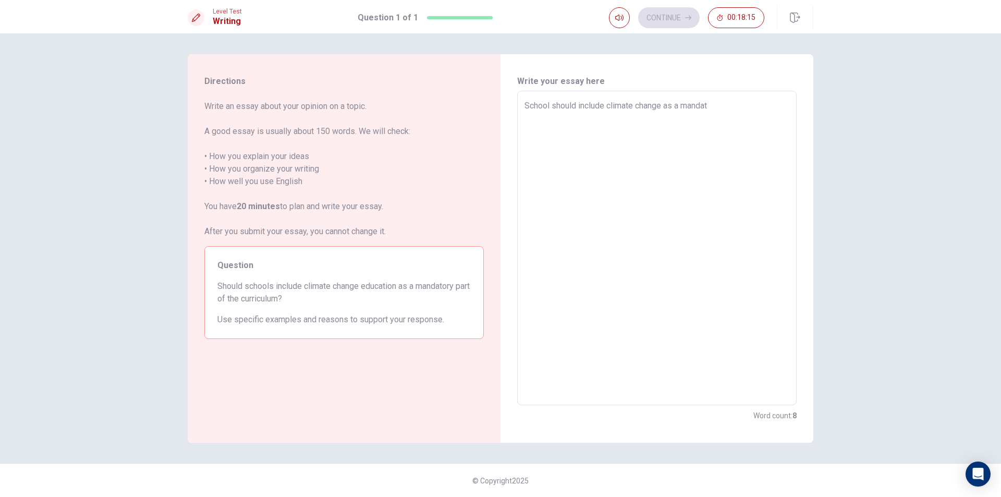
type textarea "x"
type textarea "School should include climate change as a [PERSON_NAME]"
type textarea "x"
type textarea "School should include climate change as a mandator"
type textarea "x"
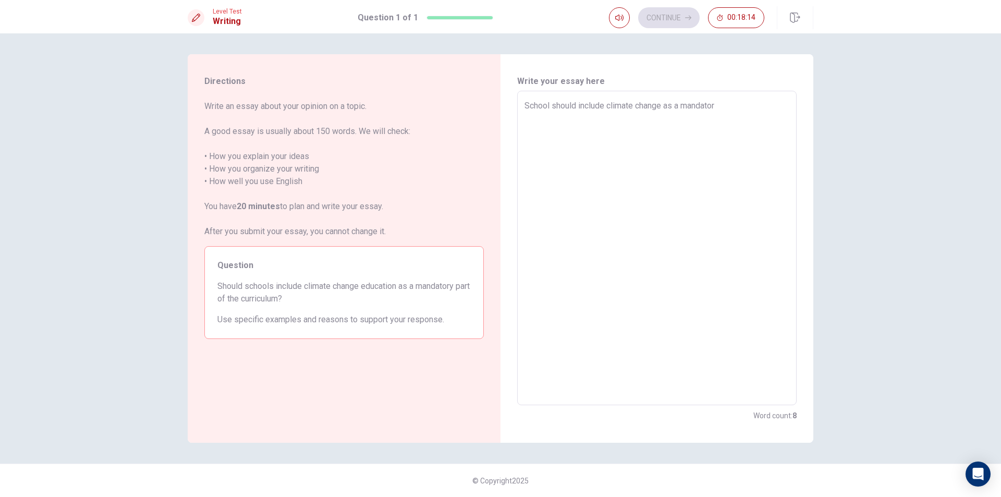
type textarea "School should include climate change as a mandatory"
type textarea "x"
type textarea "School should include climate change as a mandatory"
type textarea "x"
type textarea "School should include climate change as a mandatory p"
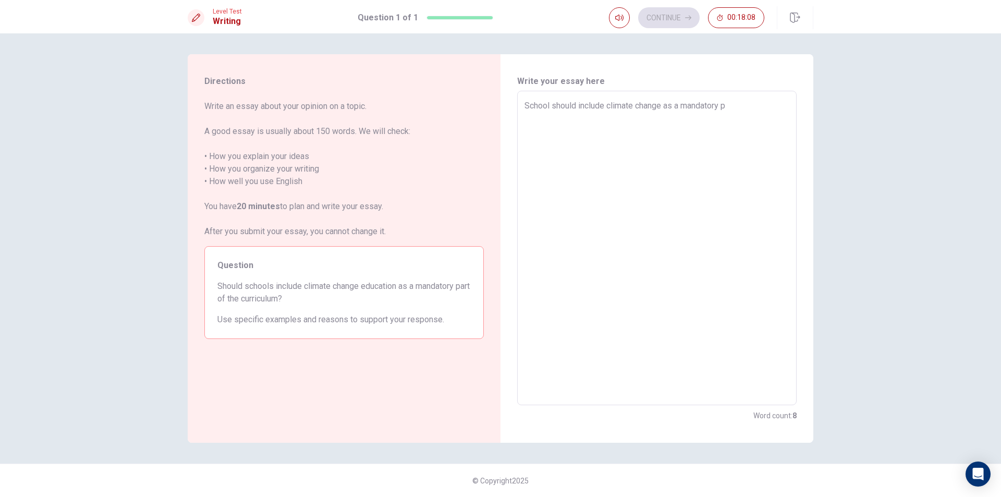
type textarea "x"
type textarea "School should include climate change as a mandatory po"
type textarea "x"
type textarea "School should include climate change as a mandatory p"
type textarea "x"
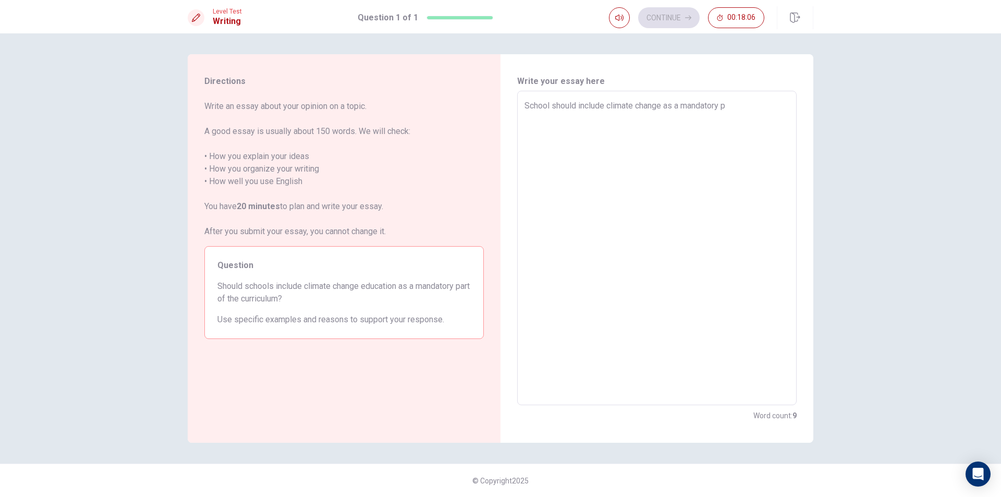
type textarea "School should include climate change as a mandatory pa"
type textarea "x"
type textarea "School should include climate change as a mandatory par"
type textarea "x"
type textarea "School should include climate change as a mandatory part"
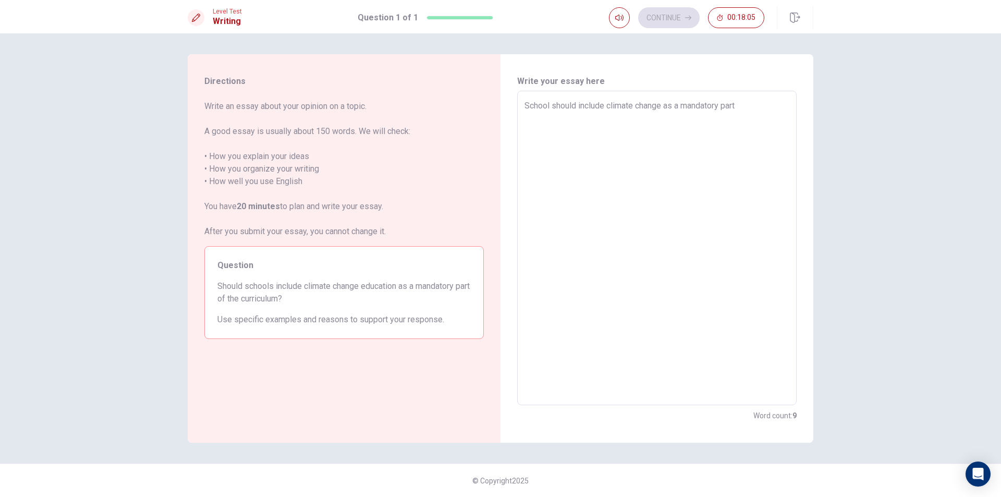
type textarea "x"
type textarea "School should include climate change as a mandatory part"
type textarea "x"
type textarea "School should include climate change as a mandatory part o"
type textarea "x"
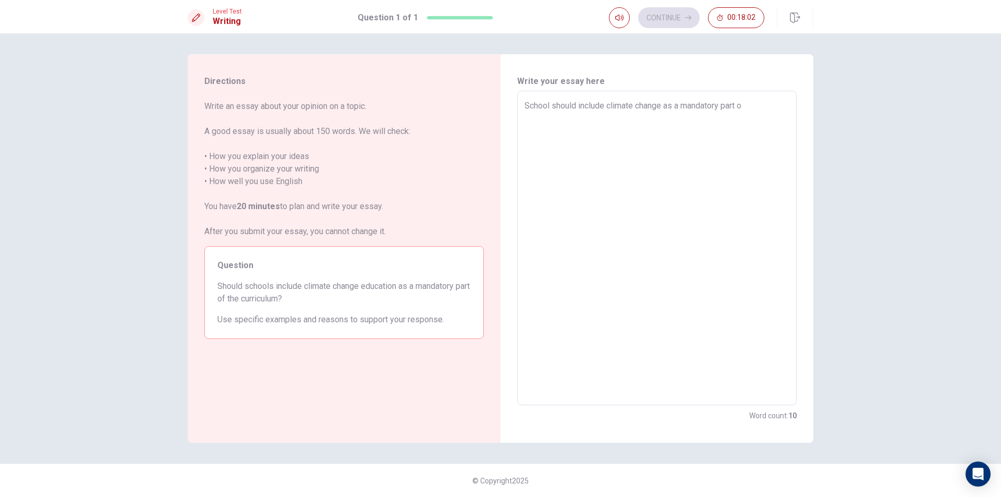
type textarea "School should include climate change as a mandatory part of"
type textarea "x"
type textarea "School should include climate change as a mandatory part of"
type textarea "x"
type textarea "School should include climate change as a mandatory part of t"
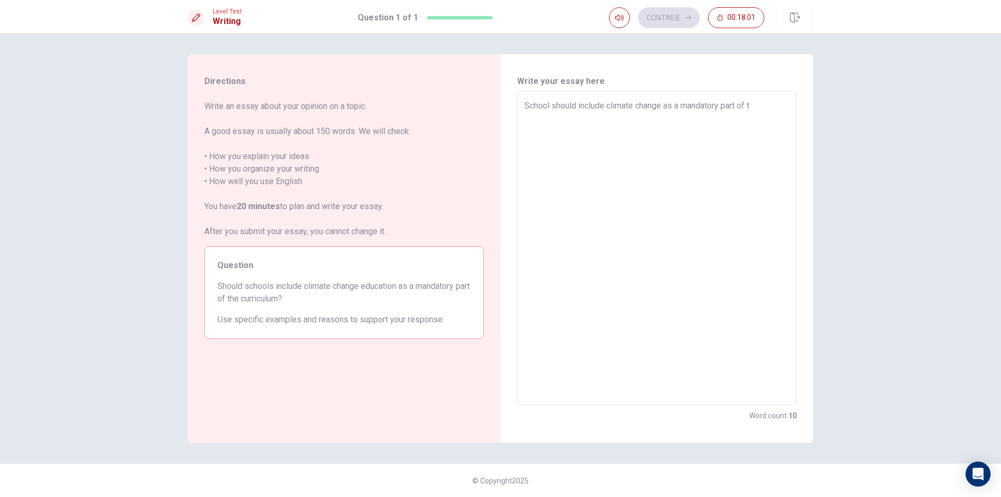
type textarea "x"
type textarea "School should include climate change as a mandatory part of th"
type textarea "x"
type textarea "School should include climate change as a mandatory part of the"
type textarea "x"
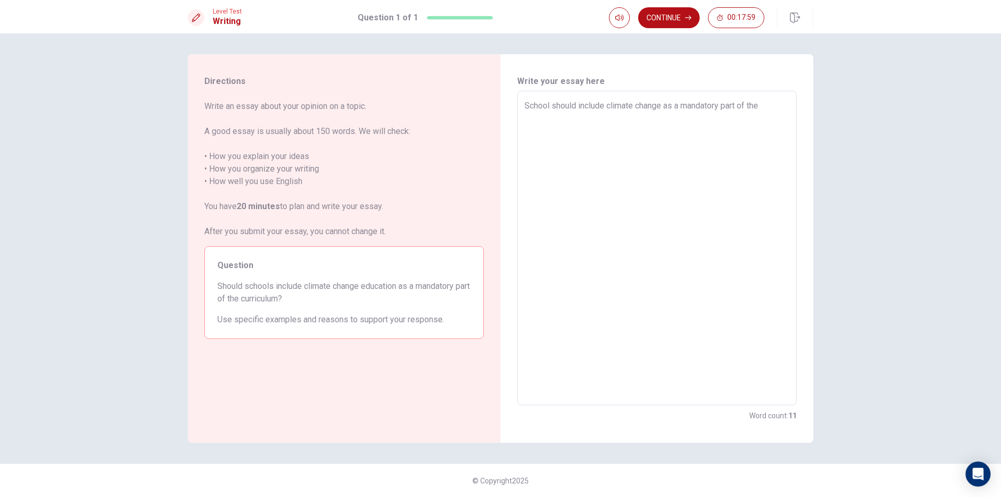
type textarea "School should include climate change as a mandatory part of the"
type textarea "x"
type textarea "School should include climate change as a mandatory part of the c"
type textarea "x"
type textarea "School should include climate change as a mandatory part of the cu"
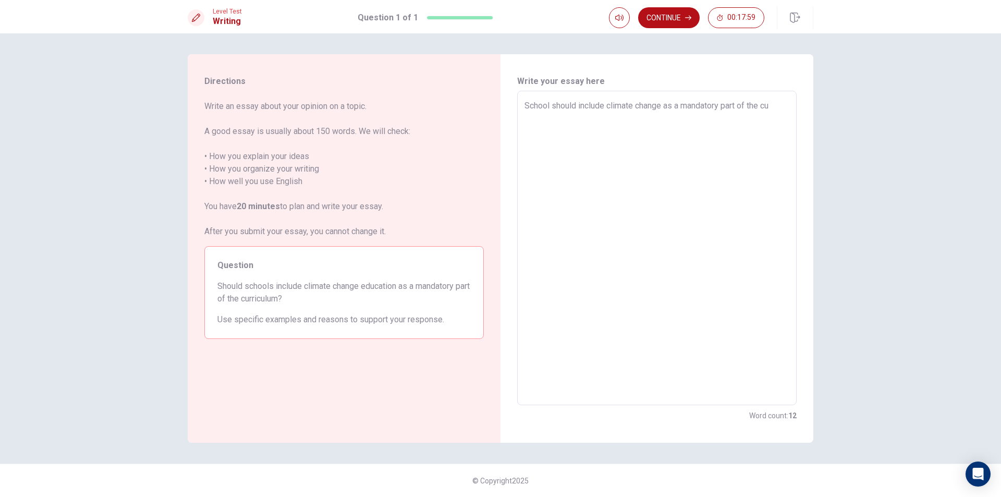
type textarea "x"
type textarea "School should include climate change as a mandatory part of the cur"
type textarea "x"
type textarea "School should include climate change as a mandatory part of the curr"
type textarea "x"
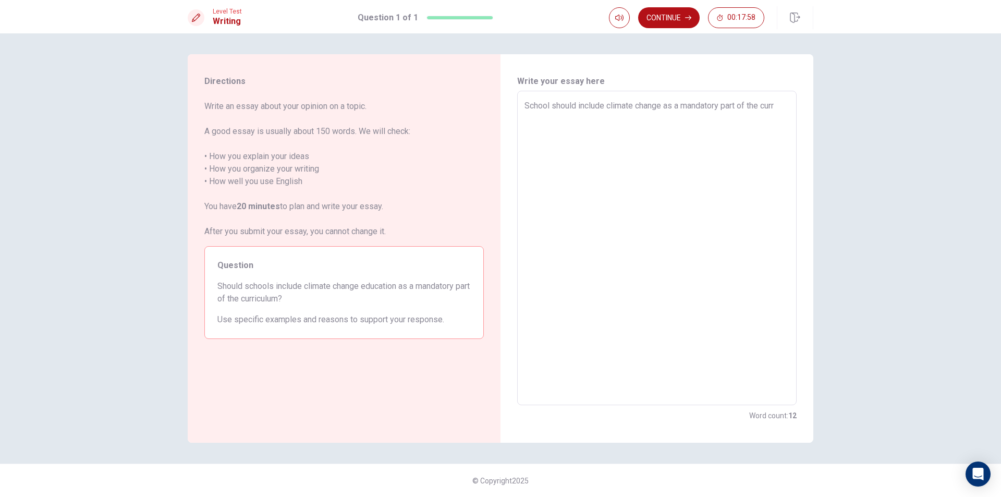
type textarea "School should include climate change as a mandatory part of the curri"
type textarea "x"
type textarea "School should include climate change as a mandatory part of the curric"
type textarea "x"
type textarea "School should include climate change as a mandatory part of the curricu"
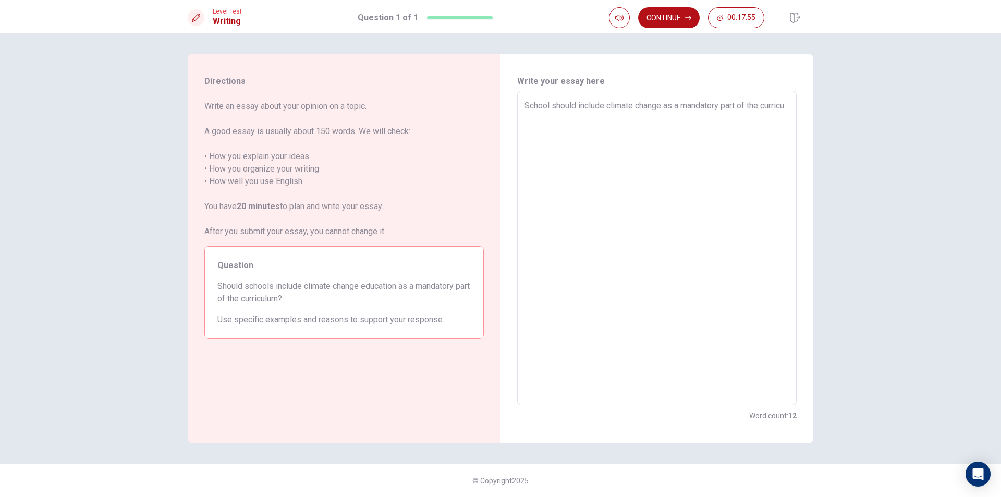
type textarea "x"
type textarea "School should include climate change as a mandatory part of the curricul"
type textarea "x"
type textarea "School should include climate change as a mandatory part of the curriculu"
type textarea "x"
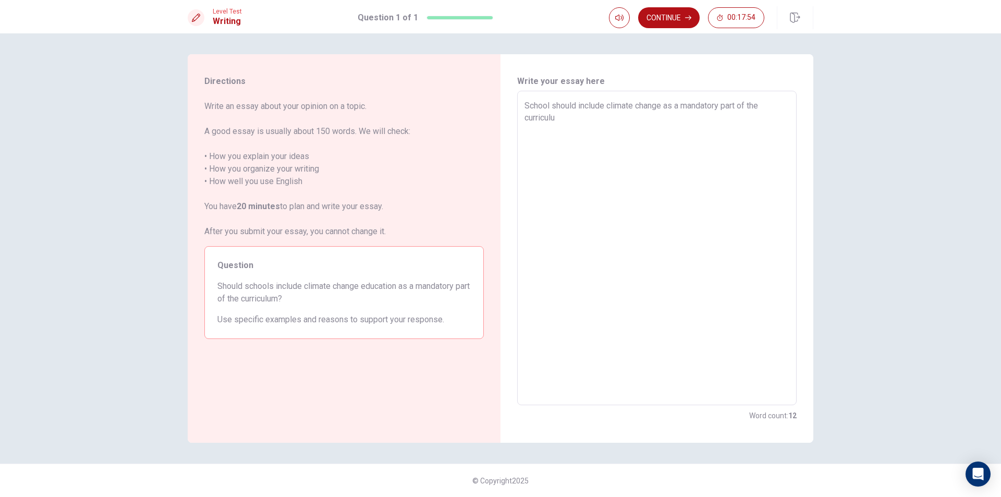
type textarea "School should include climate change as a mandatory part of the curriculum"
type textarea "x"
type textarea "School should include climate change as a mandatory part of the curriculum"
type textarea "x"
type textarea "School should include climate change as a mandatory part of the curriculum b"
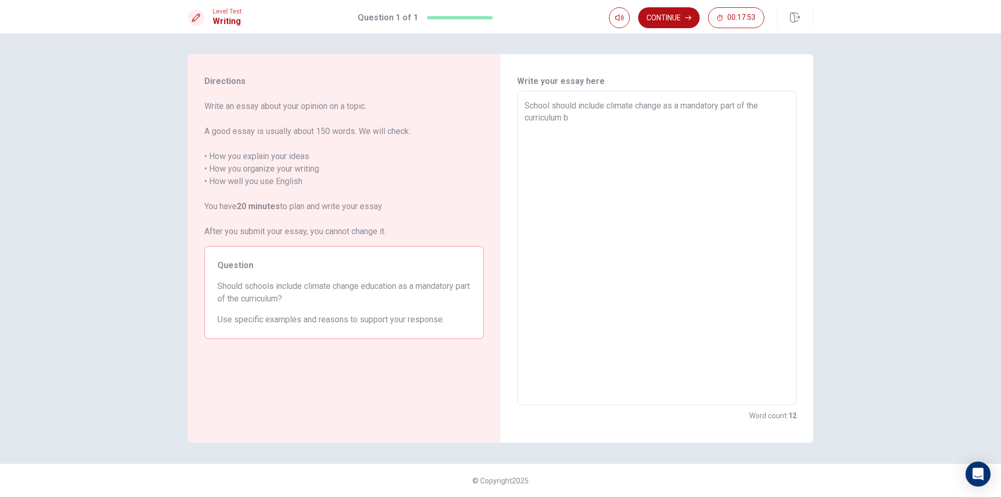
type textarea "x"
type textarea "School should include climate change as a mandatory part of the curriculum be"
type textarea "x"
type textarea "School should include climate change as a mandatory part of the curriculum bec"
type textarea "x"
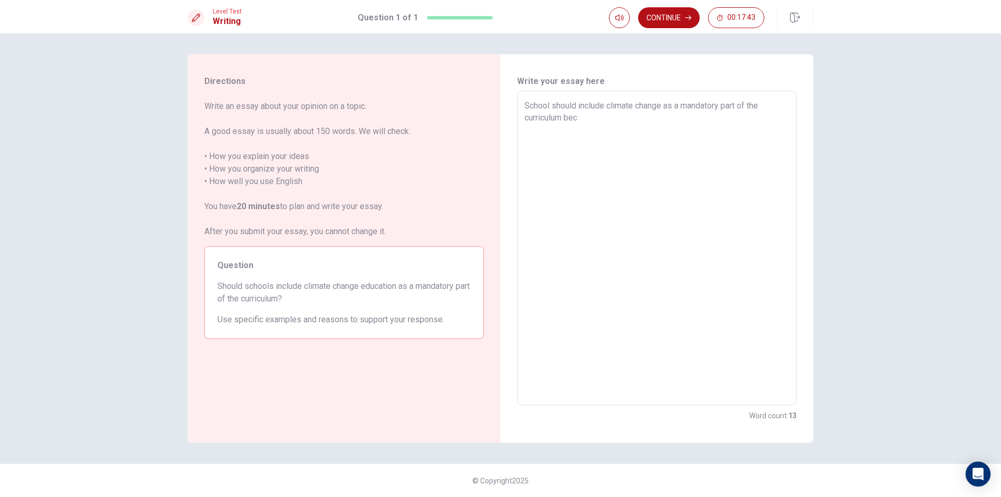
type textarea "School should include climate change as a mandatory part of the curriculum be"
type textarea "x"
type textarea "School should include climate change as a mandatory part of the curriculum b"
type textarea "x"
type textarea "School should include climate change as a mandatory part of the curriculum"
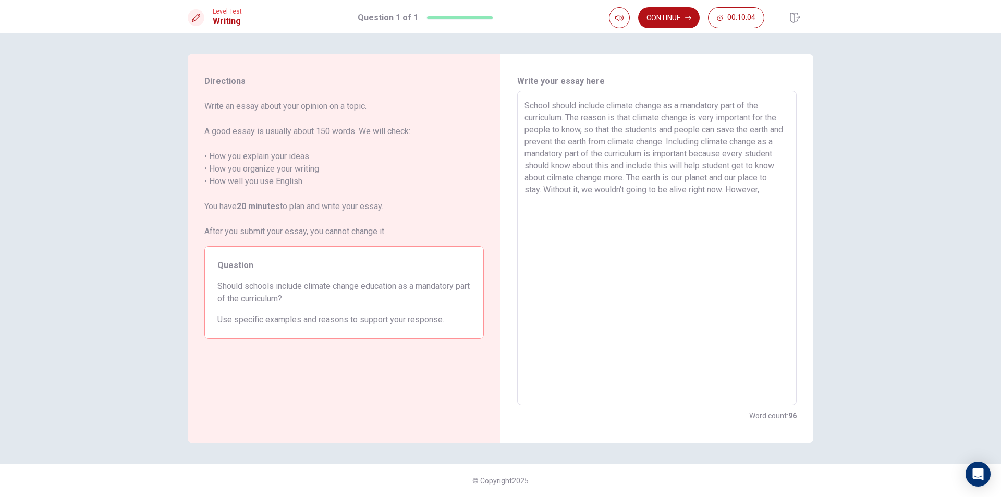
click at [662, 175] on textarea "School should include climate change as a mandatory part of the curriculum. The…" at bounding box center [656, 248] width 265 height 297
click at [672, 199] on textarea "School should include climate change as a mandatory part of the curriculum. The…" at bounding box center [656, 248] width 265 height 297
click at [732, 214] on textarea "School should include climate change as a mandatory part of the curriculum. The…" at bounding box center [656, 248] width 265 height 297
click at [683, 228] on textarea "School should include climate change as a mandatory part of the curriculum. The…" at bounding box center [656, 248] width 265 height 297
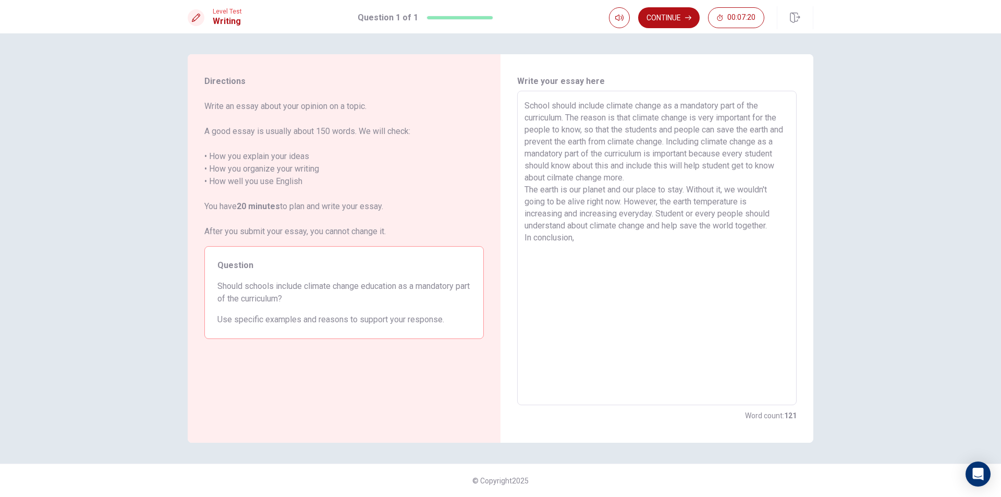
click at [657, 214] on textarea "School should include climate change as a mandatory part of the curriculum. The…" at bounding box center [656, 248] width 265 height 297
click at [597, 240] on textarea "School should include climate change as a mandatory part of the curriculum. The…" at bounding box center [656, 248] width 265 height 297
drag, startPoint x: 300, startPoint y: 295, endPoint x: 253, endPoint y: 294, distance: 46.9
click at [260, 297] on span "Should schools include climate change education as a mandatory part of the curr…" at bounding box center [343, 292] width 253 height 25
drag, startPoint x: 216, startPoint y: 283, endPoint x: 226, endPoint y: 283, distance: 9.9
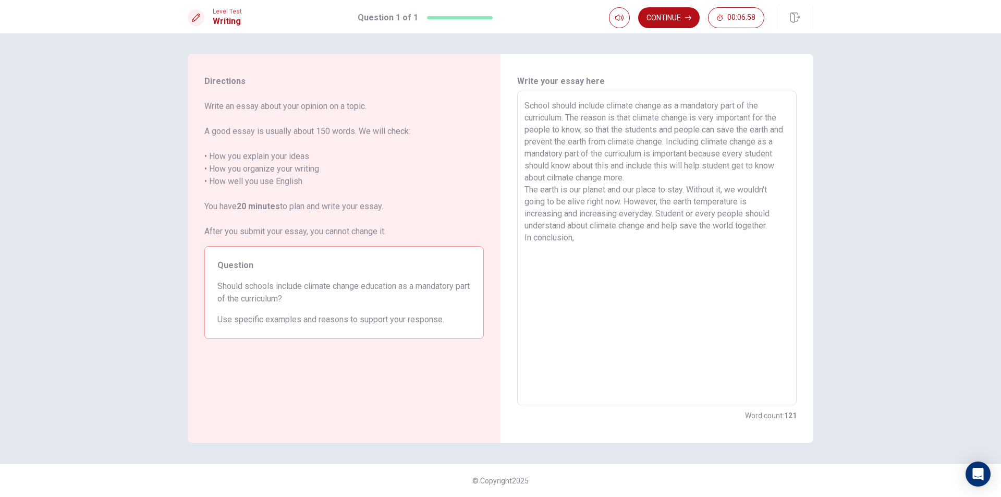
click at [226, 283] on div "Question Should schools include climate change education as a mandatory part of…" at bounding box center [343, 292] width 279 height 93
drag, startPoint x: 219, startPoint y: 287, endPoint x: 485, endPoint y: 231, distance: 271.7
click at [448, 250] on div "Question Should schools include climate change education as a mandatory part of…" at bounding box center [343, 292] width 279 height 93
drag, startPoint x: 571, startPoint y: 199, endPoint x: 603, endPoint y: 225, distance: 41.1
click at [603, 225] on textarea "School should include climate change as a mandatory part of the curriculum. The…" at bounding box center [656, 248] width 265 height 297
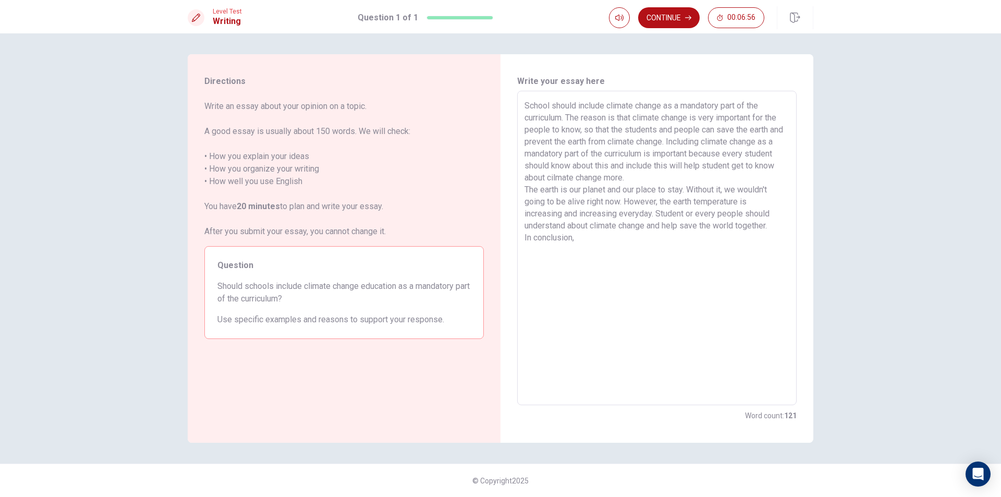
click at [607, 265] on textarea "School should include climate change as a mandatory part of the curriculum. The…" at bounding box center [656, 248] width 265 height 297
drag, startPoint x: 215, startPoint y: 283, endPoint x: 326, endPoint y: 301, distance: 112.1
click at [326, 301] on div "Question Should schools include climate change education as a mandatory part of…" at bounding box center [343, 292] width 279 height 93
click at [586, 237] on textarea "School should include climate change as a mandatory part of the curriculum. The…" at bounding box center [656, 248] width 265 height 297
click at [661, 197] on textarea "School should include climate change as a mandatory part of the curriculum. The…" at bounding box center [656, 248] width 265 height 297
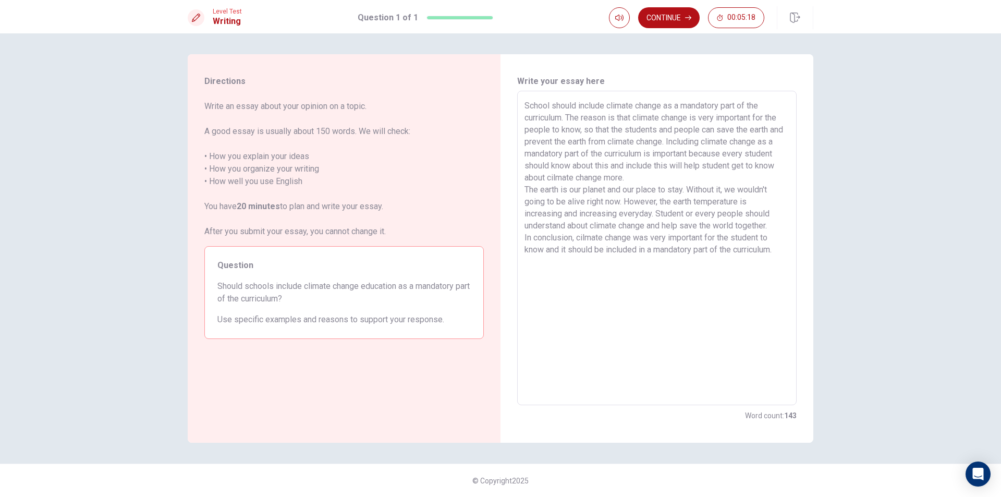
click at [648, 212] on textarea "School should include climate change as a mandatory part of the curriculum. The…" at bounding box center [656, 248] width 265 height 297
click at [694, 221] on textarea "School should include climate change as a mandatory part of the curriculum. The…" at bounding box center [656, 248] width 265 height 297
click at [743, 222] on textarea "School should include climate change as a mandatory part of the curriculum. The…" at bounding box center [656, 248] width 265 height 297
click at [696, 215] on textarea "School should include climate change as a mandatory part of the curriculum. The…" at bounding box center [656, 248] width 265 height 297
click at [678, 212] on textarea "School should include climate change as a mandatory part of the curriculum. The…" at bounding box center [656, 248] width 265 height 297
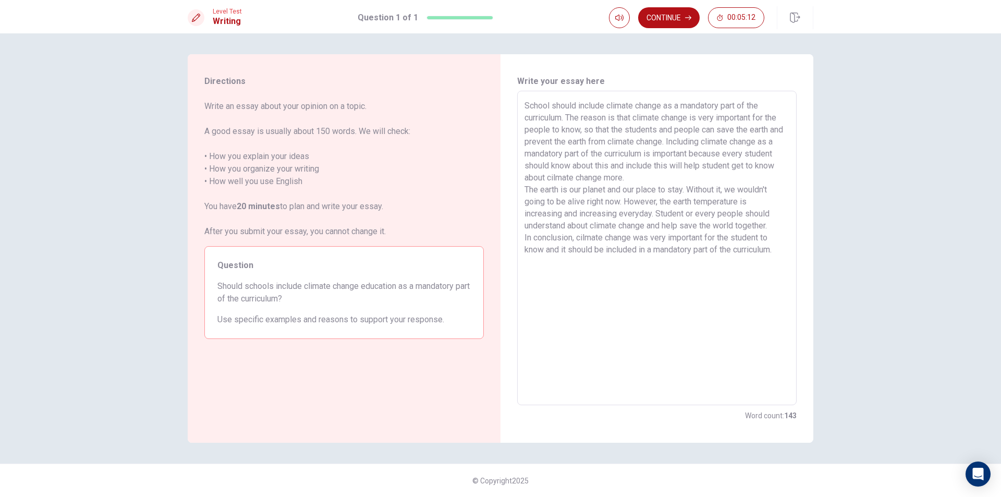
click at [655, 215] on textarea "School should include climate change as a mandatory part of the curriculum. The…" at bounding box center [656, 248] width 265 height 297
click at [751, 231] on textarea "School should include climate change as a mandatory part of the curriculum. The…" at bounding box center [656, 248] width 265 height 297
click at [735, 287] on textarea "School should include climate change as a mandatory part of the curriculum. The…" at bounding box center [656, 248] width 265 height 297
drag, startPoint x: 754, startPoint y: 273, endPoint x: 761, endPoint y: 288, distance: 16.1
click at [760, 287] on textarea "School should include climate change as a mandatory part of the curriculum. The…" at bounding box center [656, 248] width 265 height 297
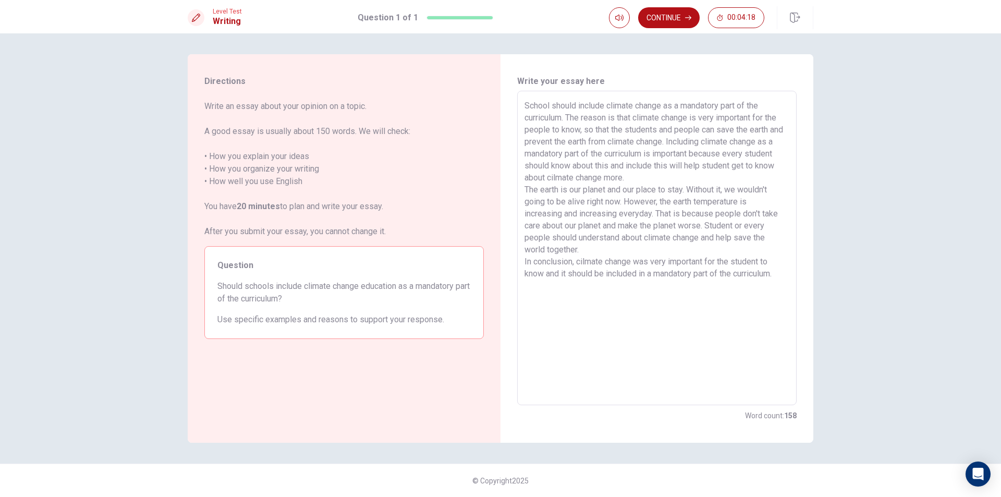
click at [781, 279] on textarea "School should include climate change as a mandatory part of the curriculum. The…" at bounding box center [656, 248] width 265 height 297
click at [668, 22] on button "Continue" at bounding box center [669, 17] width 62 height 21
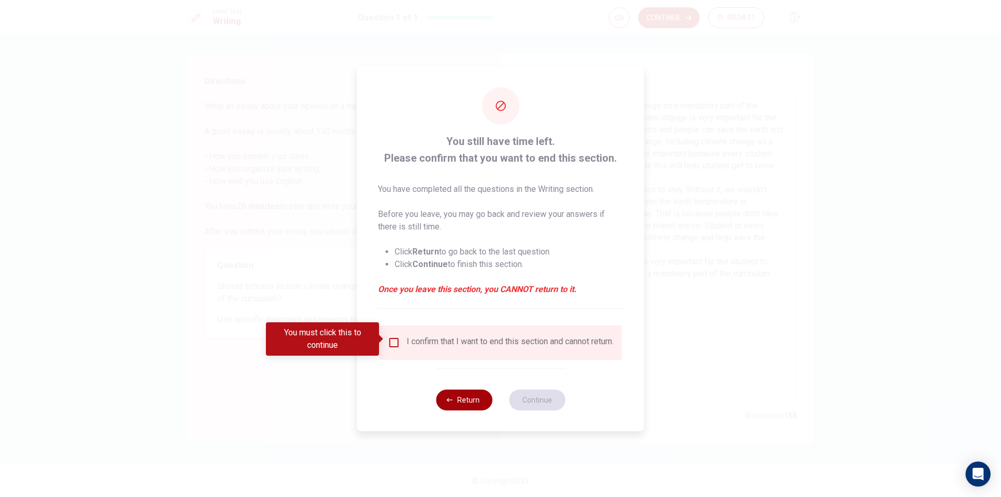
click at [485, 401] on button "Return" at bounding box center [464, 399] width 56 height 21
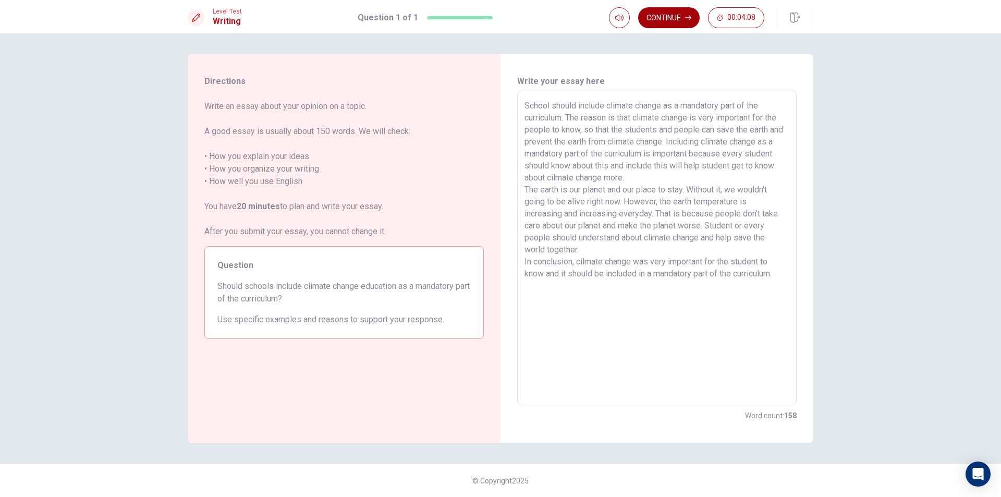
click at [676, 18] on button "Continue" at bounding box center [669, 17] width 62 height 21
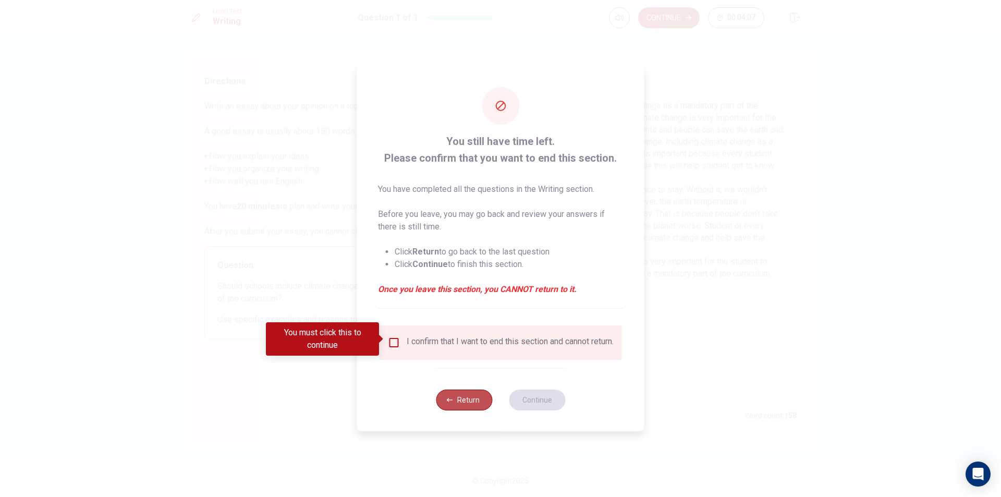
click at [467, 397] on button "Return" at bounding box center [464, 399] width 56 height 21
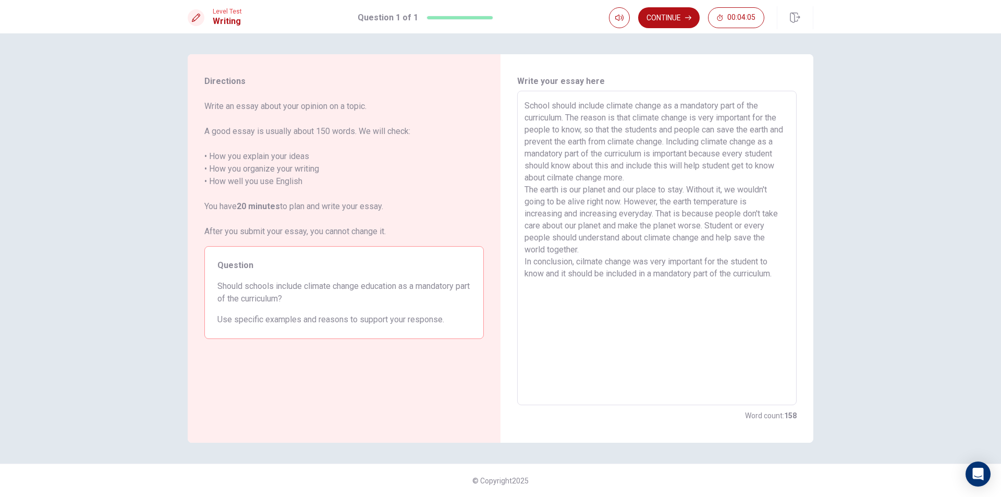
drag, startPoint x: 283, startPoint y: 323, endPoint x: 298, endPoint y: 311, distance: 19.3
click at [305, 311] on div "Question Should schools include climate change education as a mandatory part of…" at bounding box center [343, 292] width 279 height 93
click at [284, 317] on span "Use specific examples and reasons to support your response." at bounding box center [343, 319] width 253 height 13
click at [678, 13] on button "Continue" at bounding box center [669, 17] width 62 height 21
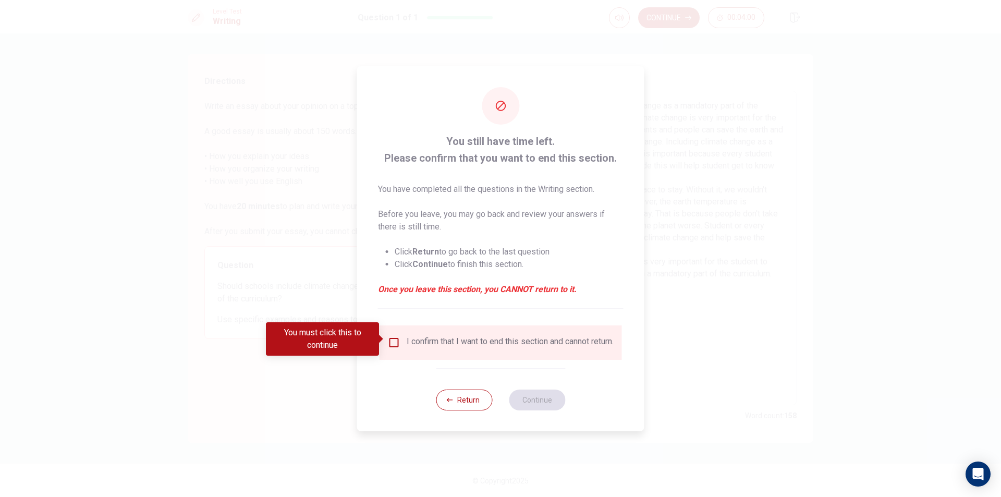
click at [391, 330] on div "I confirm that I want to end this section and cannot return." at bounding box center [501, 342] width 242 height 34
click at [397, 341] on input "You must click this to continue" at bounding box center [394, 342] width 13 height 13
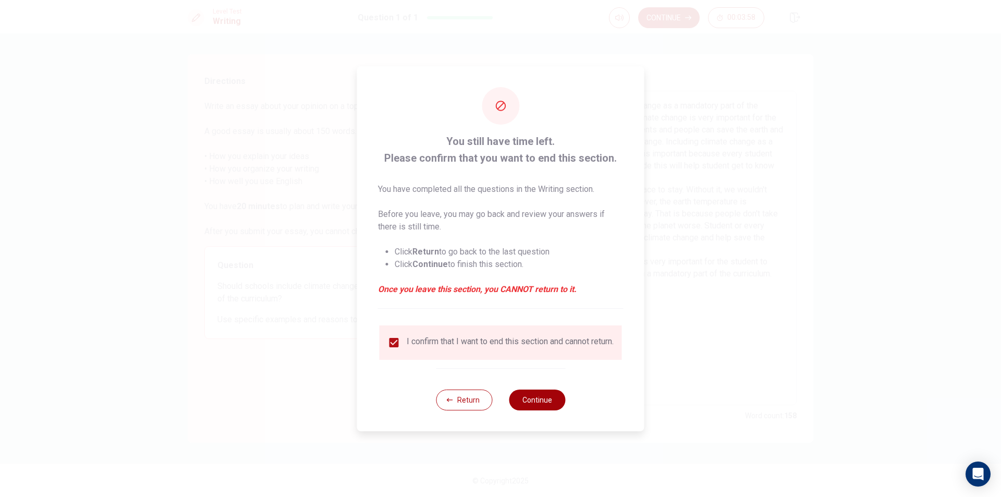
click at [536, 397] on button "Continue" at bounding box center [537, 399] width 56 height 21
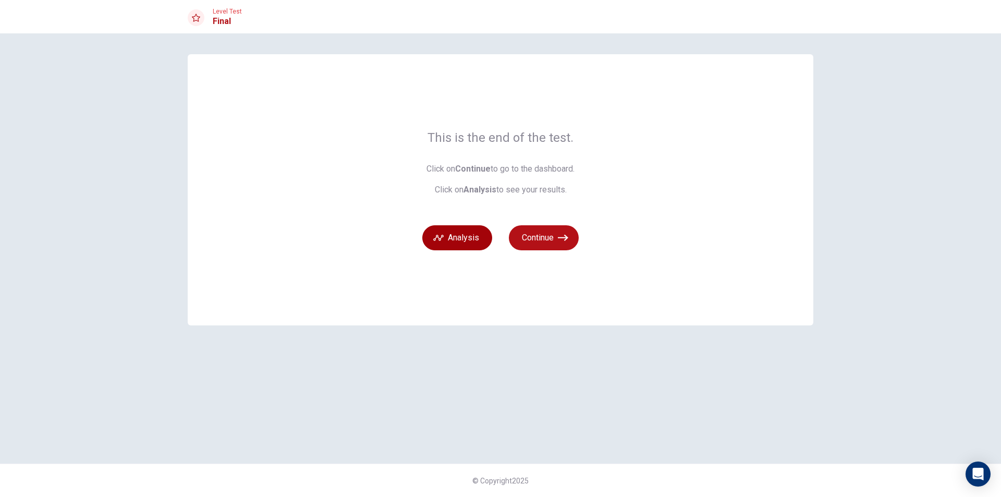
click at [468, 238] on button "Analysis" at bounding box center [457, 237] width 70 height 25
